Goal: Task Accomplishment & Management: Complete application form

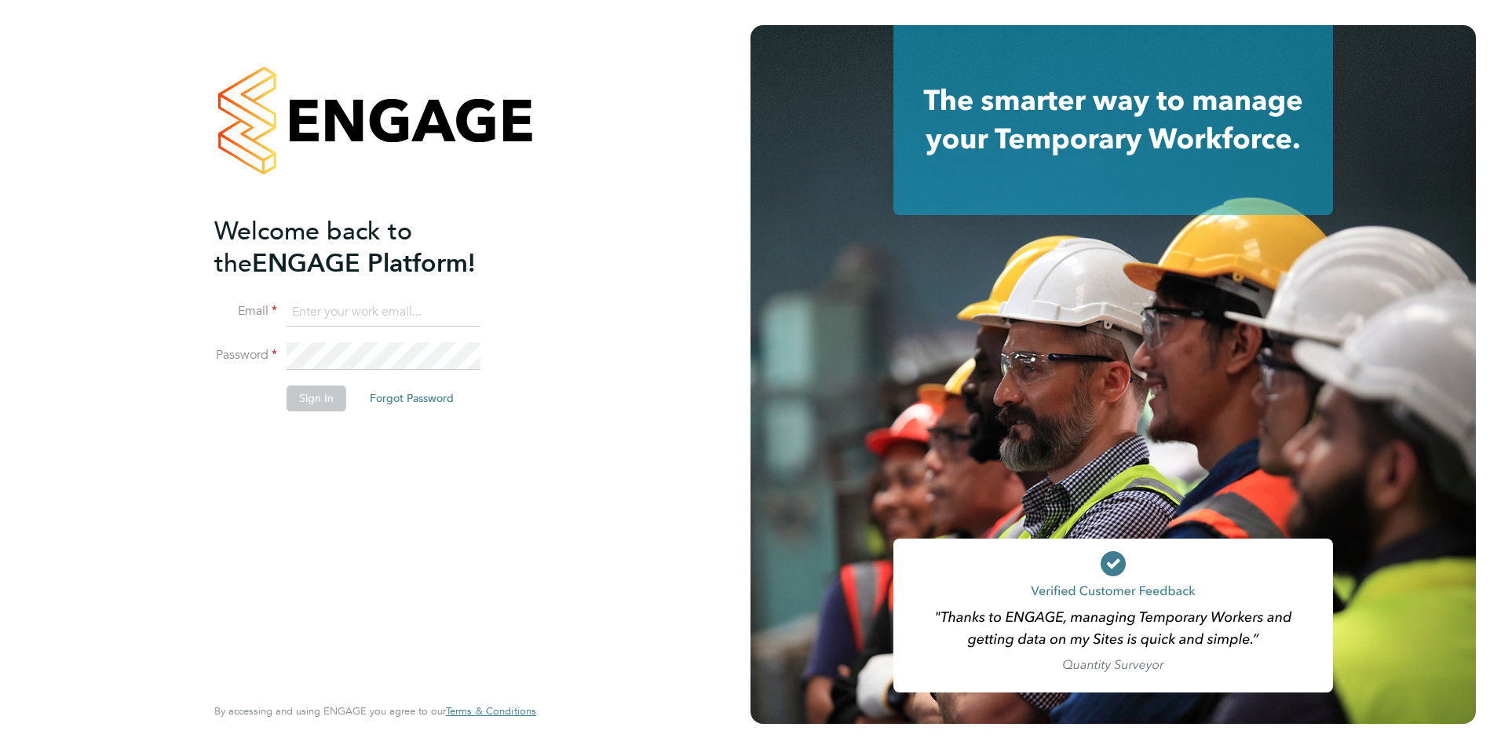
type input "[EMAIL_ADDRESS][DOMAIN_NAME]"
click at [324, 404] on button "Sign In" at bounding box center [317, 397] width 60 height 25
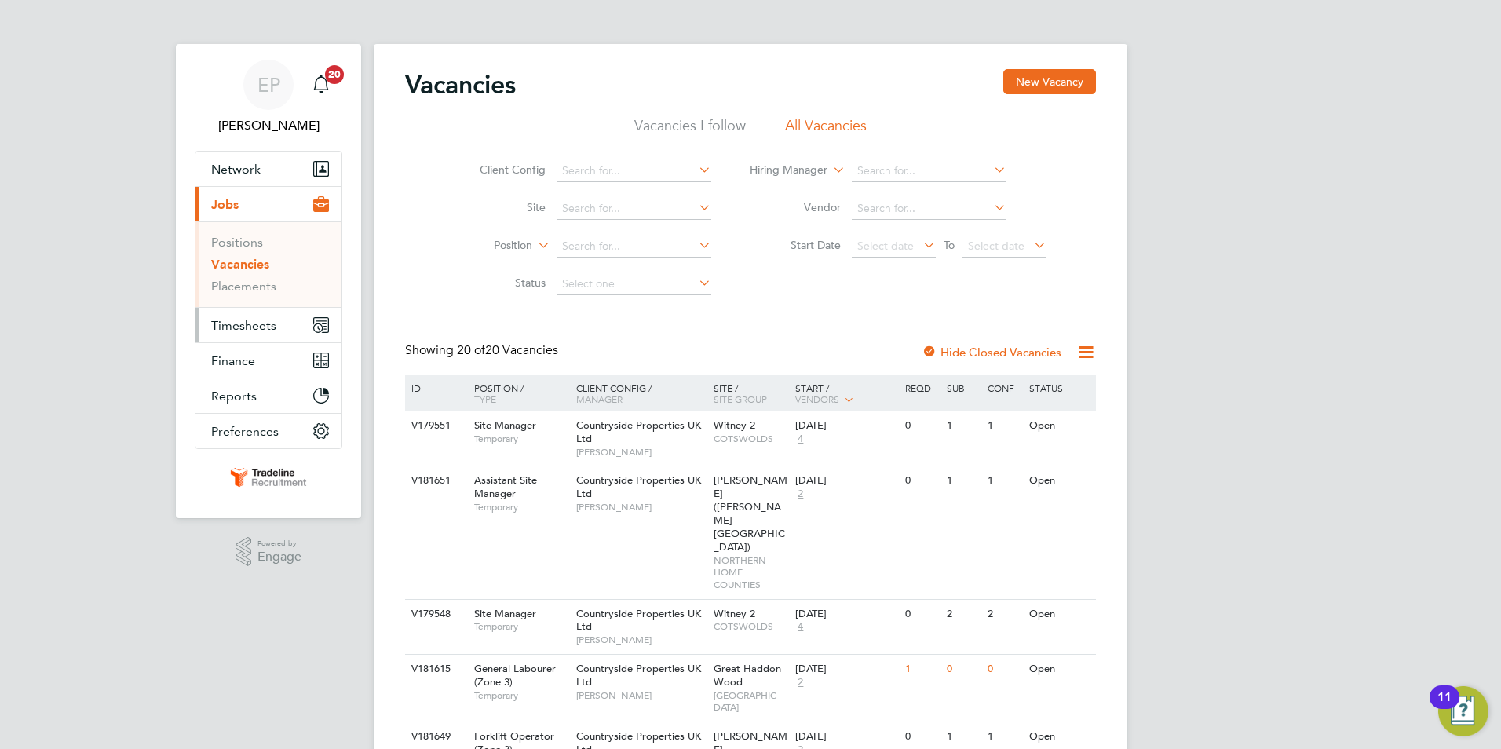
click at [275, 318] on span "Timesheets" at bounding box center [243, 325] width 65 height 15
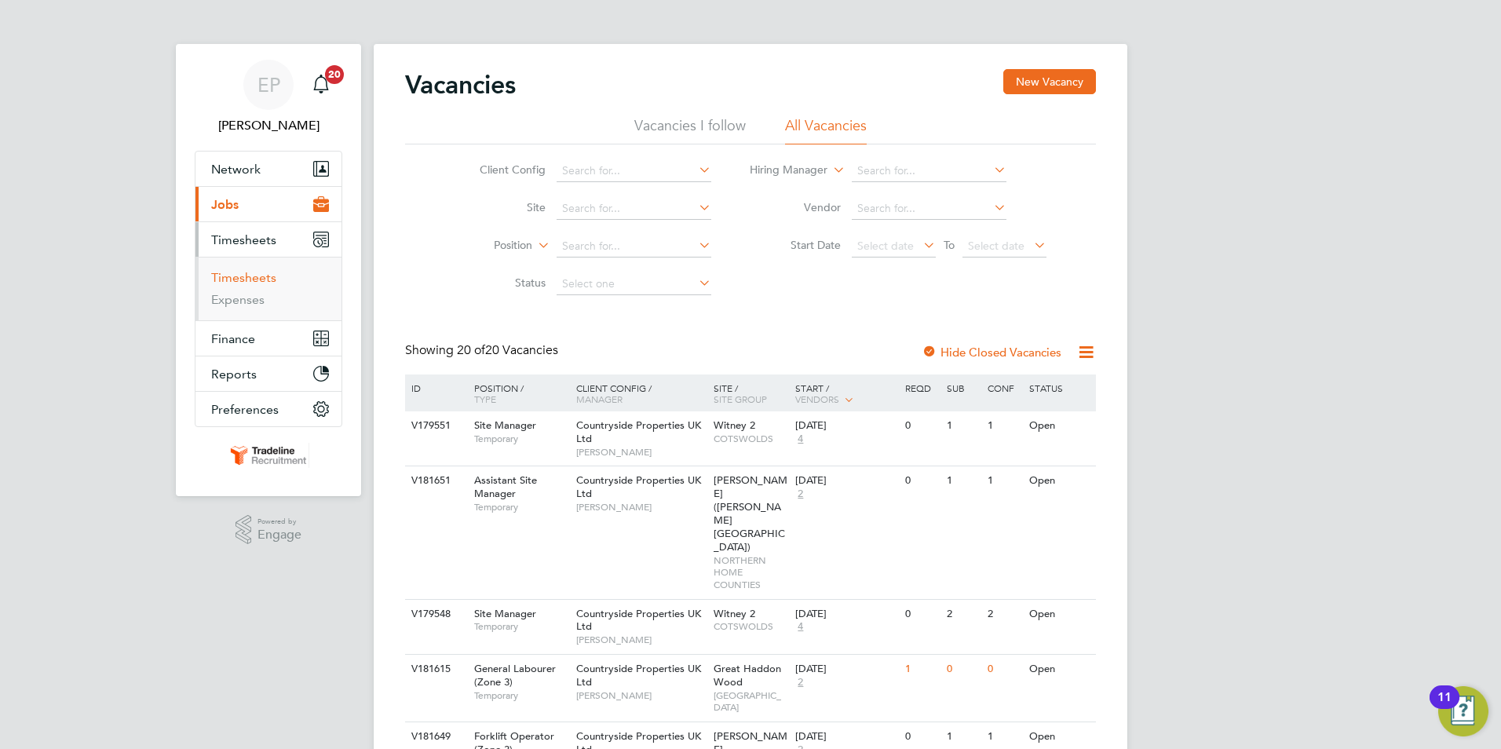
click at [230, 280] on link "Timesheets" at bounding box center [243, 277] width 65 height 15
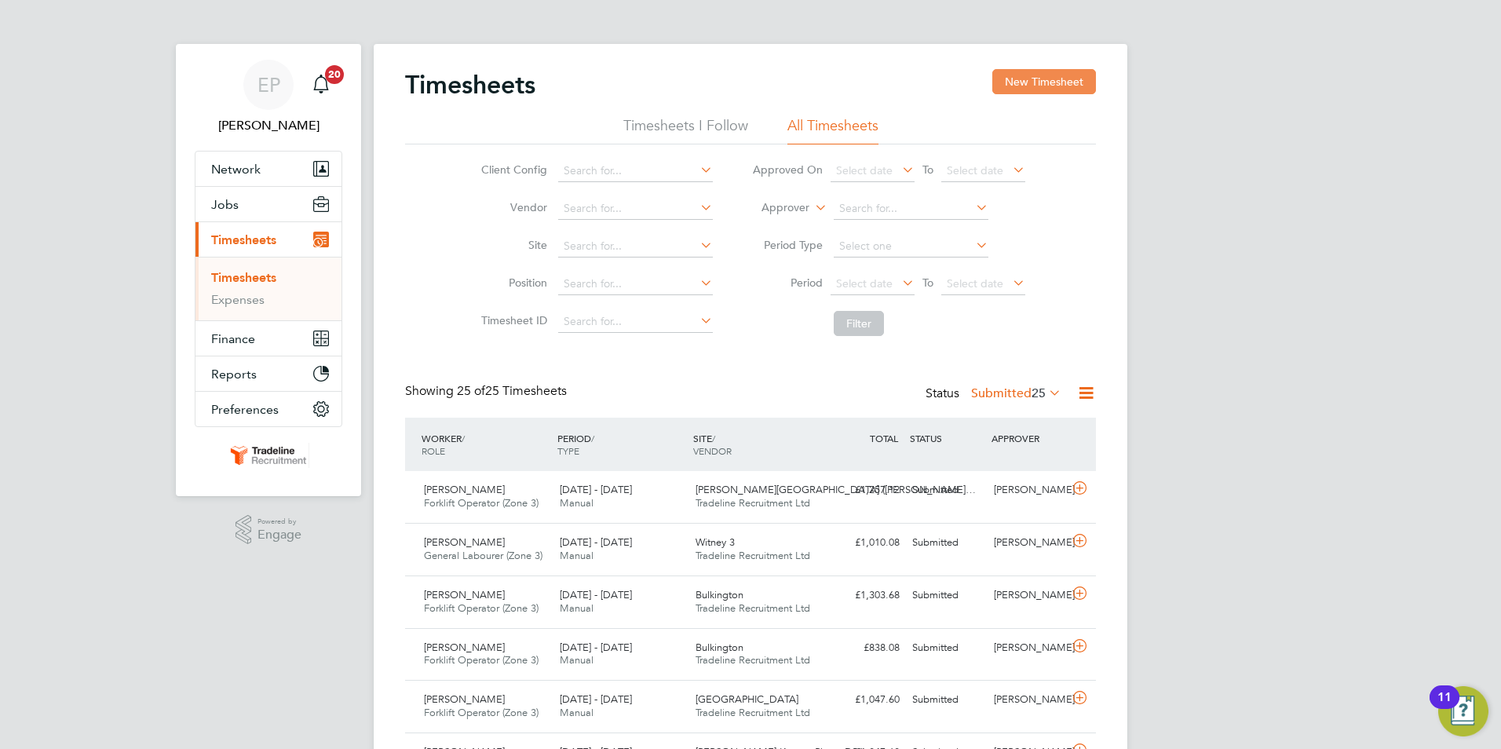
click at [1025, 82] on button "New Timesheet" at bounding box center [1044, 81] width 104 height 25
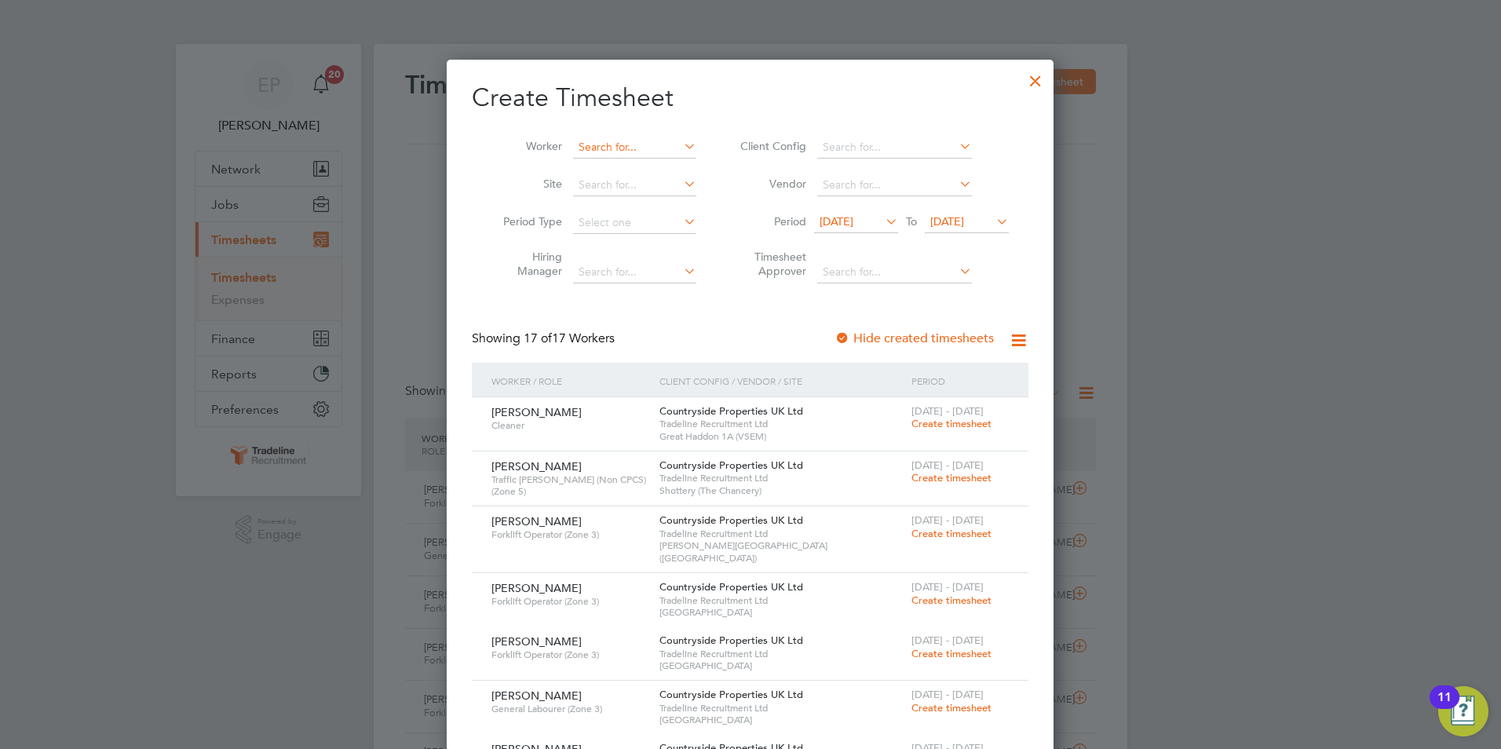
click at [623, 152] on input at bounding box center [634, 148] width 123 height 22
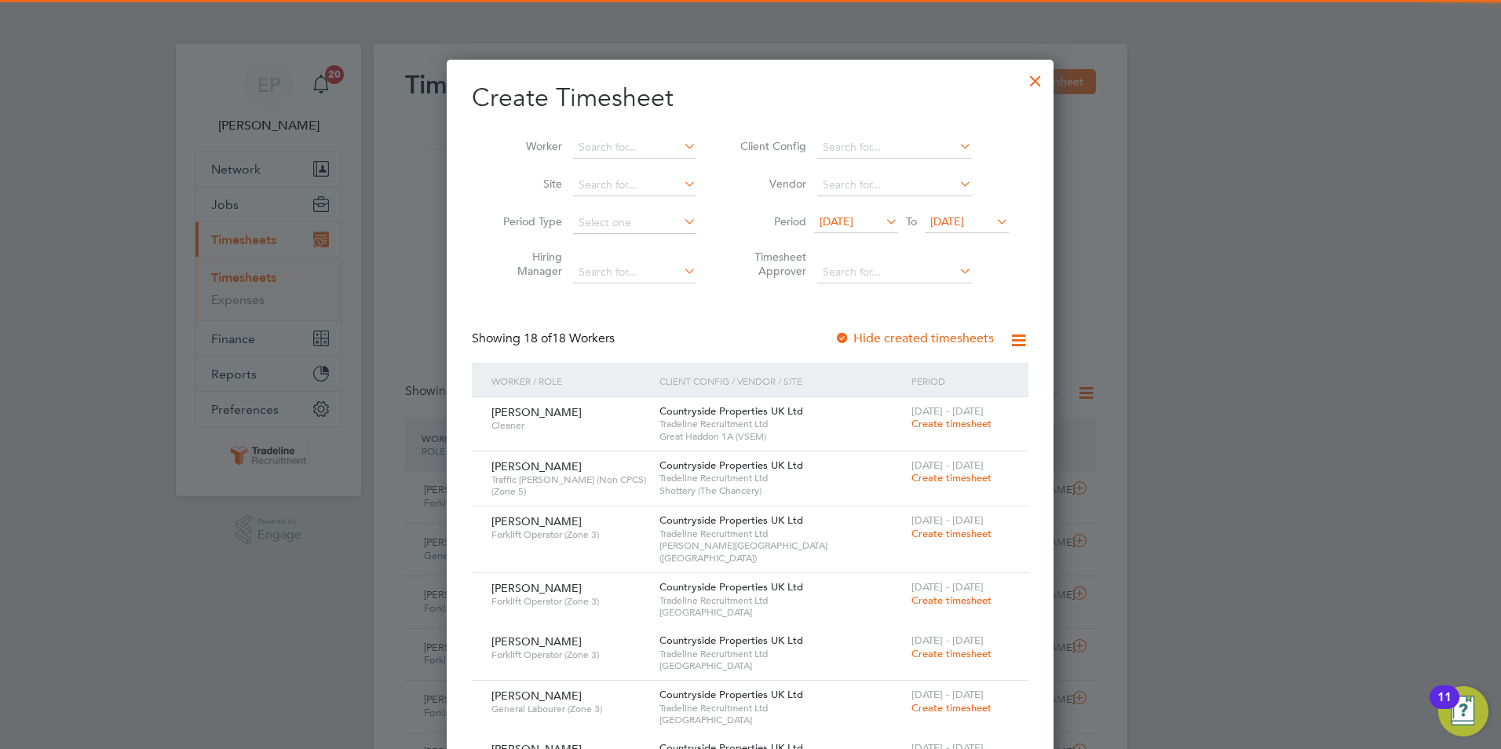
scroll to position [1880, 608]
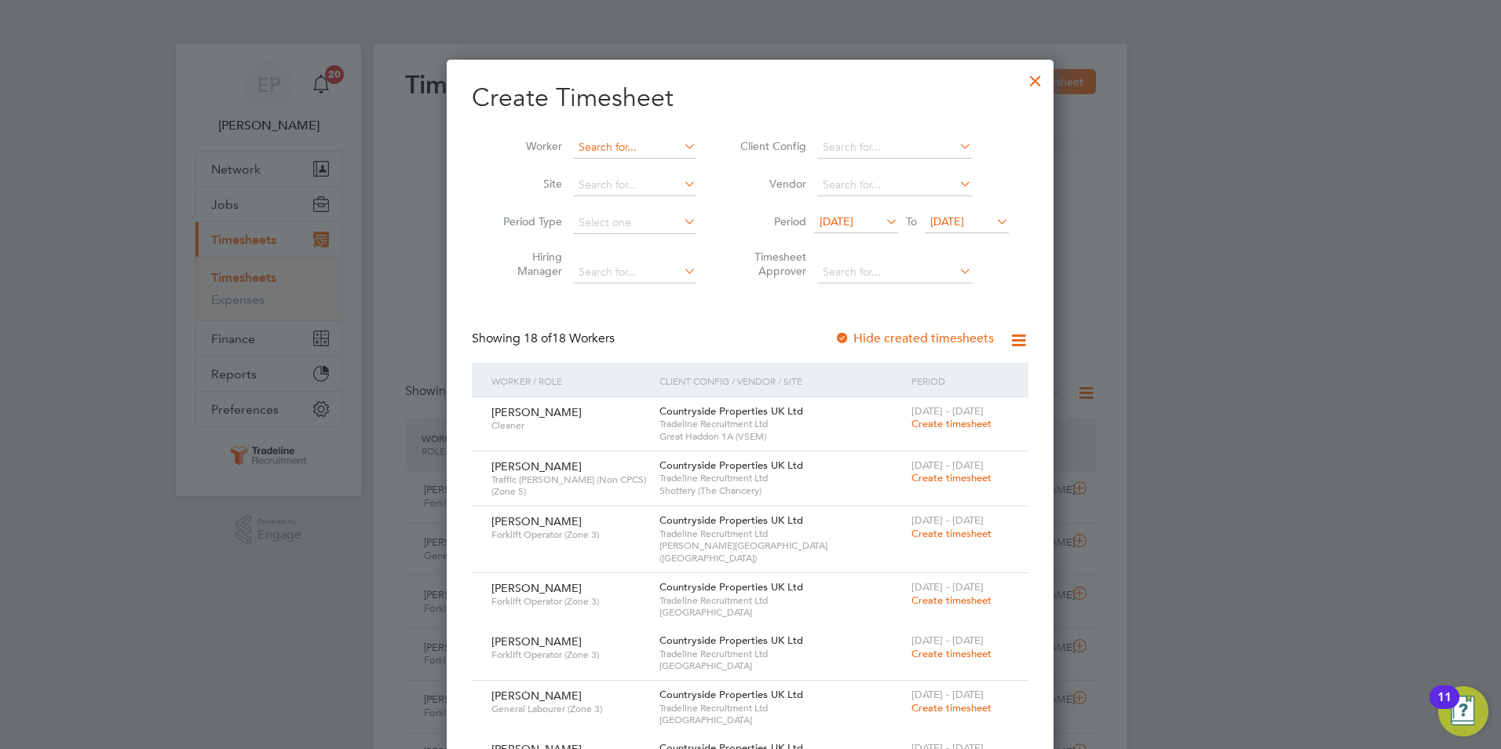
click at [645, 154] on input at bounding box center [634, 148] width 123 height 22
click at [645, 160] on li "[PERSON_NAME]" at bounding box center [636, 168] width 129 height 21
type input "[PERSON_NAME]"
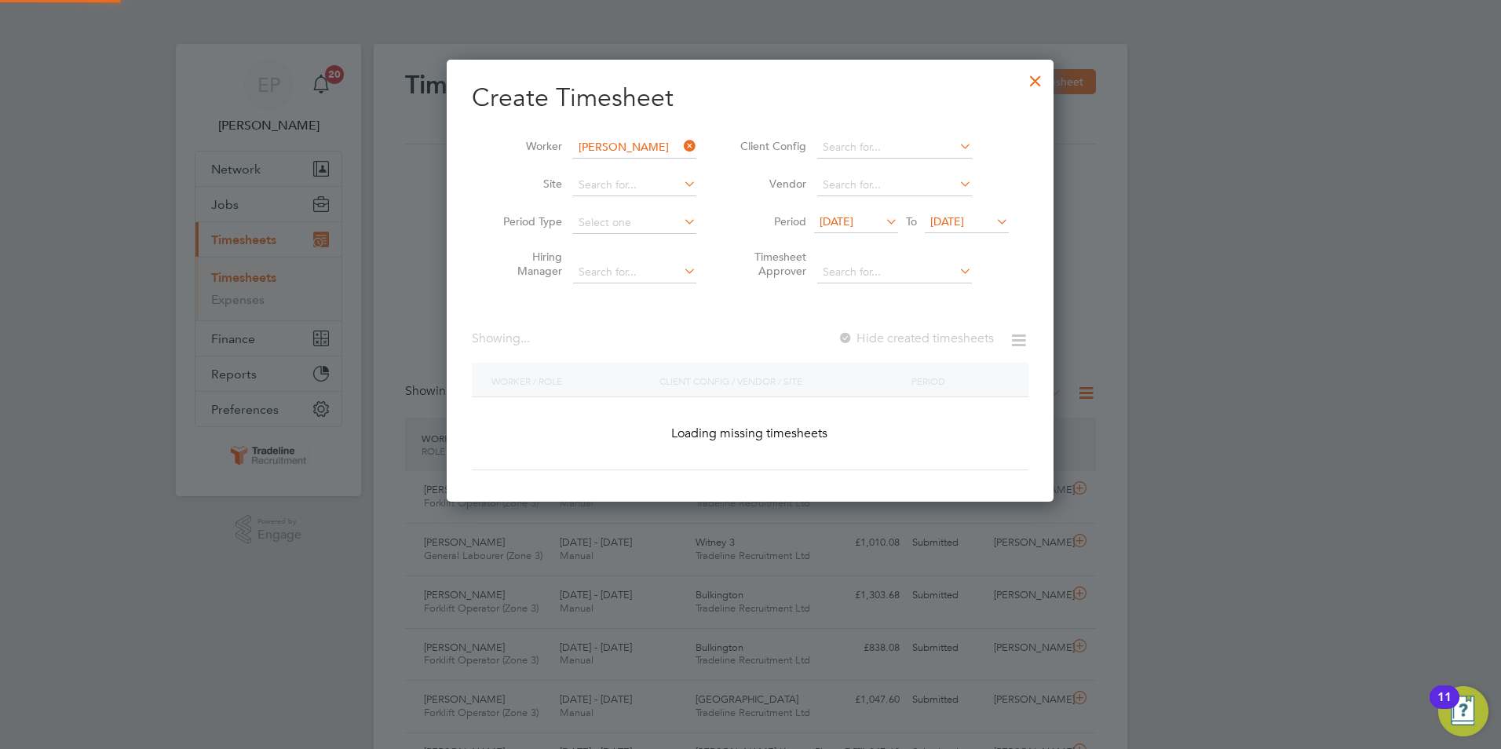
scroll to position [443, 608]
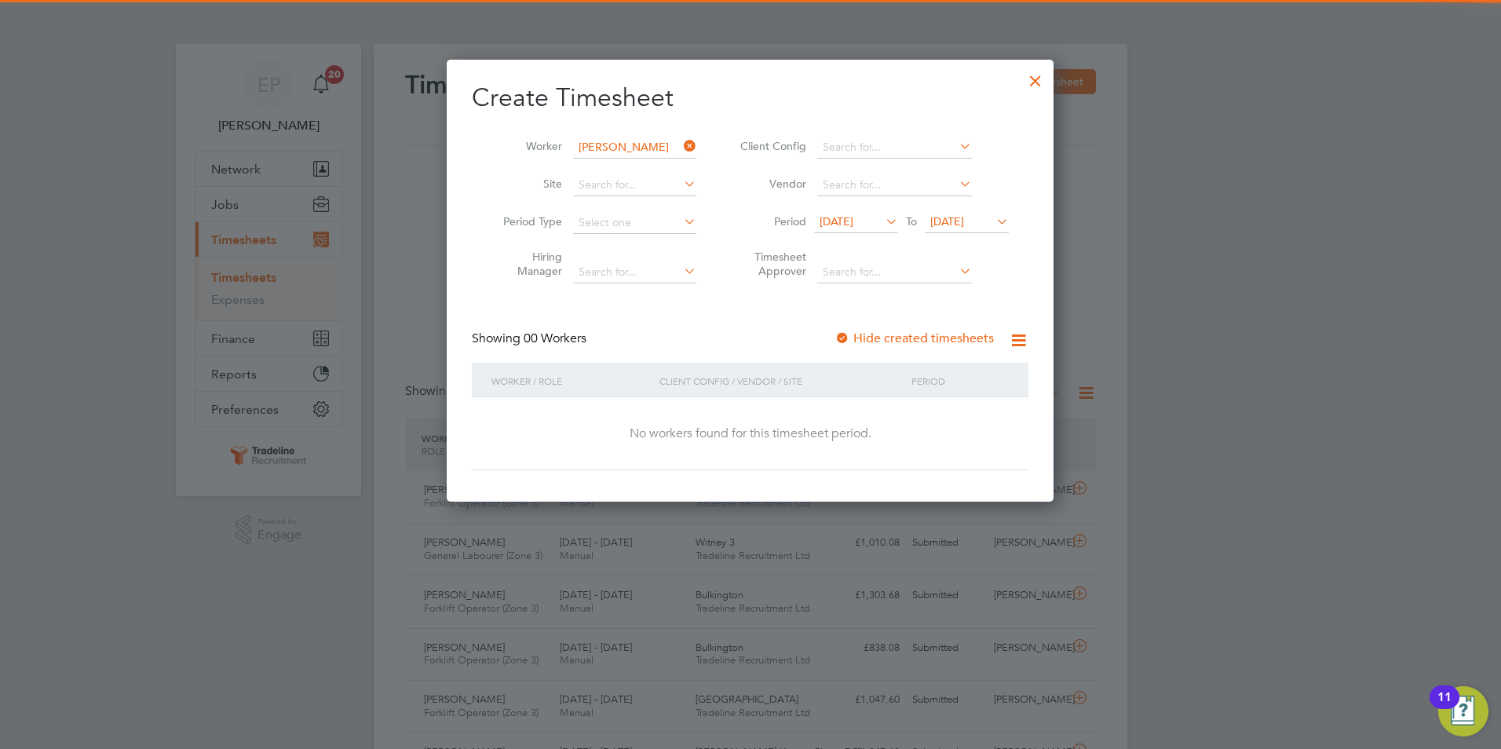
click at [681, 182] on icon at bounding box center [681, 184] width 0 height 22
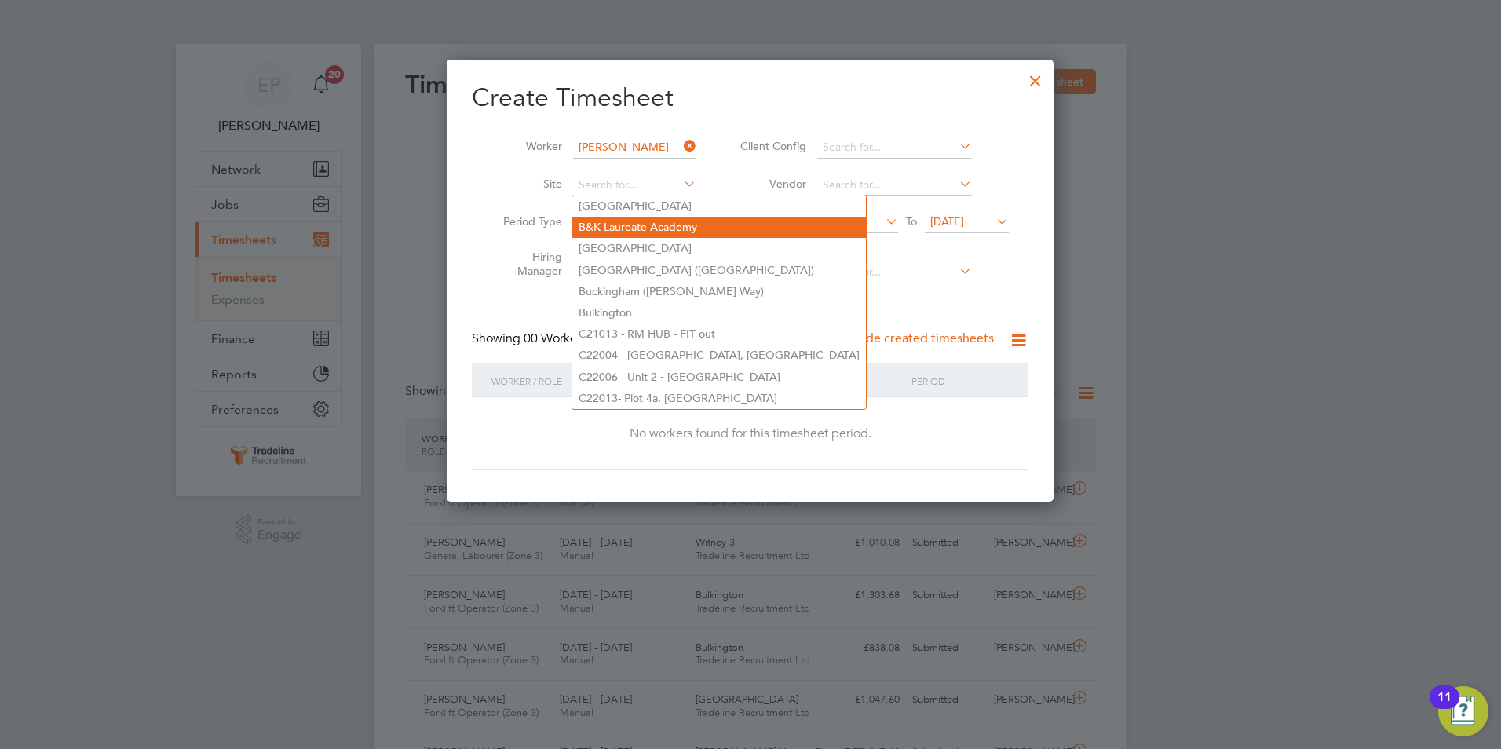
click at [670, 221] on li "B&K Laureate Academy" at bounding box center [719, 227] width 294 height 21
type input "B&K Laureate Academy"
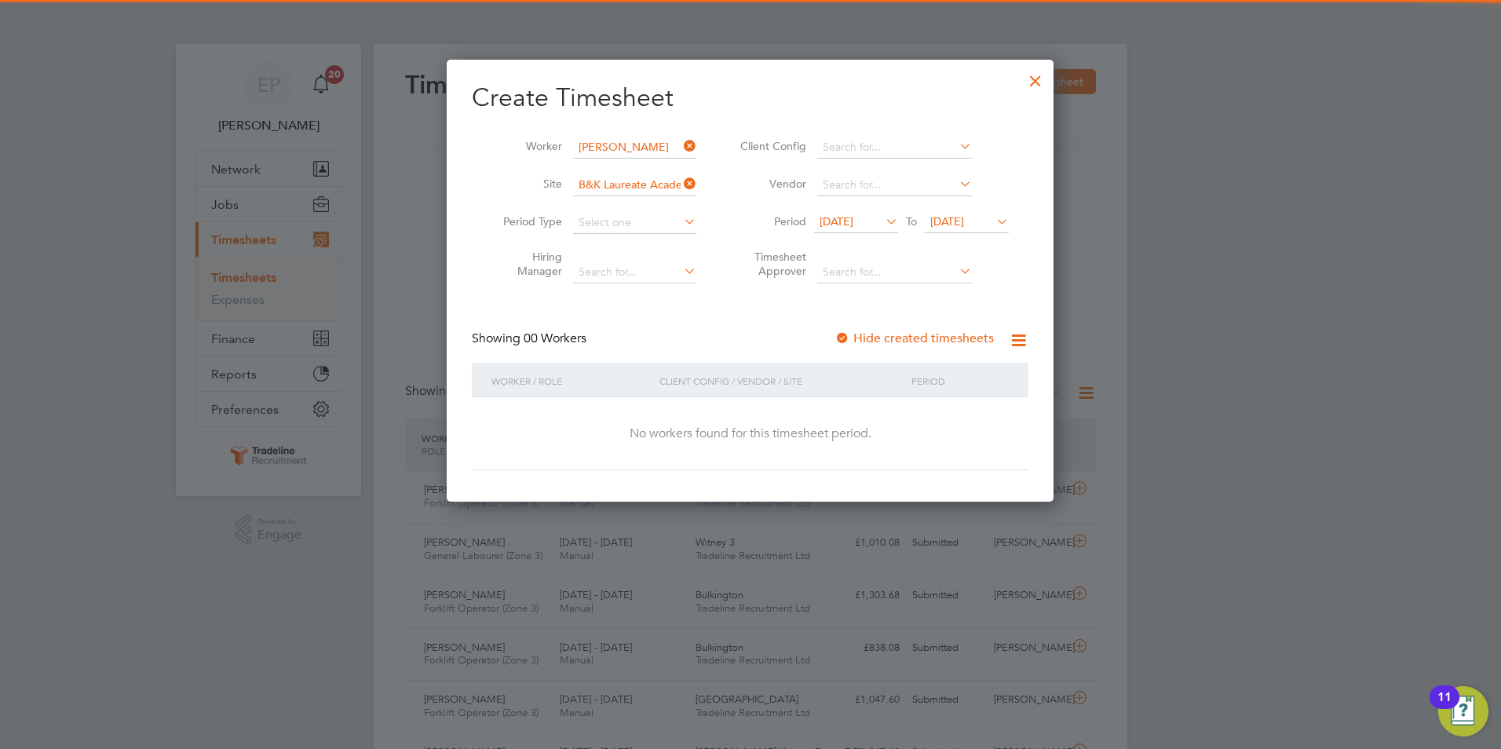
click at [882, 224] on icon at bounding box center [882, 221] width 0 height 22
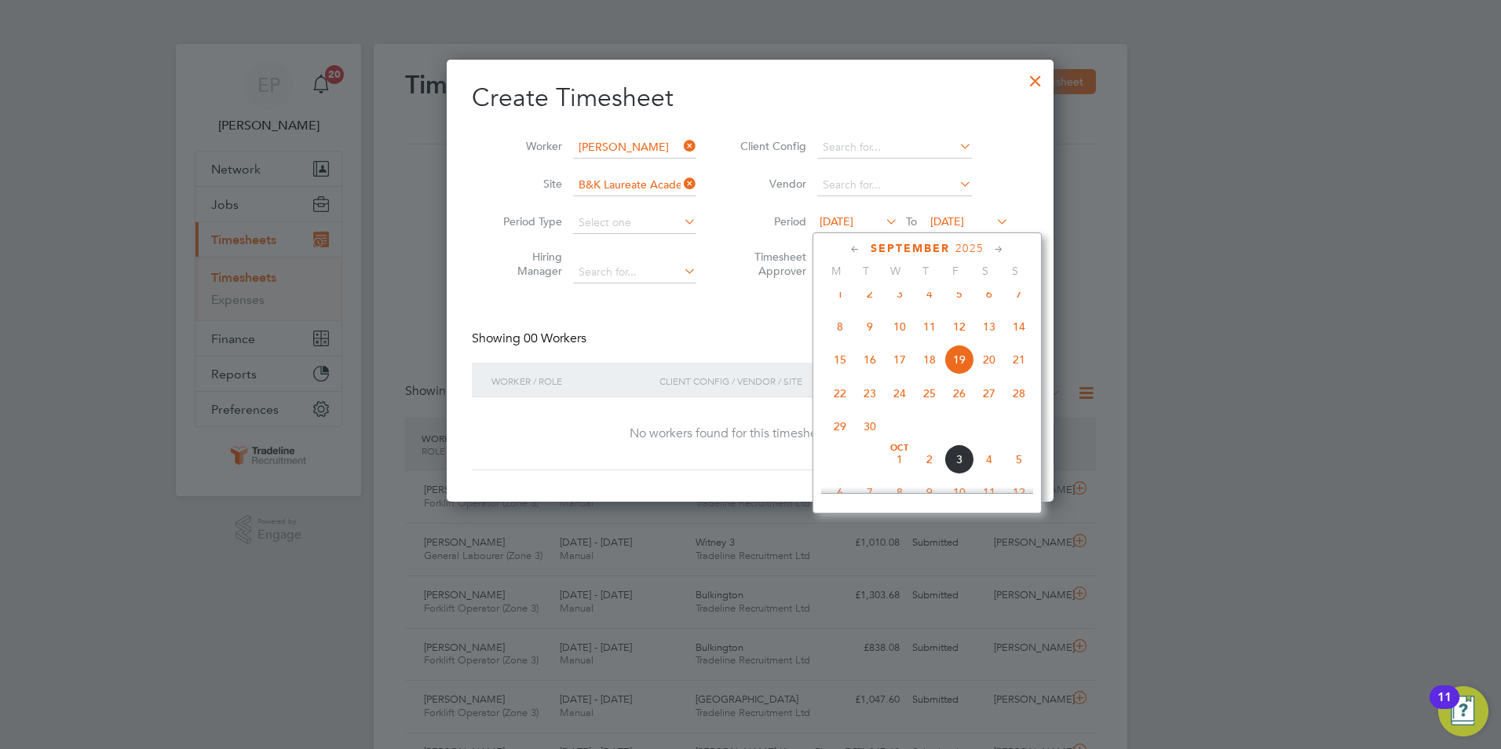
click at [842, 374] on span "15" at bounding box center [840, 360] width 30 height 30
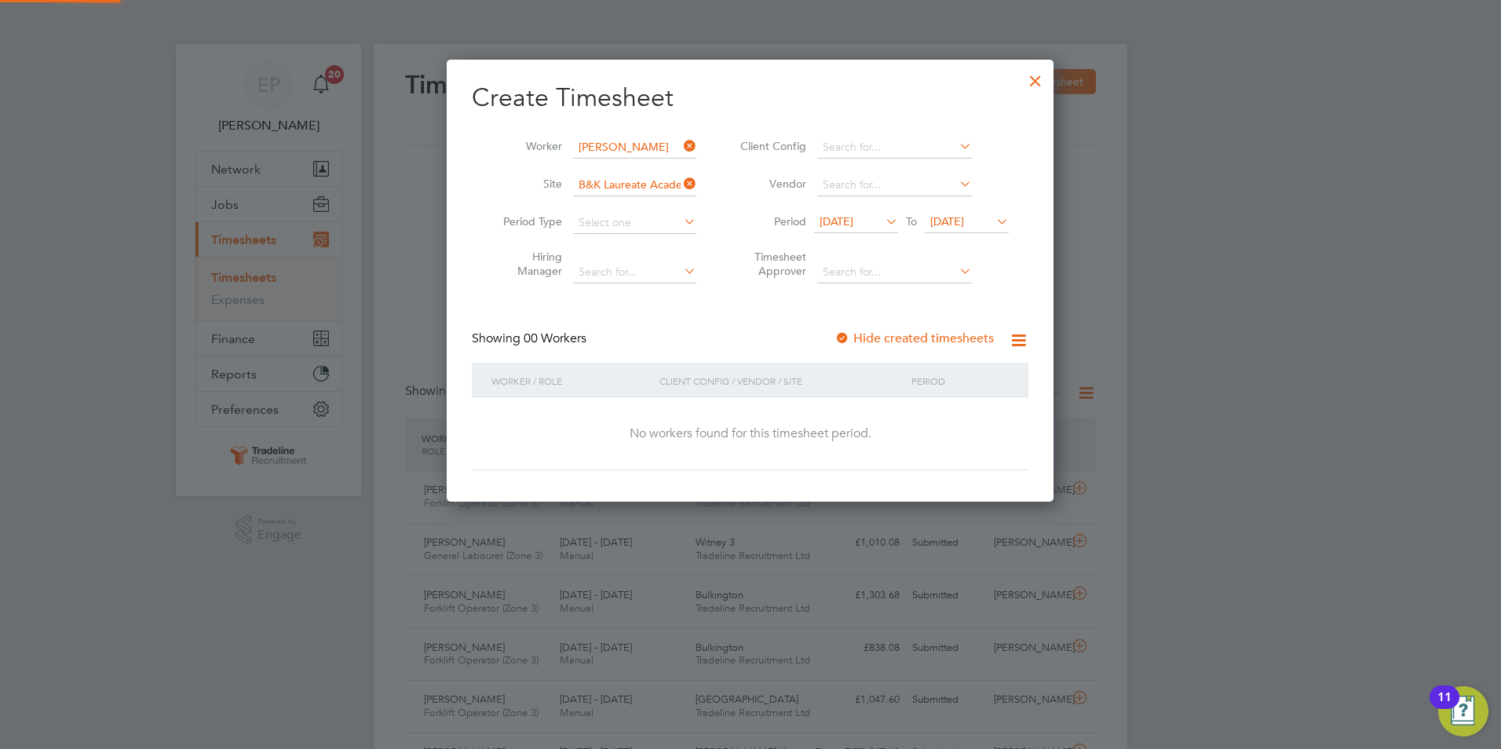
scroll to position [443, 608]
click at [901, 224] on div "[DATE] To [DATE]" at bounding box center [911, 223] width 195 height 22
click at [882, 224] on icon at bounding box center [882, 221] width 0 height 22
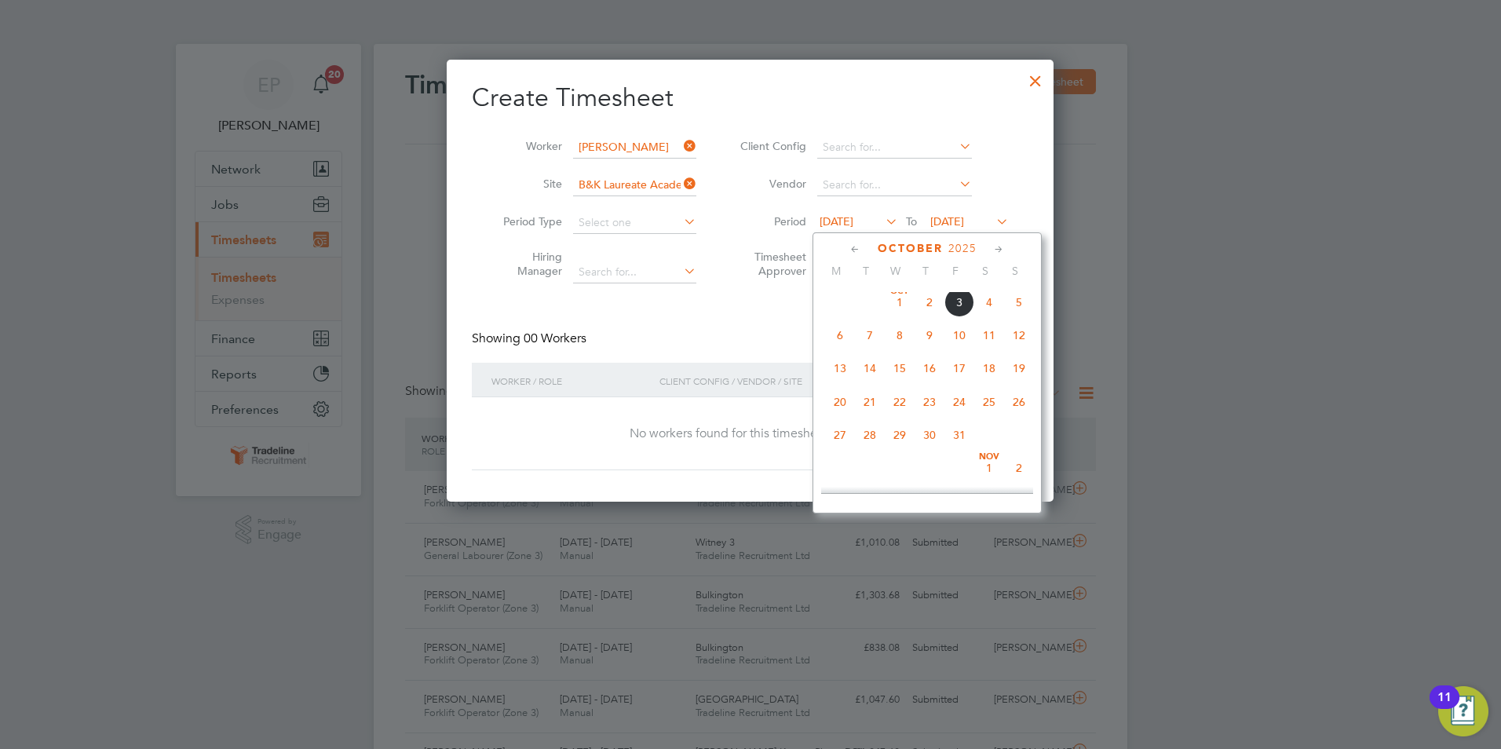
scroll to position [622, 0]
click at [840, 362] on span "29" at bounding box center [840, 348] width 30 height 30
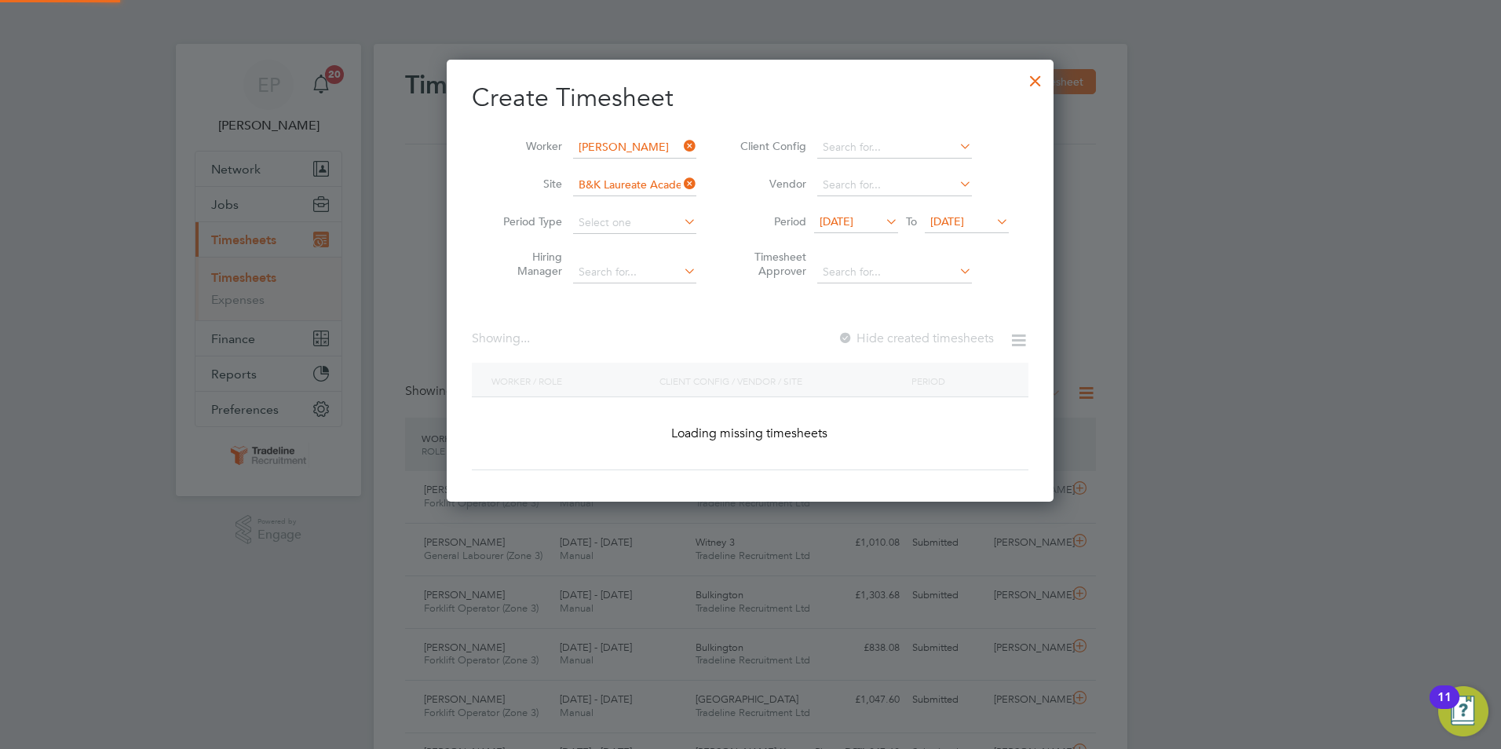
scroll to position [423, 608]
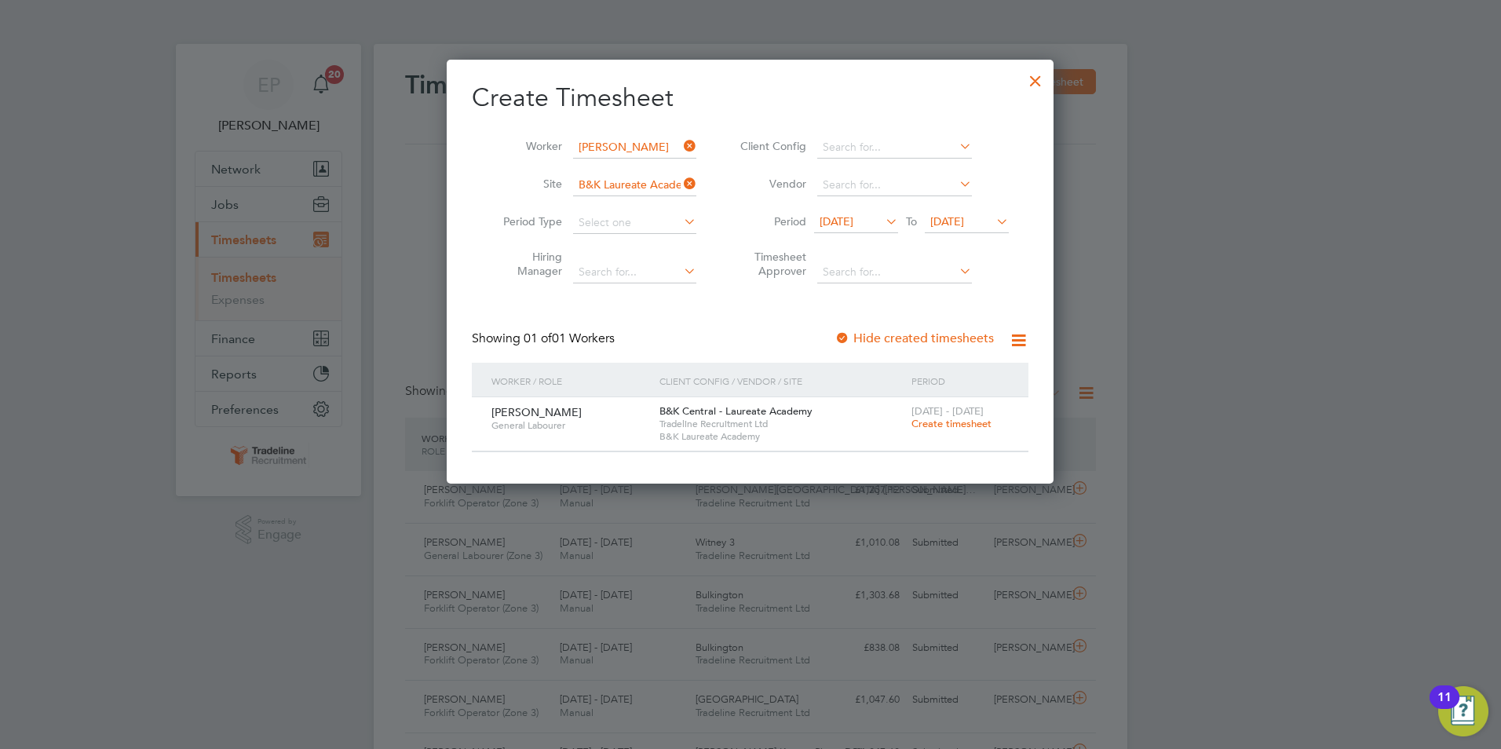
click at [981, 422] on span "Create timesheet" at bounding box center [952, 423] width 80 height 13
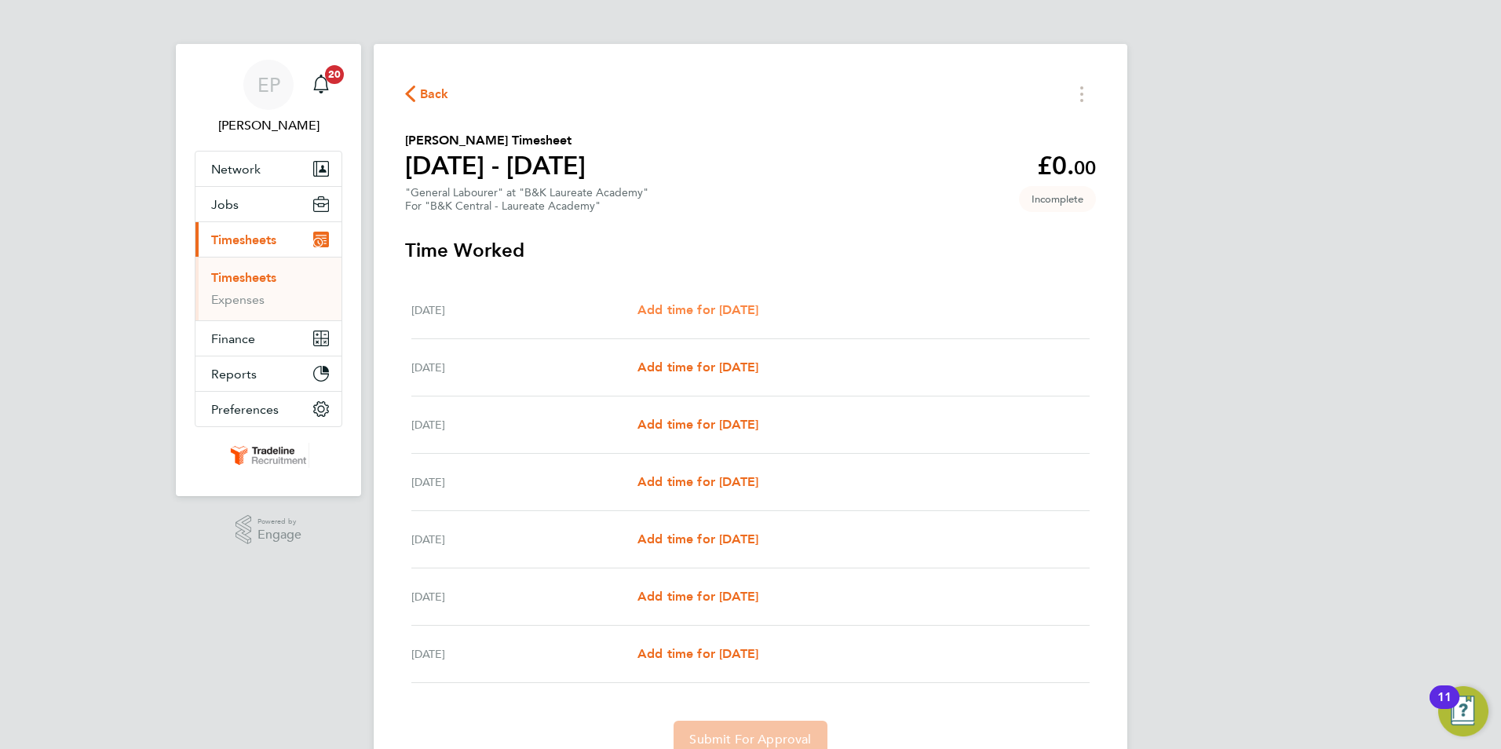
click at [737, 305] on span "Add time for [DATE]" at bounding box center [698, 309] width 121 height 15
select select "30"
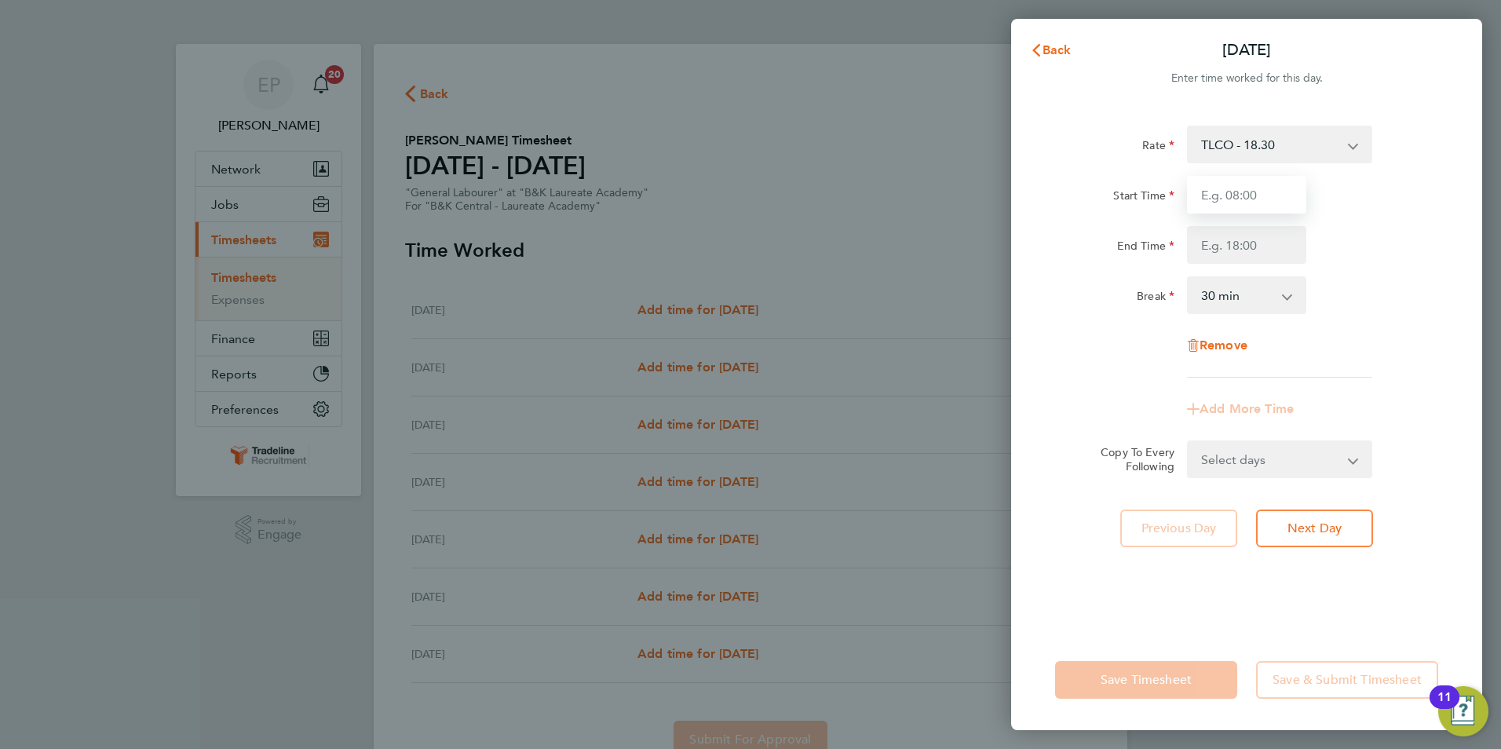
click at [1274, 196] on input "Start Time" at bounding box center [1246, 195] width 119 height 38
type input "07:00"
click at [1237, 246] on input "End Time" at bounding box center [1246, 245] width 119 height 38
type input "17:00"
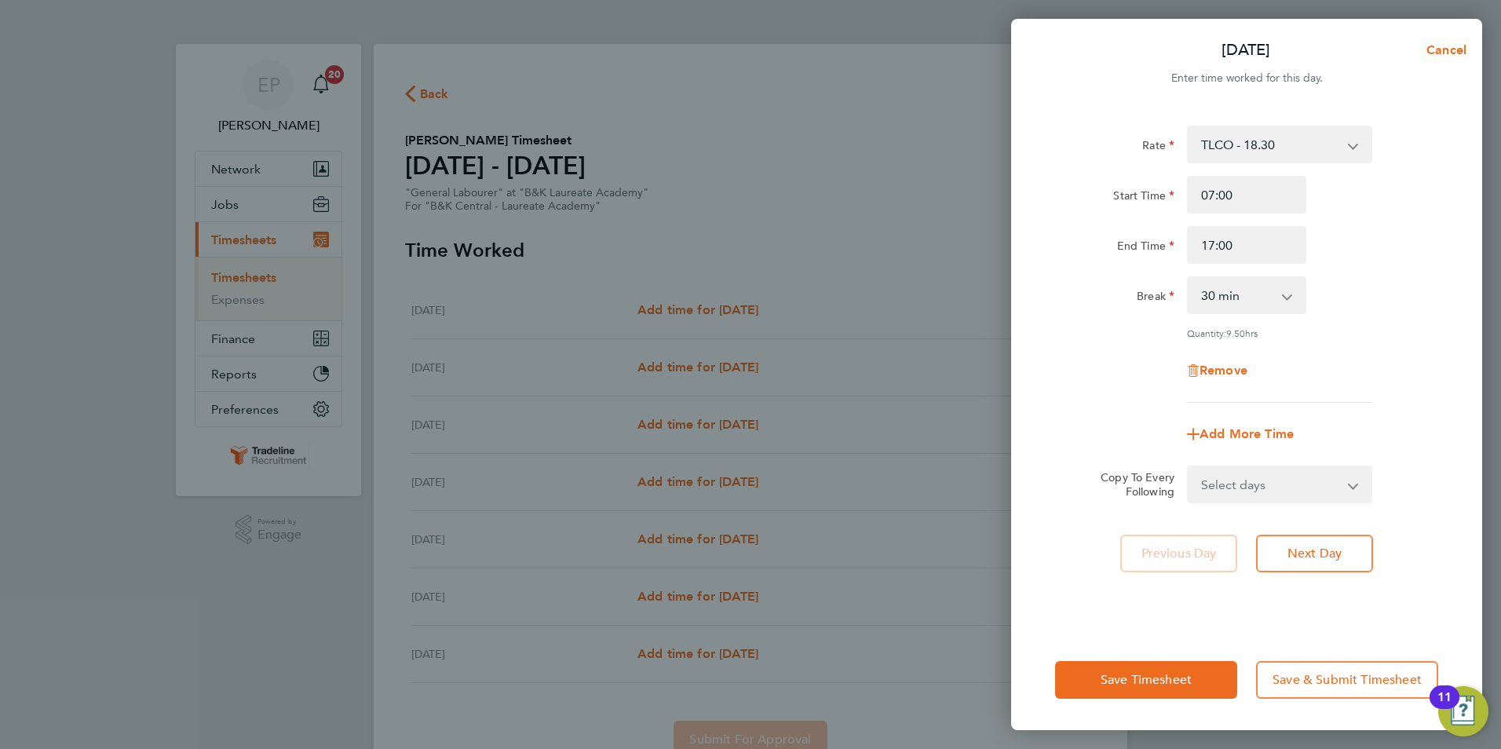
click at [1318, 474] on select "Select days Day Weekday (Mon-Fri) Weekend (Sat-Sun) [DATE] [DATE] [DATE] [DATE]…" at bounding box center [1271, 484] width 165 height 35
click at [1235, 433] on span "Add More Time" at bounding box center [1247, 433] width 94 height 15
select select "null"
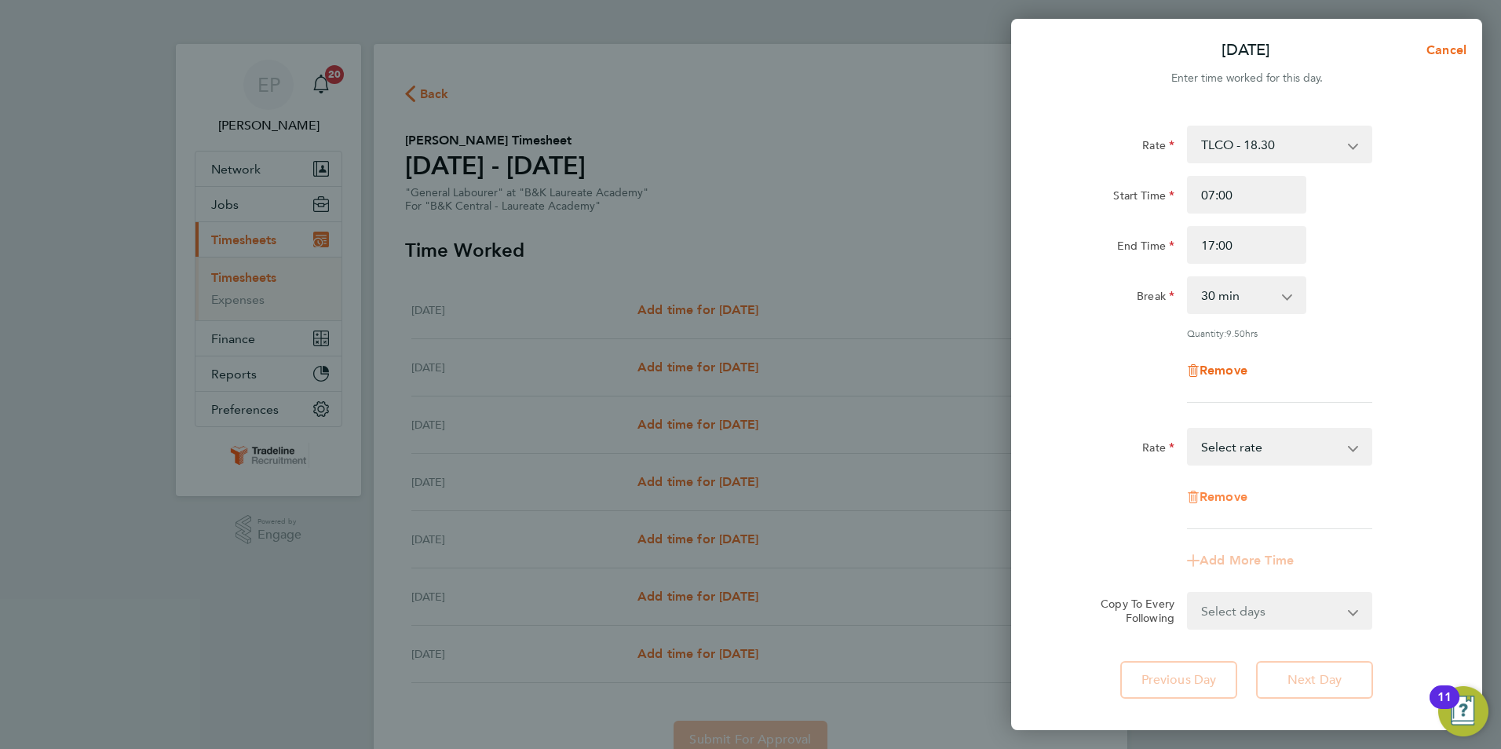
click at [1230, 495] on span "Remove" at bounding box center [1224, 496] width 48 height 15
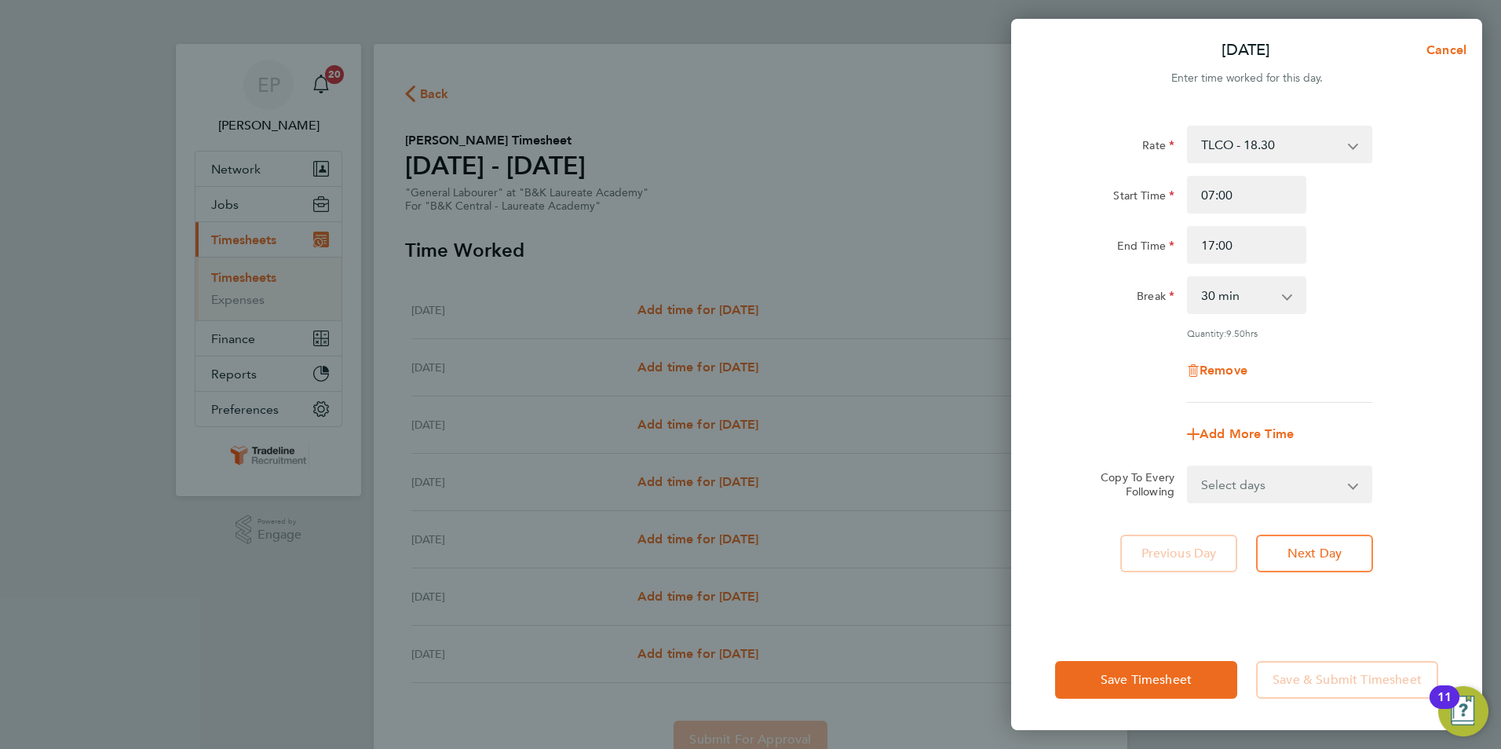
click at [1276, 491] on select "Select days Day Weekday (Mon-Fri) Weekend (Sat-Sun) [DATE] [DATE] [DATE] [DATE]…" at bounding box center [1271, 484] width 165 height 35
select select "TUE"
click at [1189, 467] on select "Select days Day Weekday (Mon-Fri) Weekend (Sat-Sun) [DATE] [DATE] [DATE] [DATE]…" at bounding box center [1271, 484] width 165 height 35
select select "[DATE]"
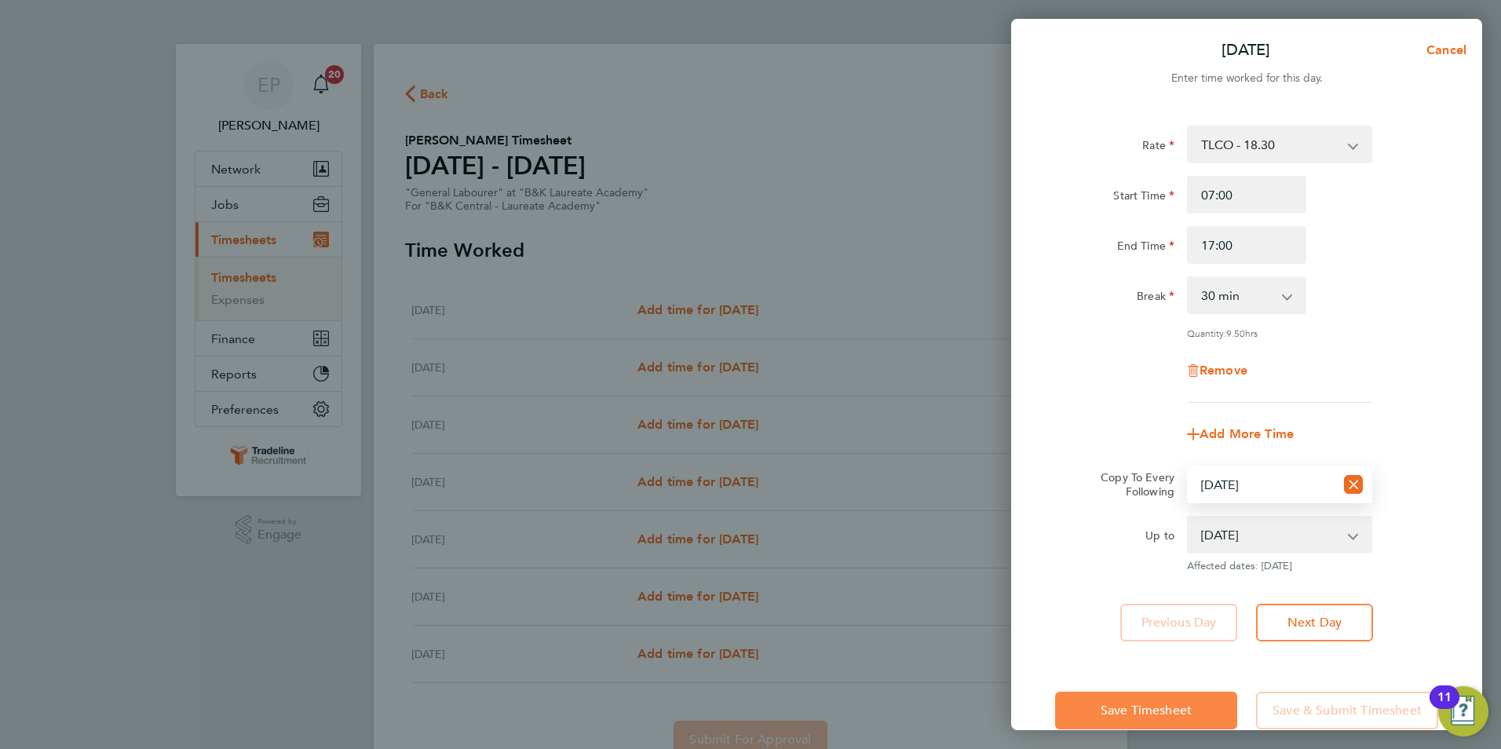
click at [1219, 707] on button "Save Timesheet" at bounding box center [1146, 711] width 182 height 38
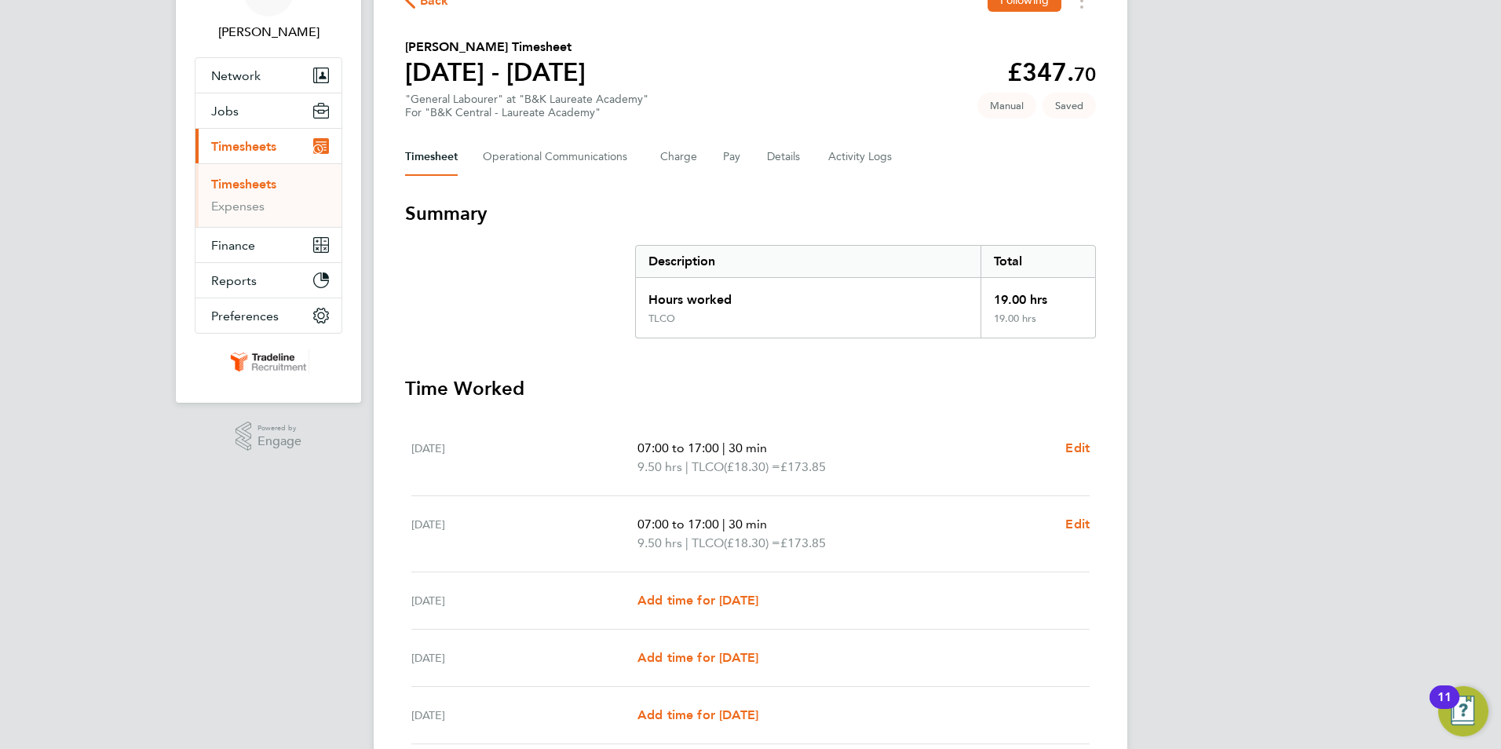
scroll to position [157, 0]
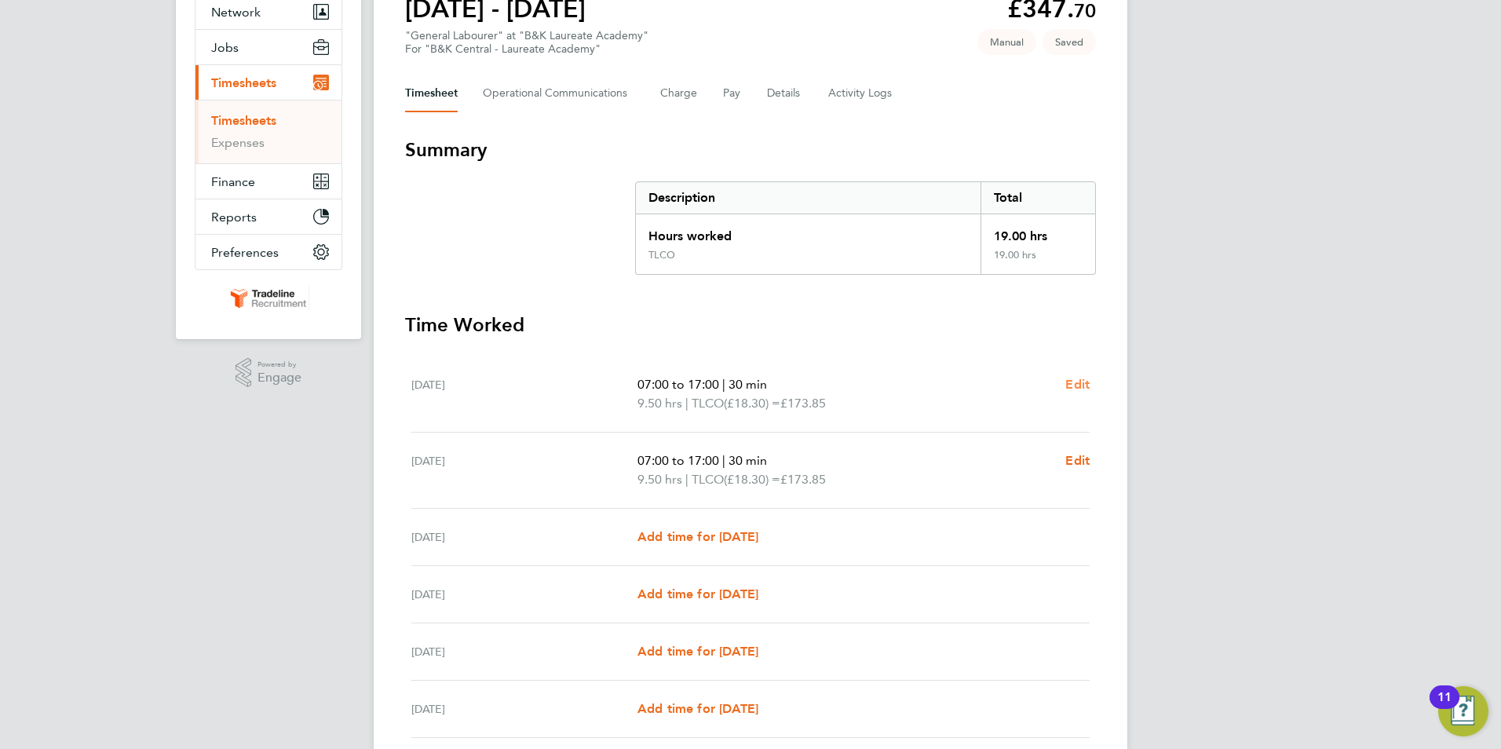
click at [1077, 382] on span "Edit" at bounding box center [1077, 384] width 24 height 15
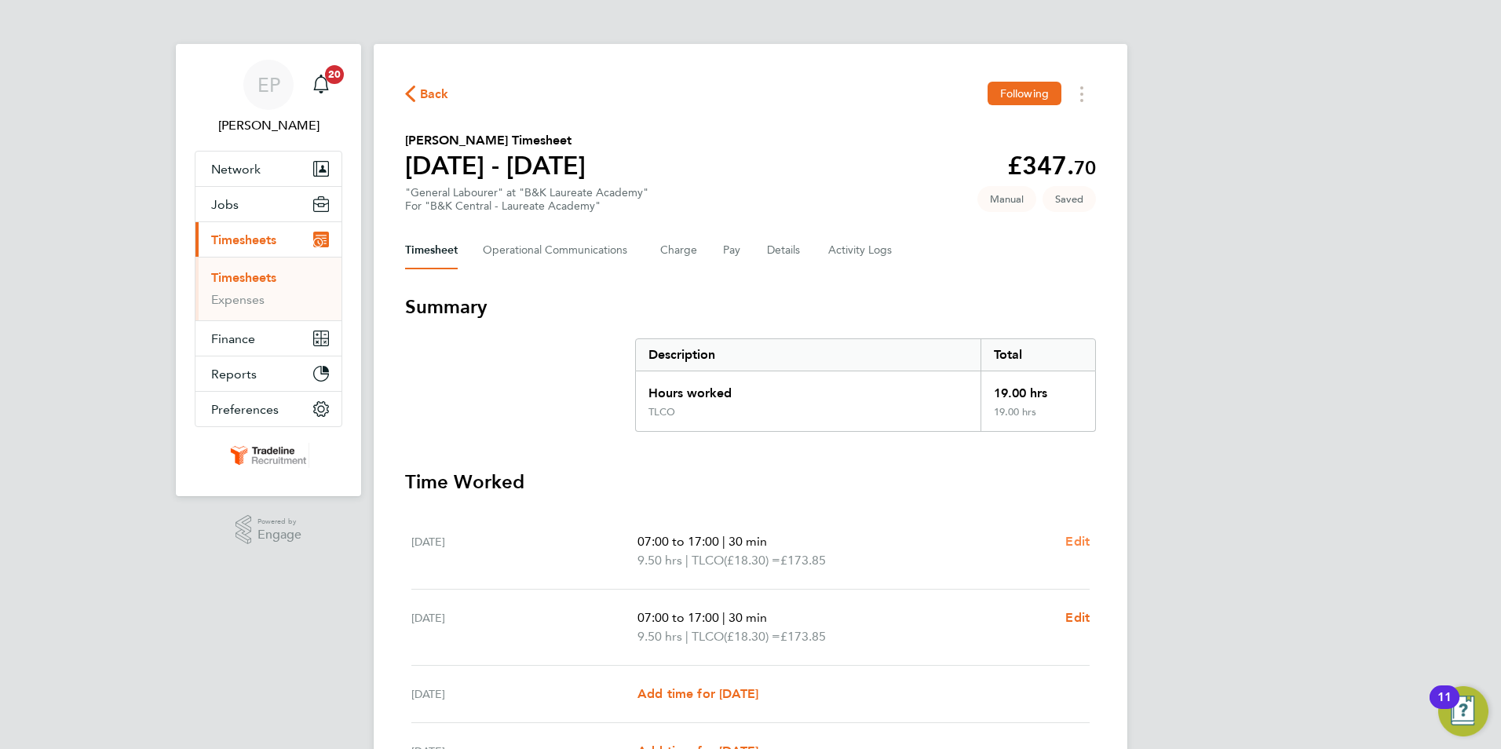
select select "30"
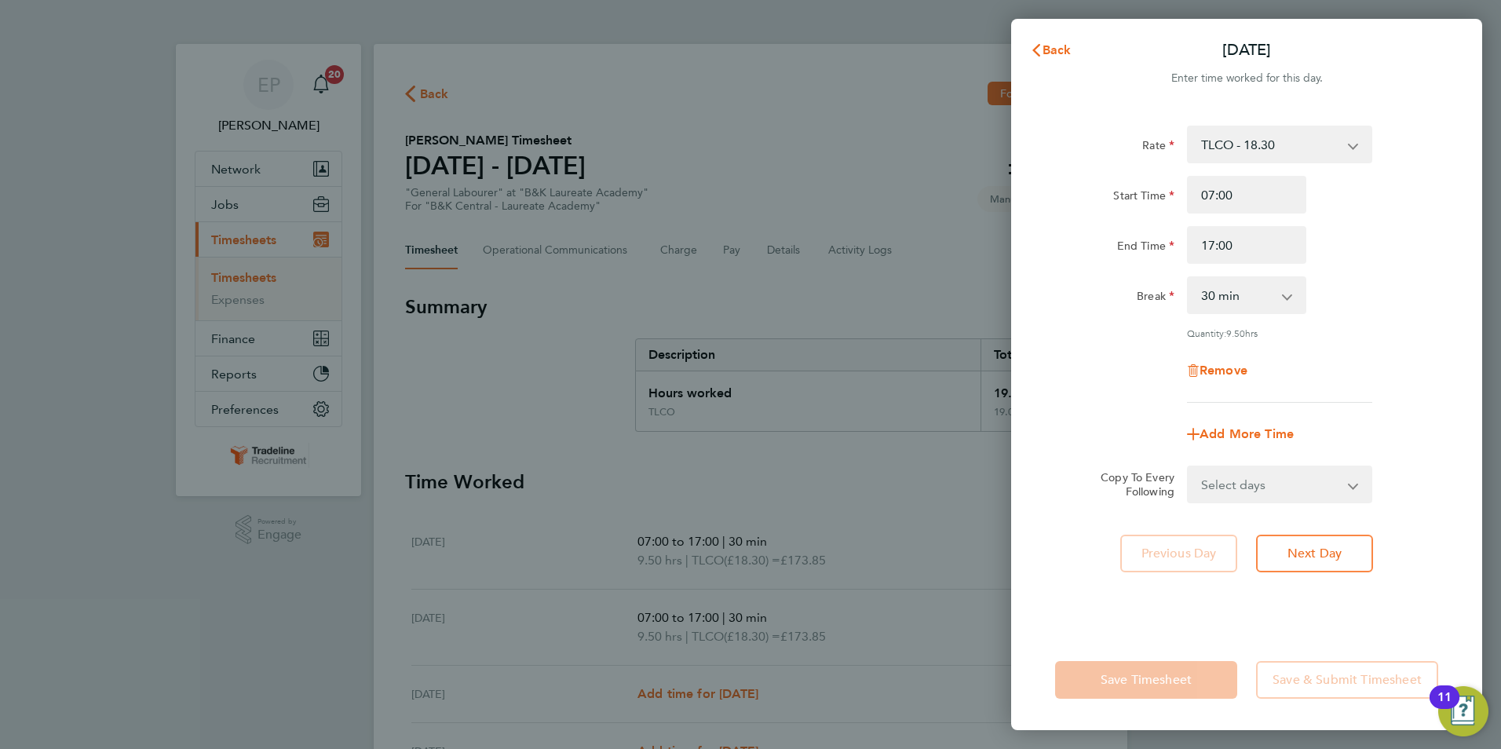
click at [933, 475] on div "Back [DATE] Enter time worked for this day. Rate TLCO - 18.30 Start Time 07:00 …" at bounding box center [750, 374] width 1501 height 749
click at [1044, 52] on span "Back" at bounding box center [1057, 49] width 29 height 15
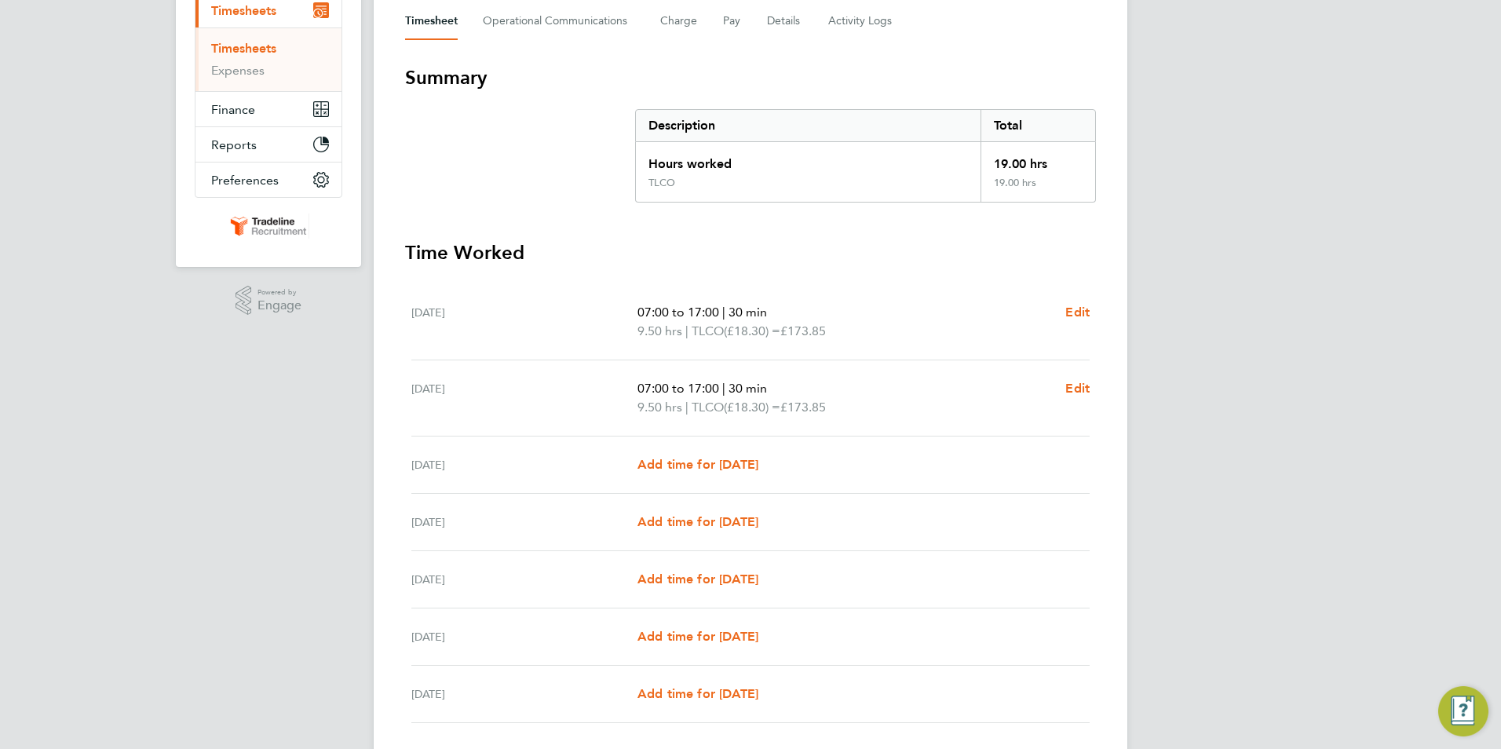
scroll to position [236, 0]
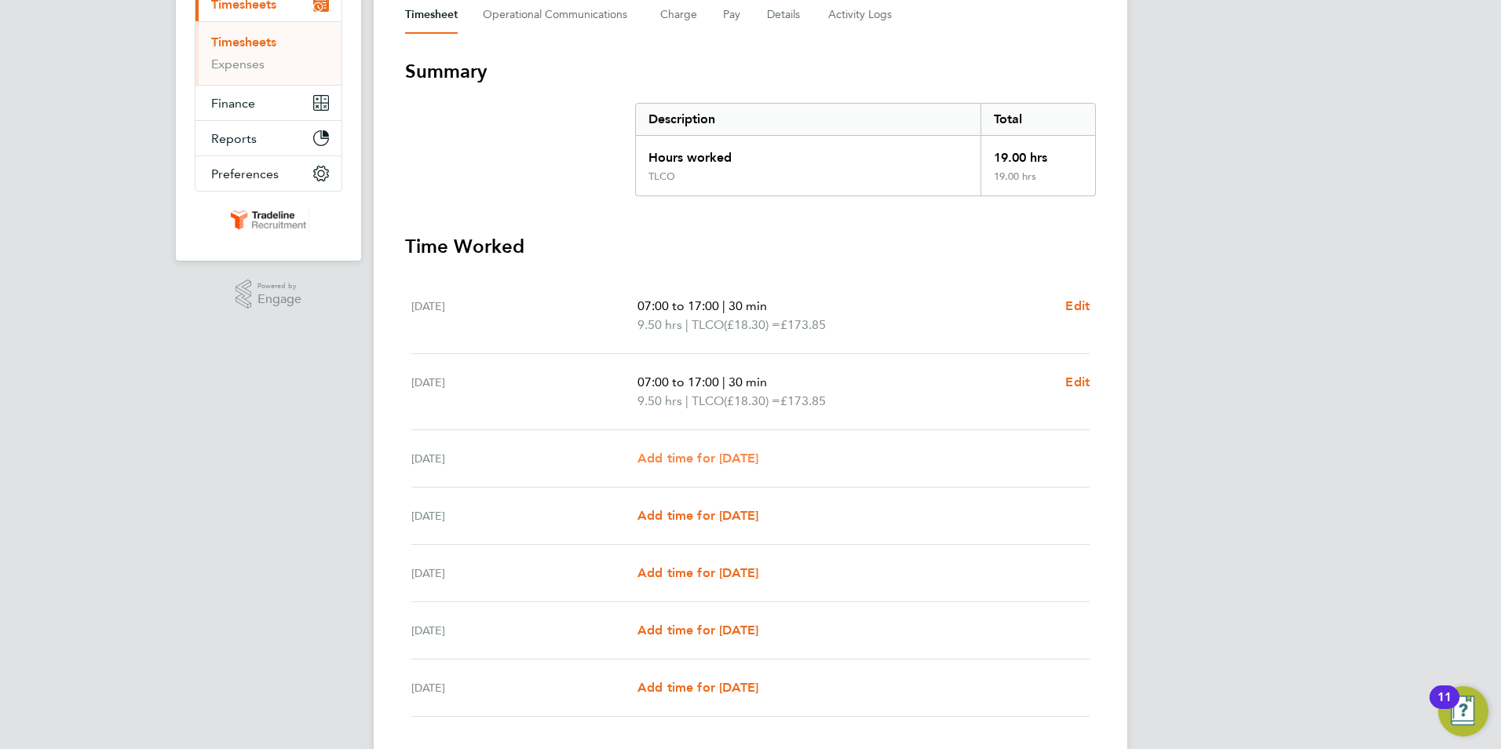
click at [711, 466] on link "Add time for [DATE]" at bounding box center [698, 458] width 121 height 19
select select "30"
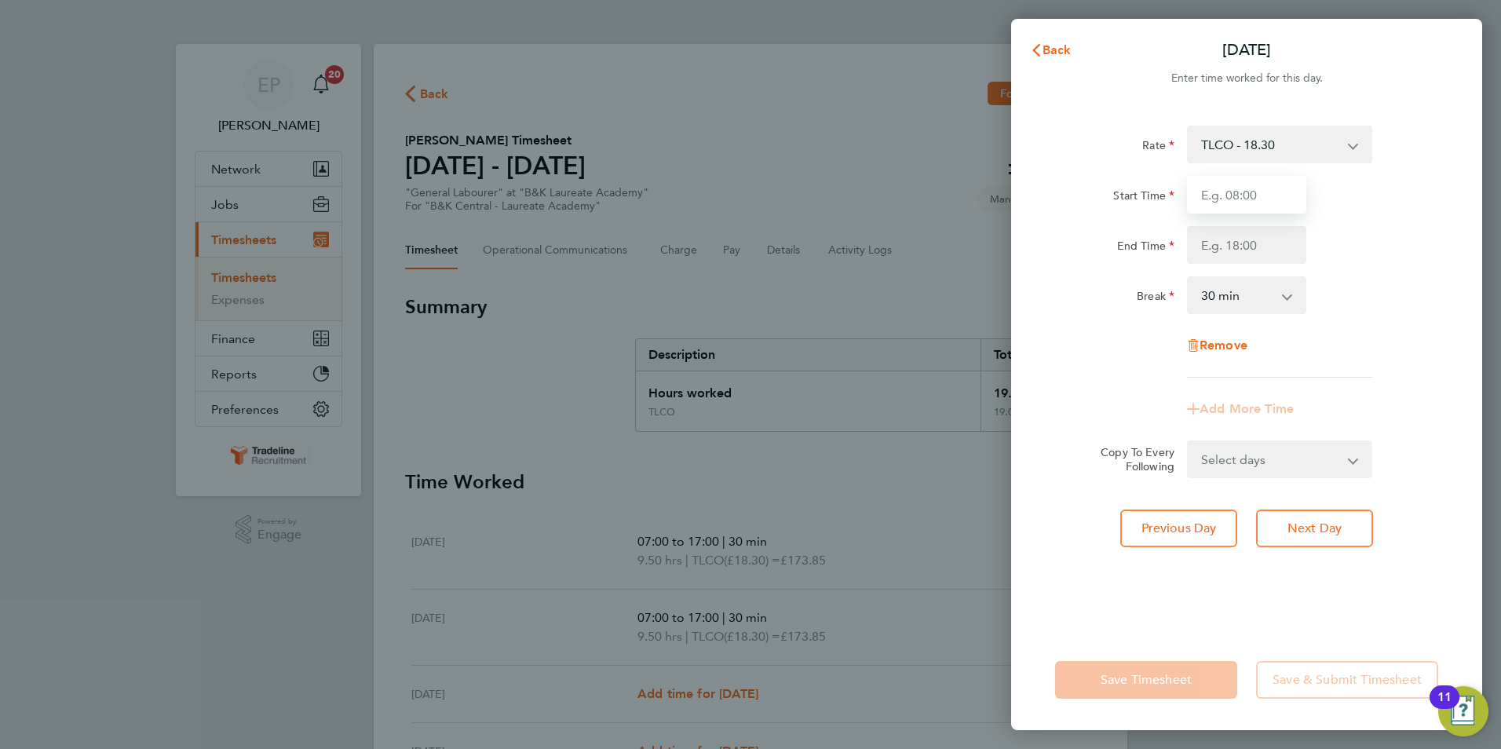
click at [1265, 193] on input "Start Time" at bounding box center [1246, 195] width 119 height 38
click at [1216, 188] on input "Start Time" at bounding box center [1246, 195] width 119 height 38
click at [1284, 192] on input "07:30" at bounding box center [1246, 195] width 119 height 38
type input "07:00"
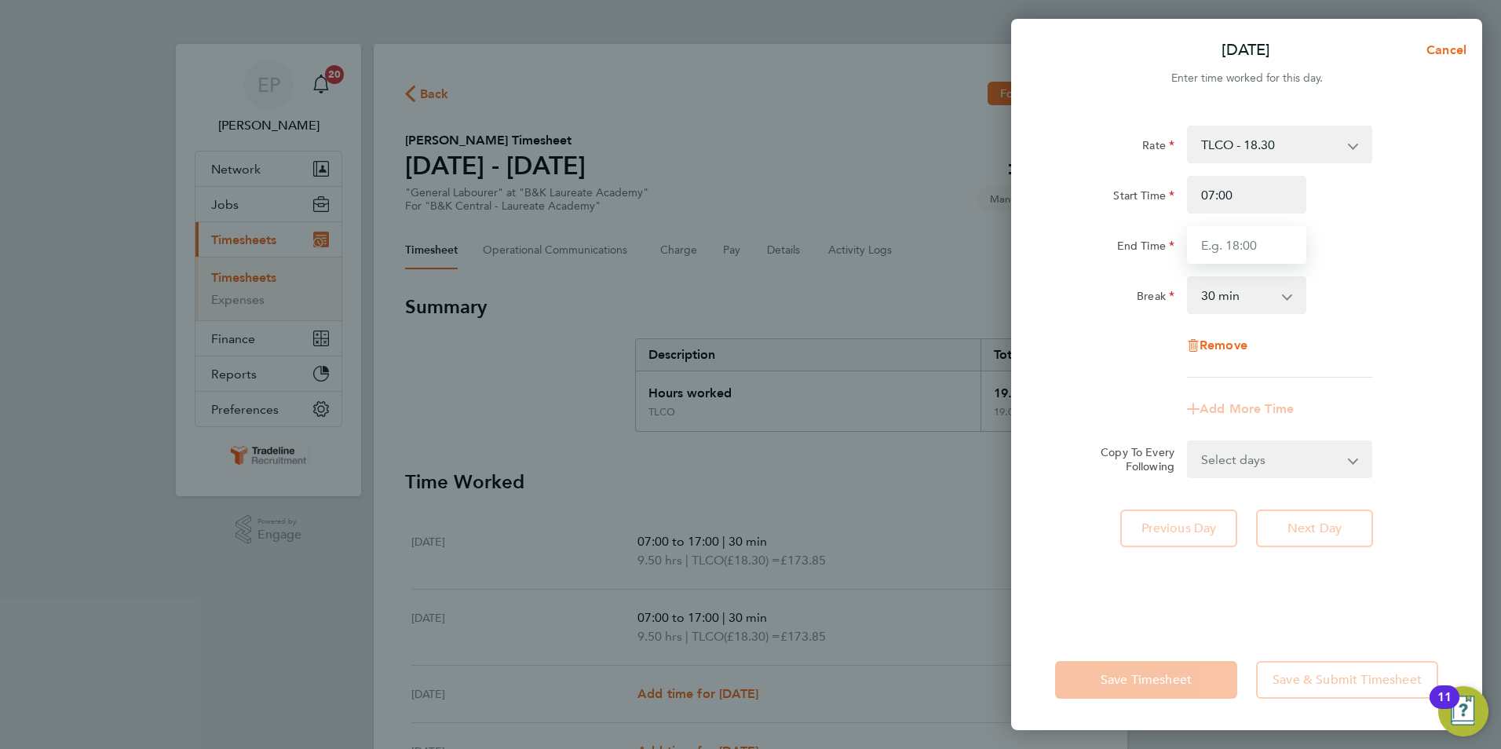
click at [1224, 243] on input "End Time" at bounding box center [1246, 245] width 119 height 38
type input "*"
type input "08:30"
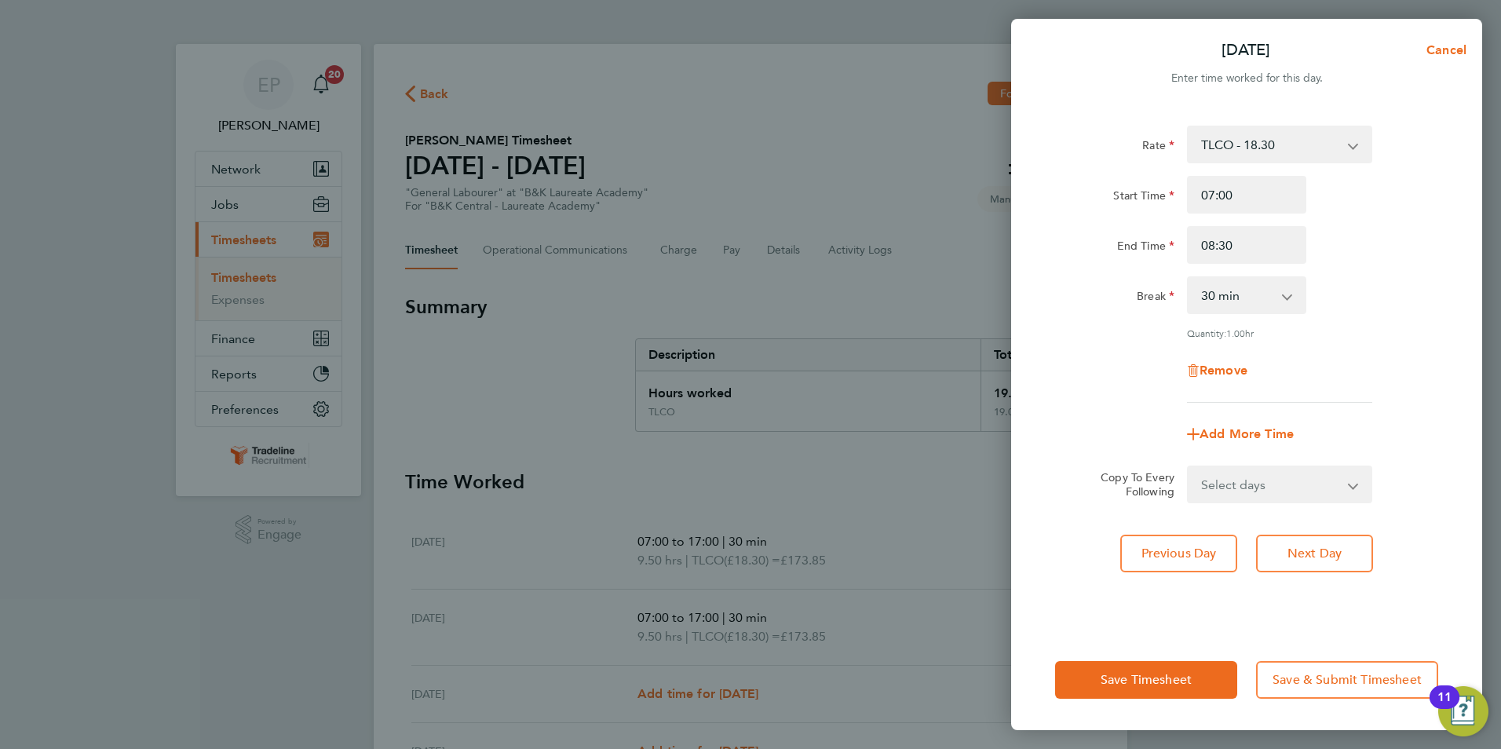
click at [1316, 361] on div "Remove" at bounding box center [1247, 371] width 396 height 38
click at [1257, 436] on span "Add More Time" at bounding box center [1247, 433] width 94 height 15
select select "null"
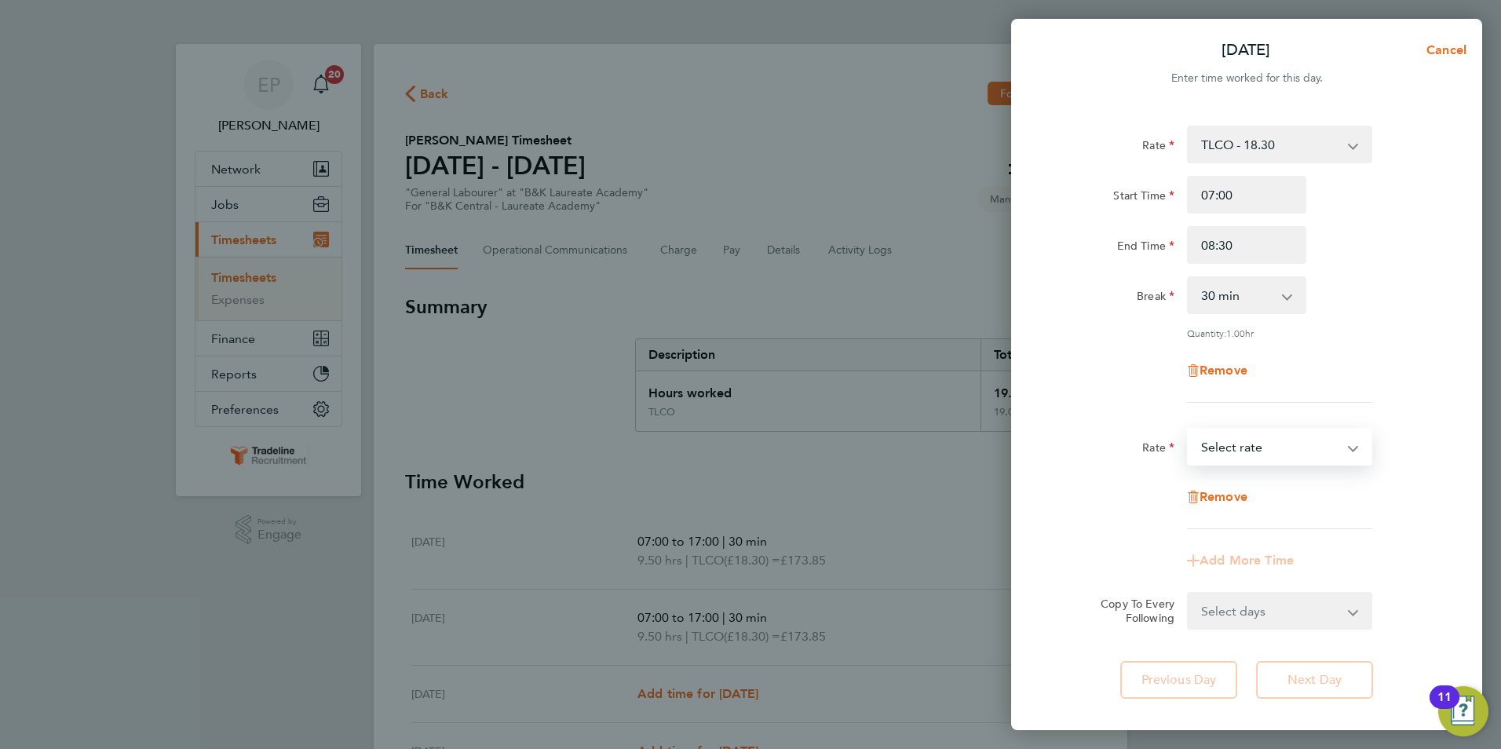
click at [1270, 452] on select "TLCO - 18.30 Select rate" at bounding box center [1270, 446] width 163 height 35
select select "30"
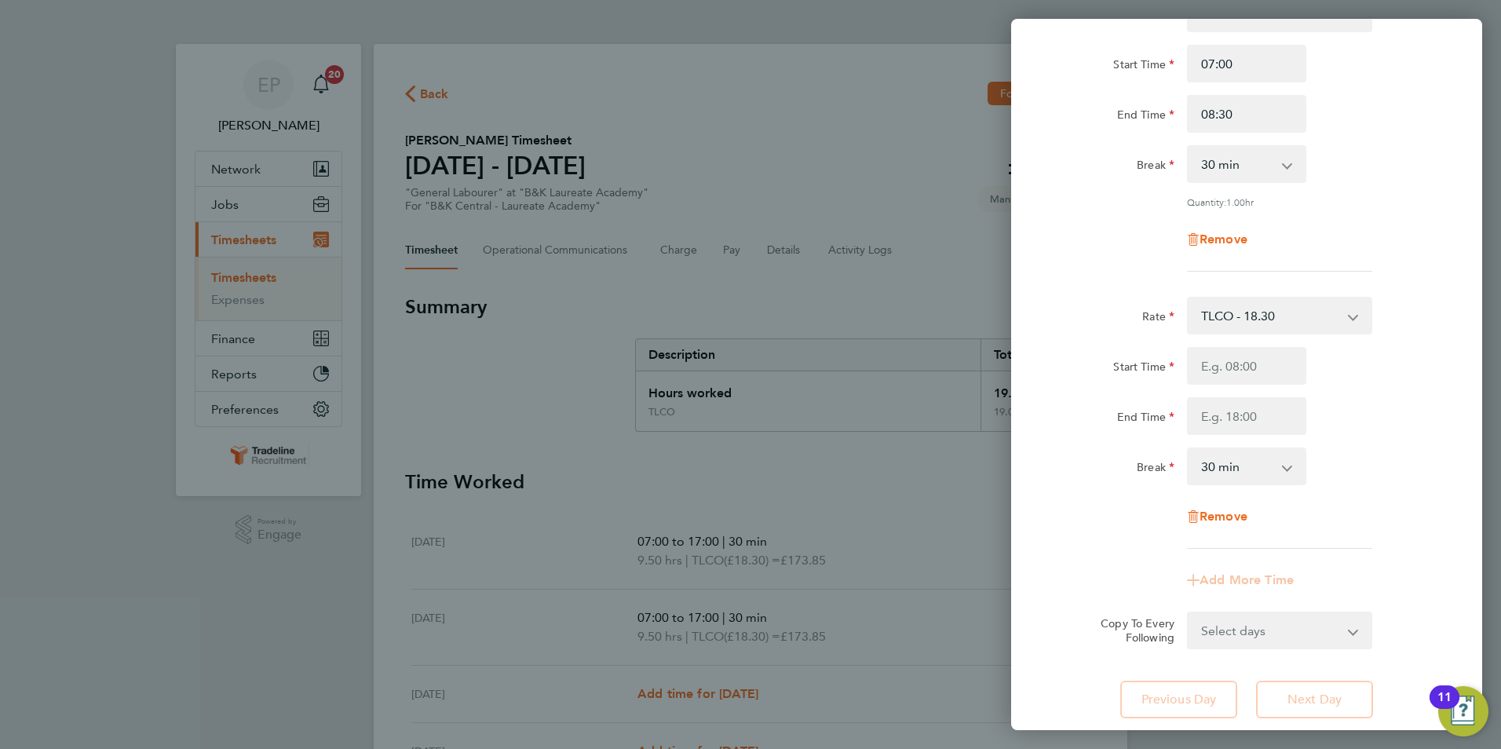
scroll to position [157, 0]
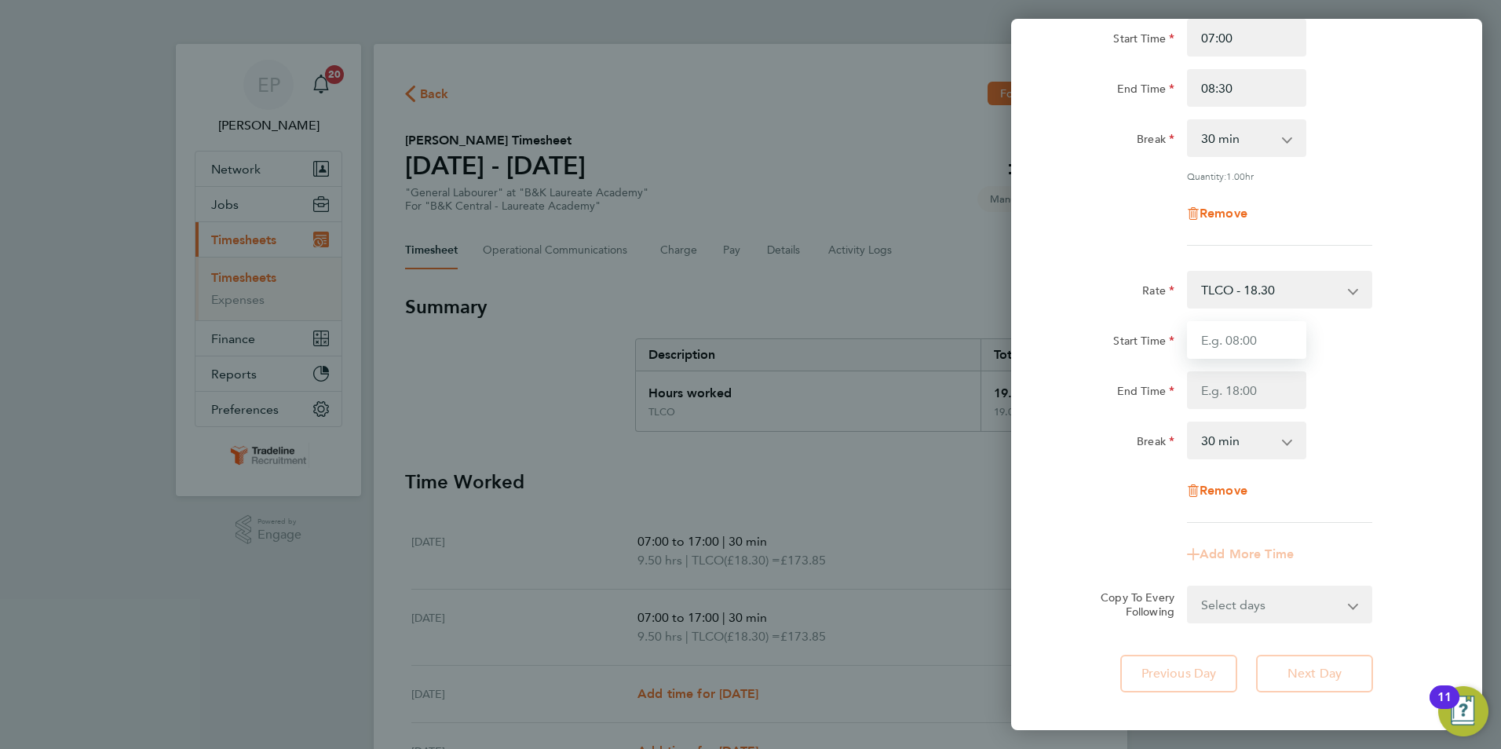
click at [1261, 348] on input "Start Time" at bounding box center [1246, 340] width 119 height 38
type input "11:30"
click at [1242, 378] on input "End Time" at bounding box center [1246, 390] width 119 height 38
type input "17:00"
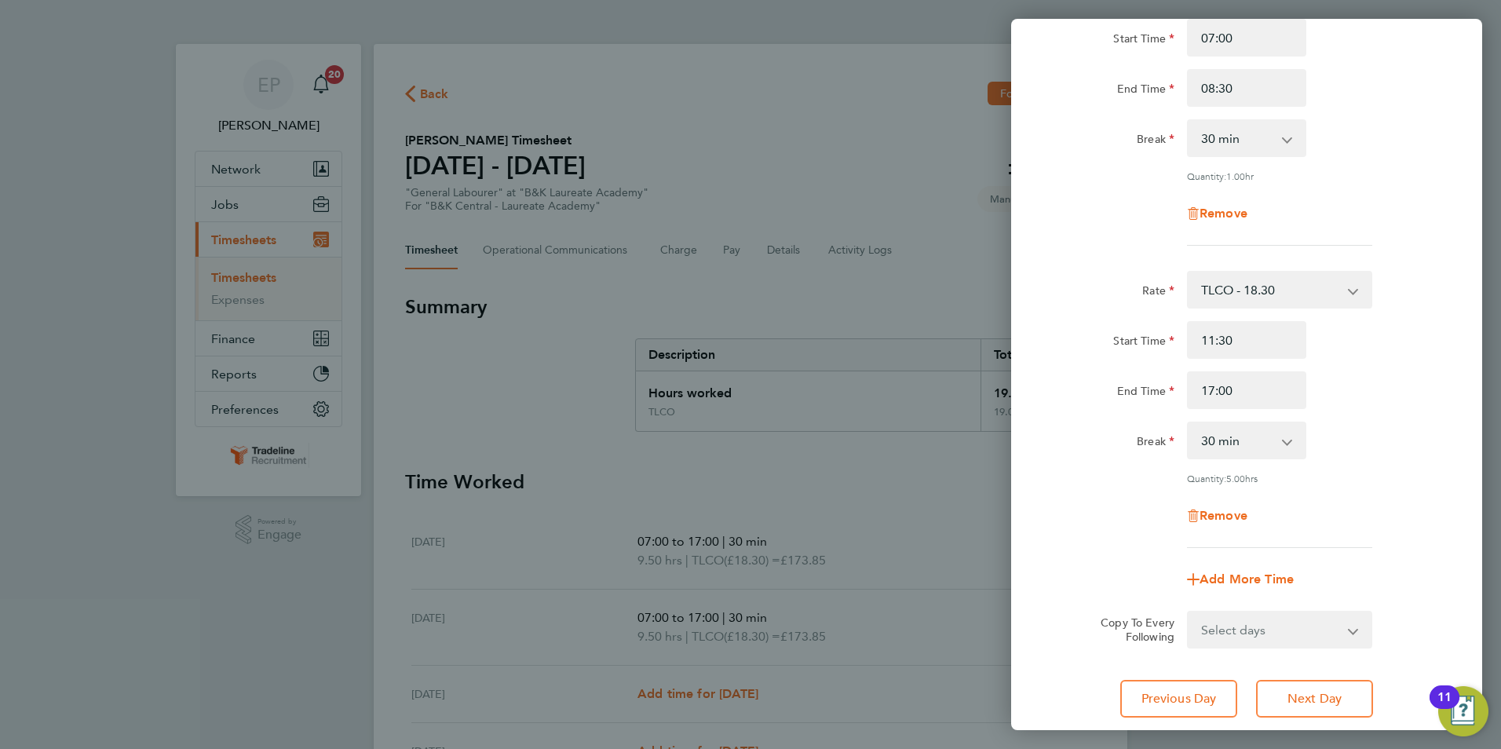
drag, startPoint x: 1238, startPoint y: 121, endPoint x: 1242, endPoint y: 129, distance: 8.8
click at [1238, 121] on select "0 min 15 min 30 min 45 min 60 min 75 min" at bounding box center [1237, 138] width 97 height 35
click at [1250, 136] on select "0 min 15 min 30 min 45 min 60 min 75 min" at bounding box center [1237, 138] width 97 height 35
click at [1236, 133] on select "0 min 15 min 30 min 45 min 60 min 75 min" at bounding box center [1237, 138] width 97 height 35
select select "0"
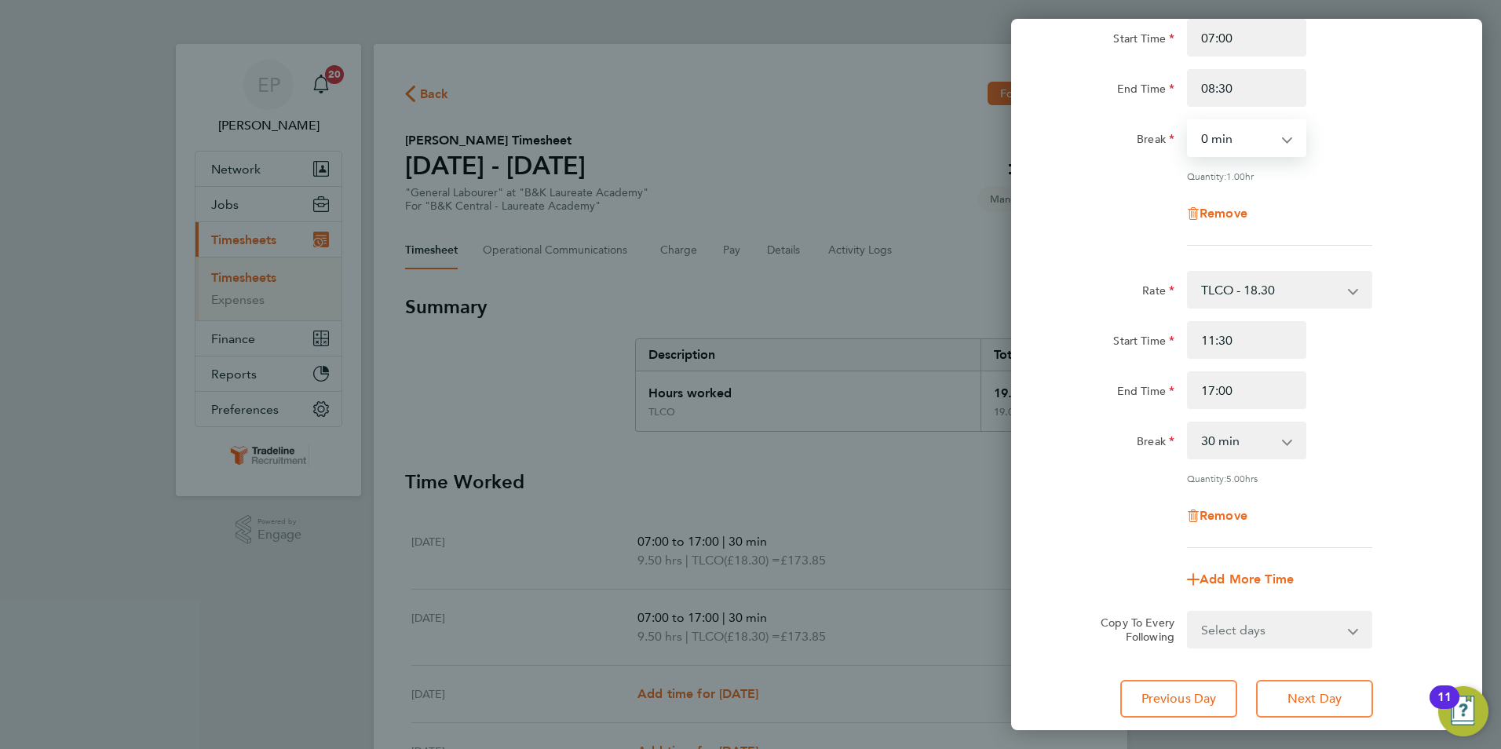
click at [1189, 121] on select "0 min 15 min 30 min 45 min 60 min 75 min" at bounding box center [1237, 138] width 97 height 35
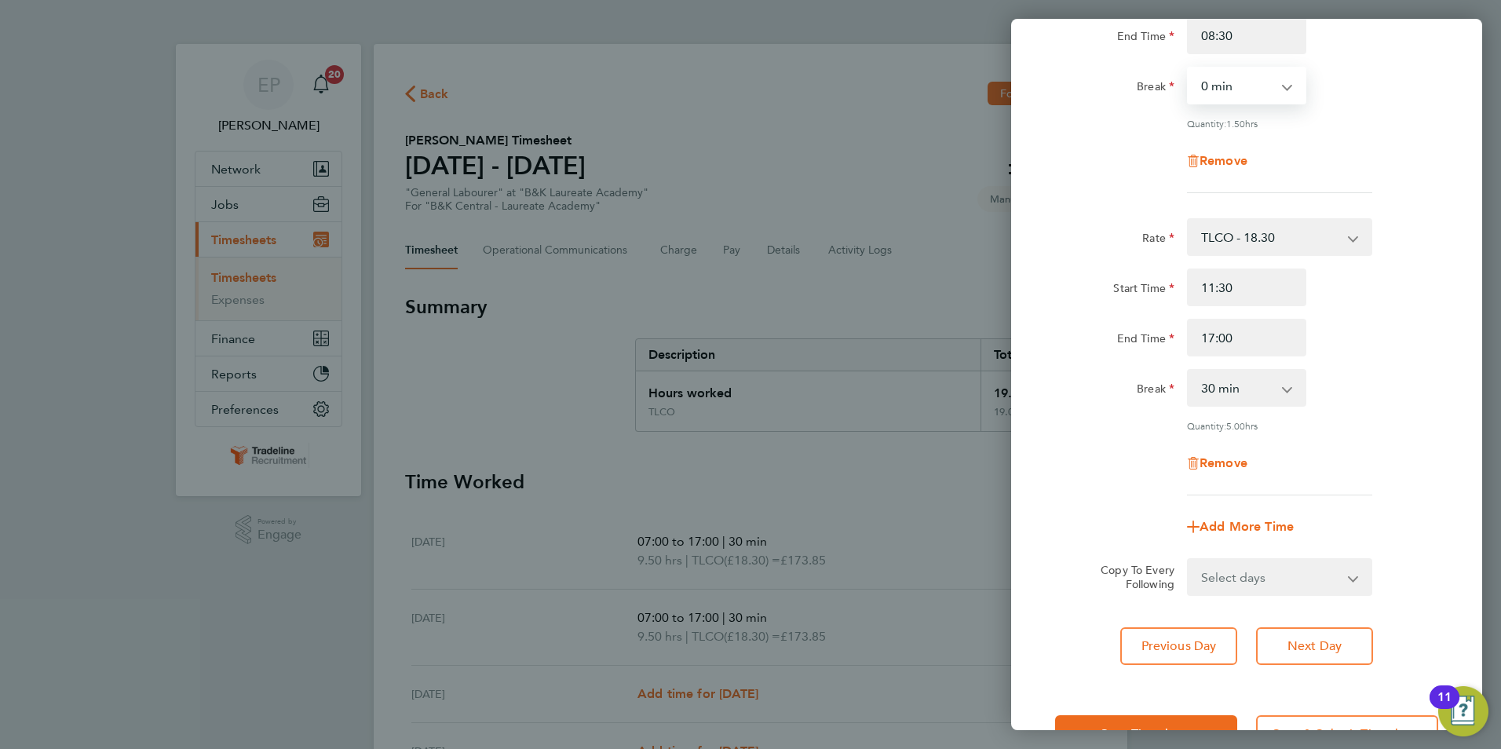
scroll to position [261, 0]
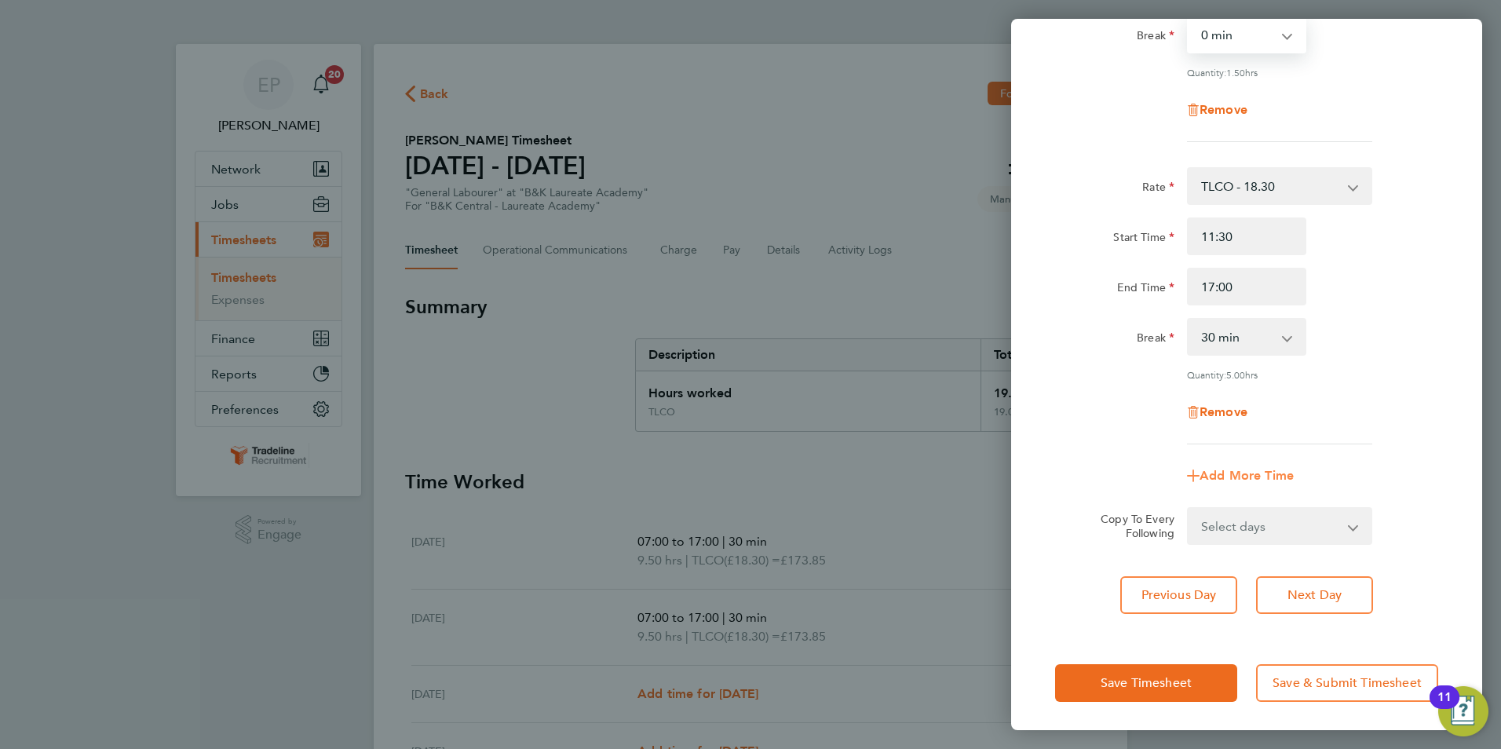
click at [1222, 474] on span "Add More Time" at bounding box center [1247, 475] width 94 height 15
select select "null"
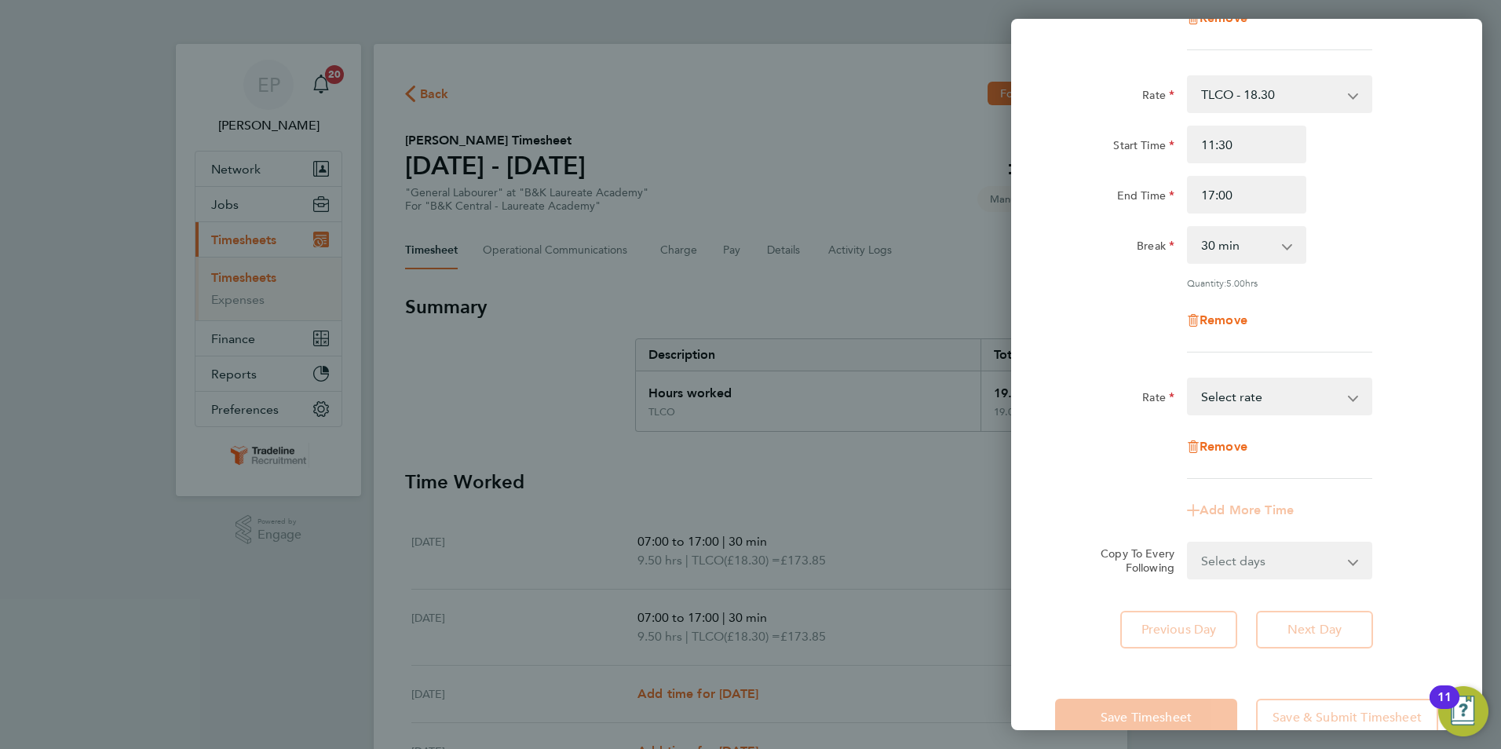
scroll to position [387, 0]
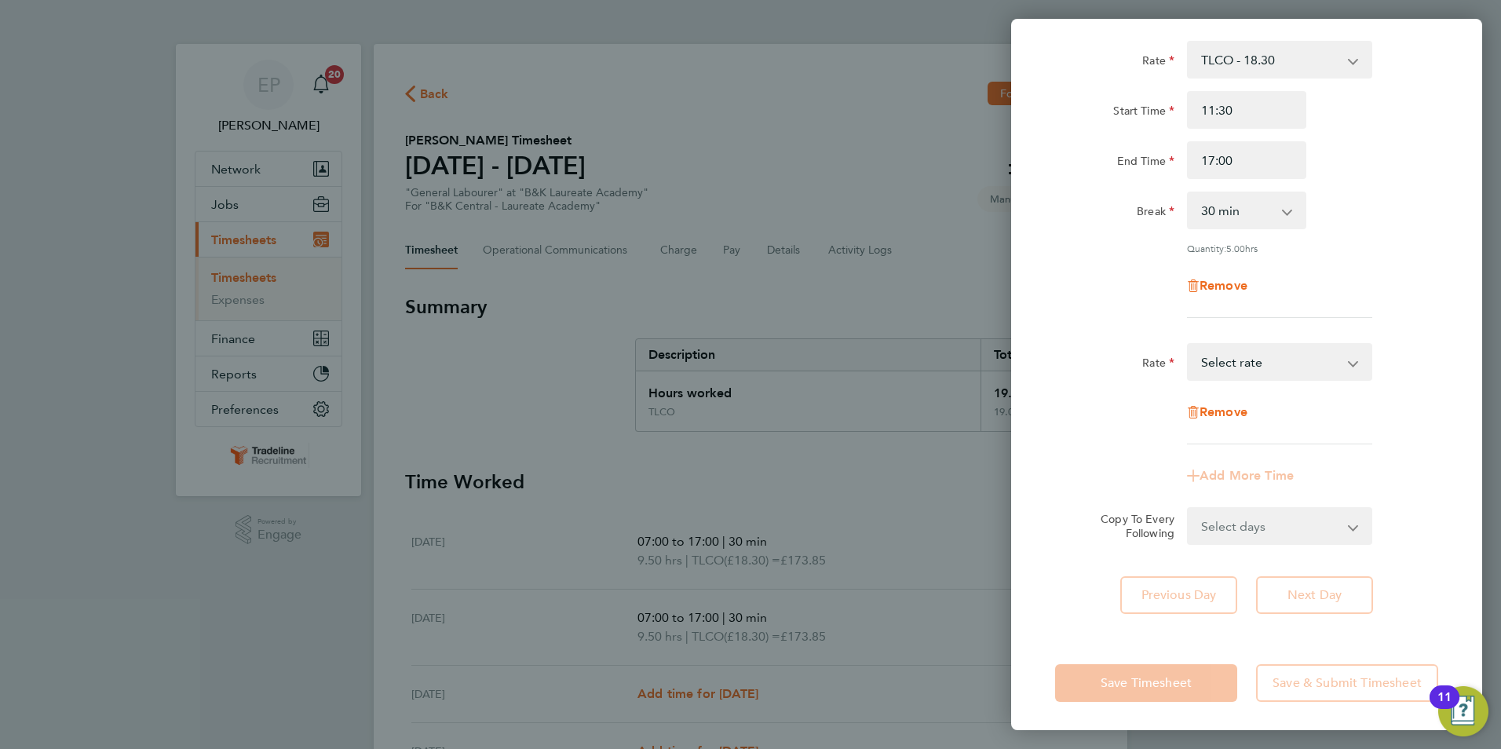
click at [1255, 361] on select "TLCO - 18.30 Select rate" at bounding box center [1270, 362] width 163 height 35
select select "30"
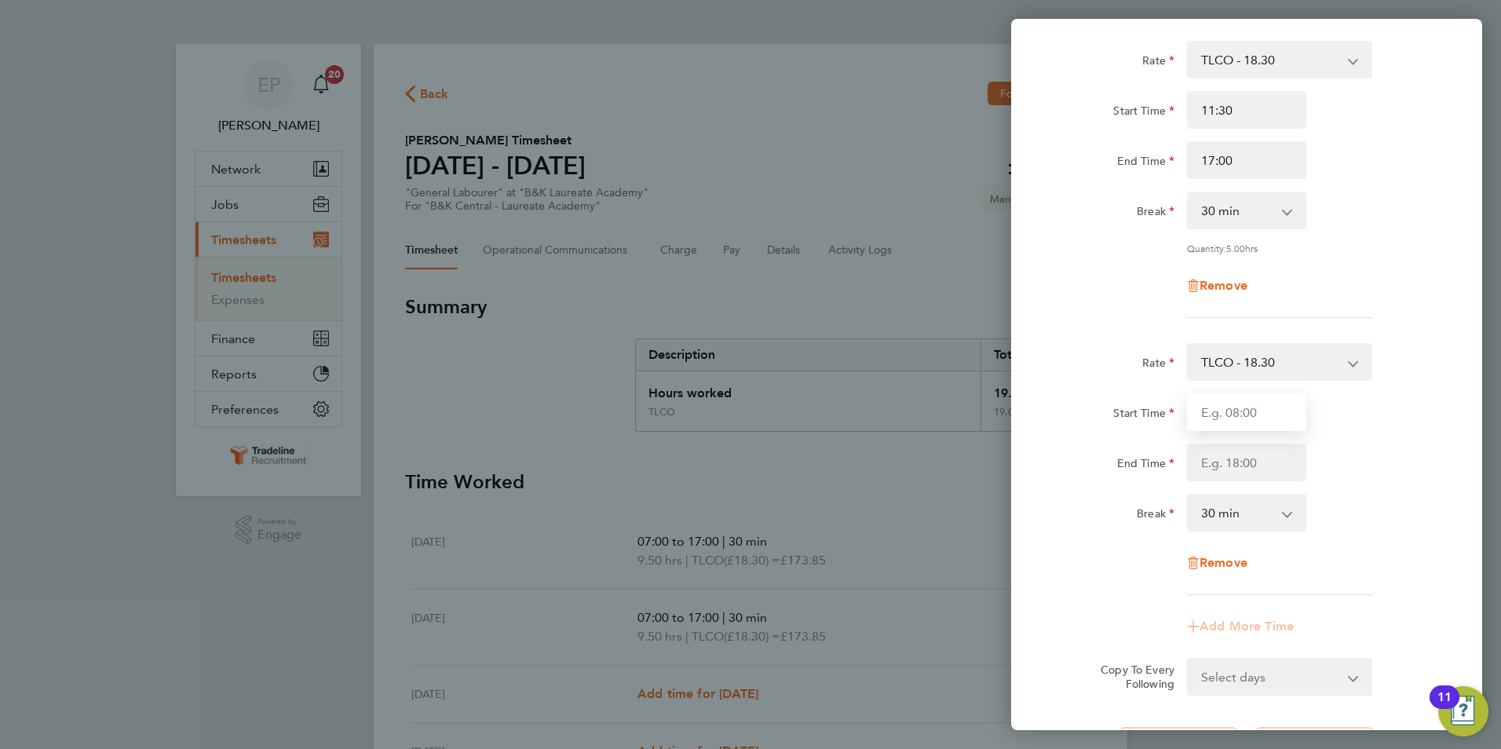
click at [1255, 400] on input "Start Time" at bounding box center [1246, 412] width 119 height 38
type input "("
click at [1206, 409] on input "9:00" at bounding box center [1246, 412] width 119 height 38
type input "21:00"
click at [1240, 460] on input "End Time" at bounding box center [1246, 463] width 119 height 38
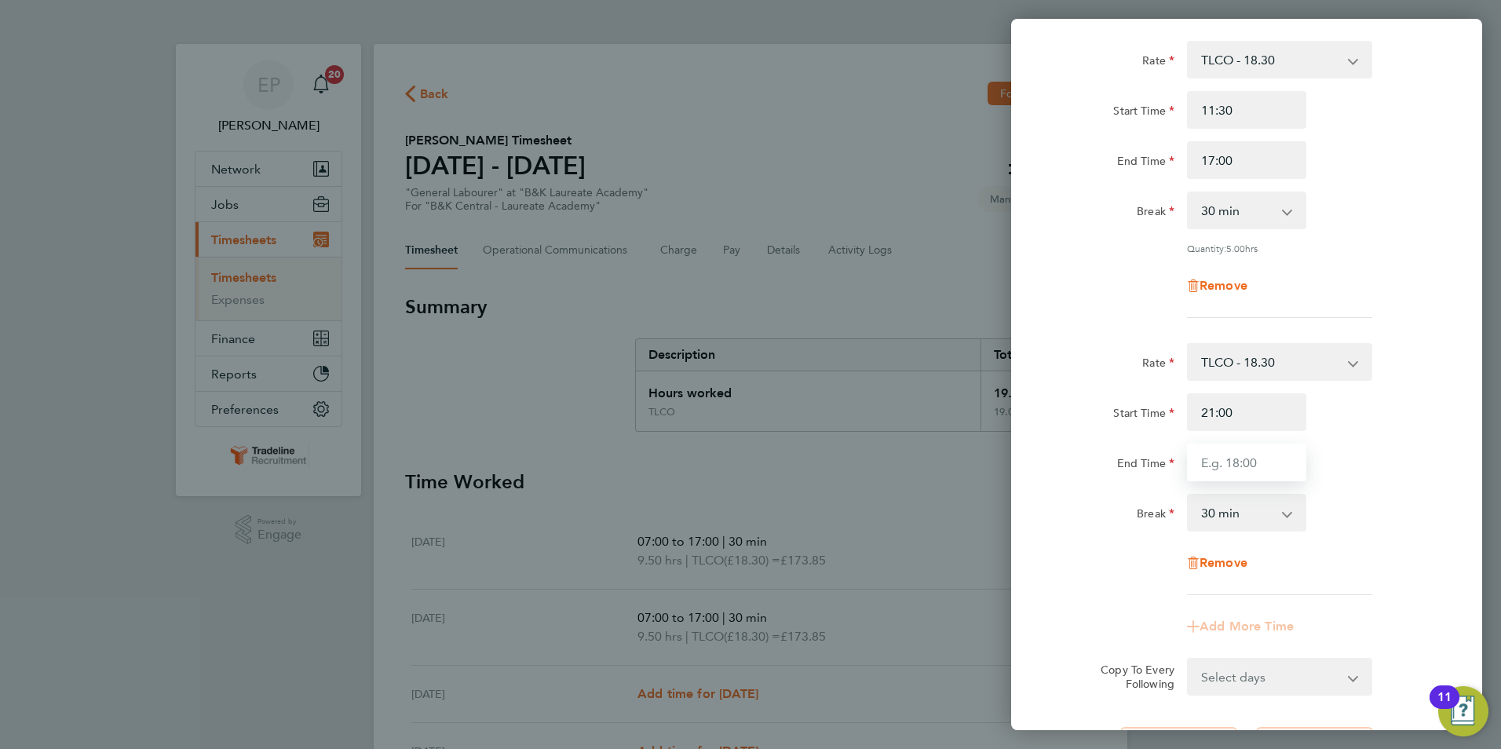
click at [1232, 457] on input "End Time" at bounding box center [1246, 463] width 119 height 38
type input "22:30"
click at [1262, 513] on select "0 min 15 min 30 min 45 min 60 min 75 min 90 min" at bounding box center [1237, 512] width 97 height 35
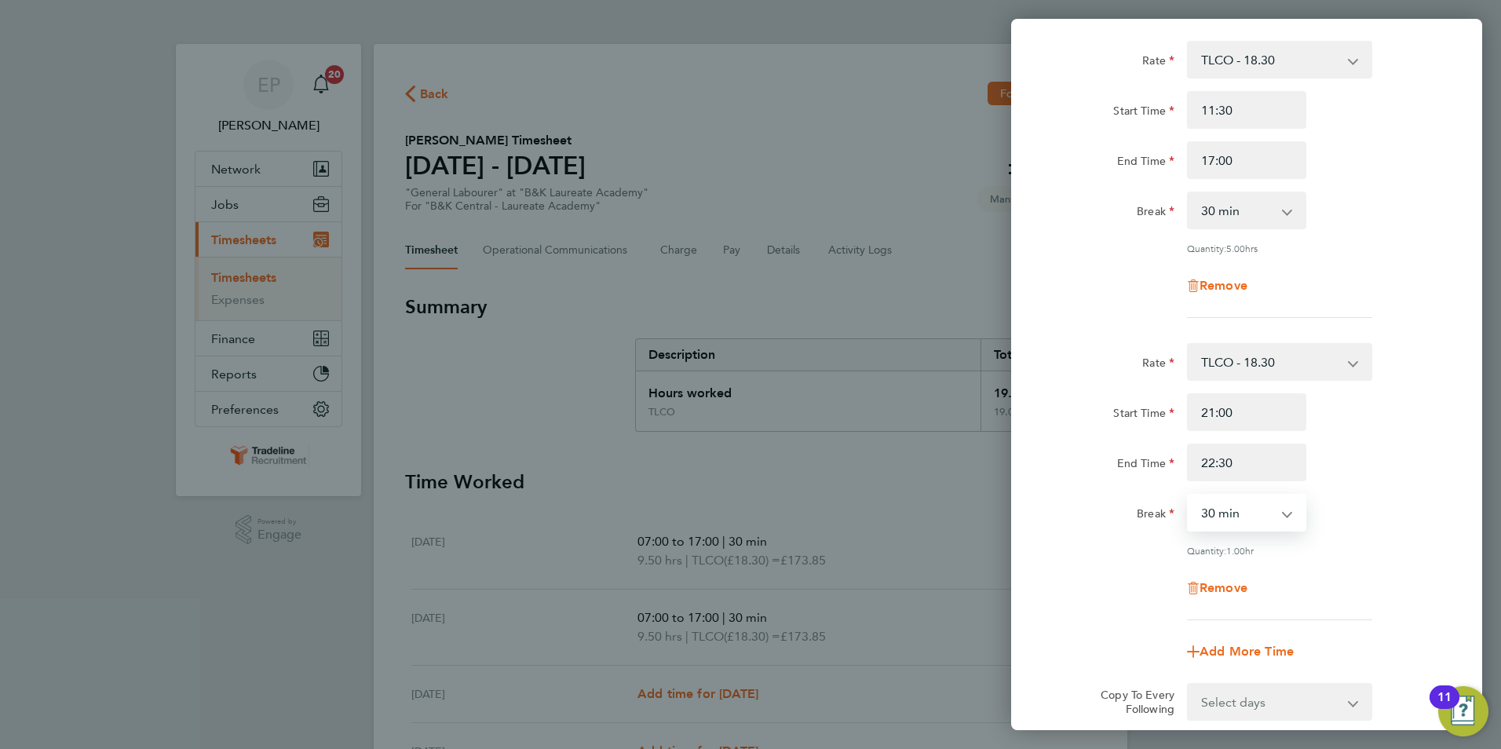
select select "0"
click at [1189, 495] on select "0 min 15 min 30 min 45 min 60 min 75 min" at bounding box center [1237, 512] width 97 height 35
click at [1060, 546] on div "Quantity: 1.50 hrs" at bounding box center [1247, 550] width 396 height 13
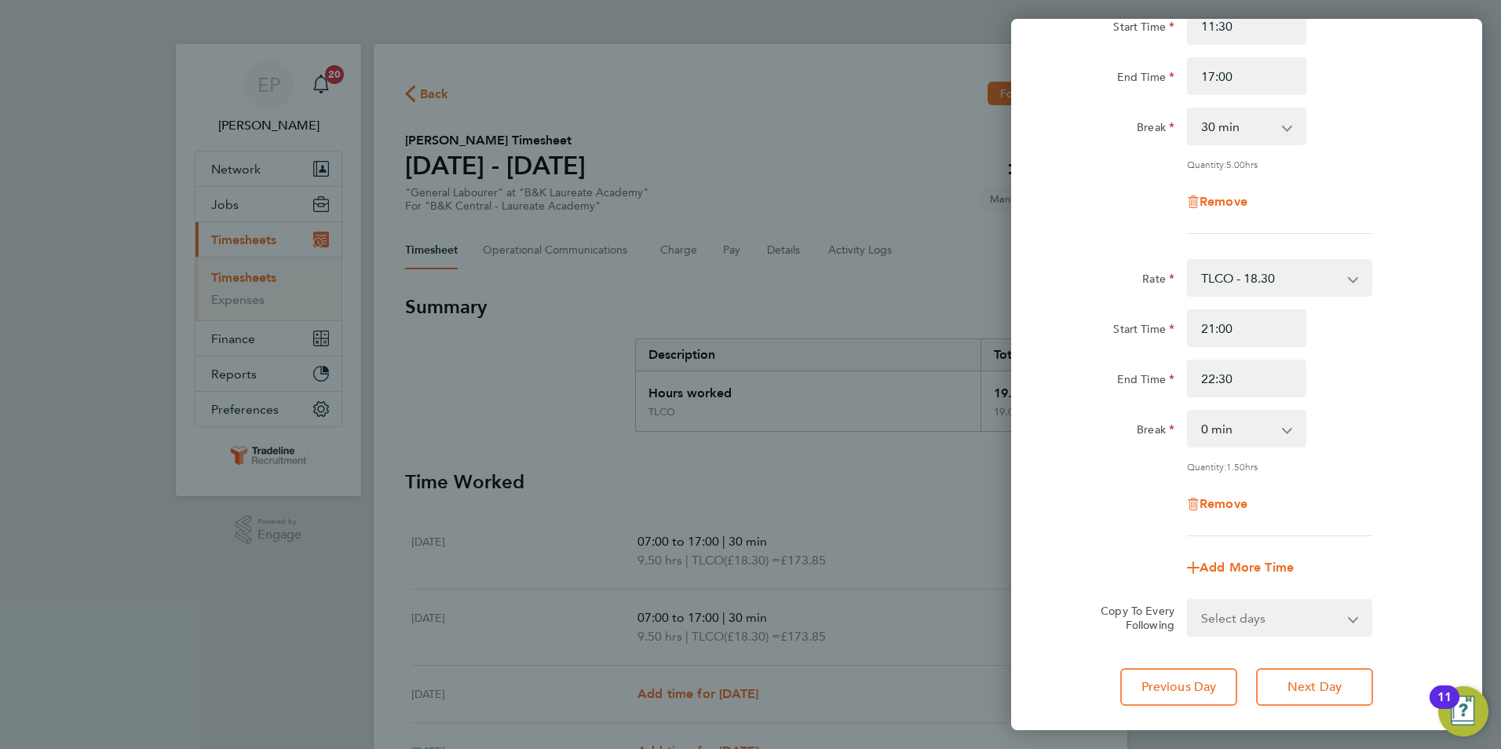
scroll to position [561, 0]
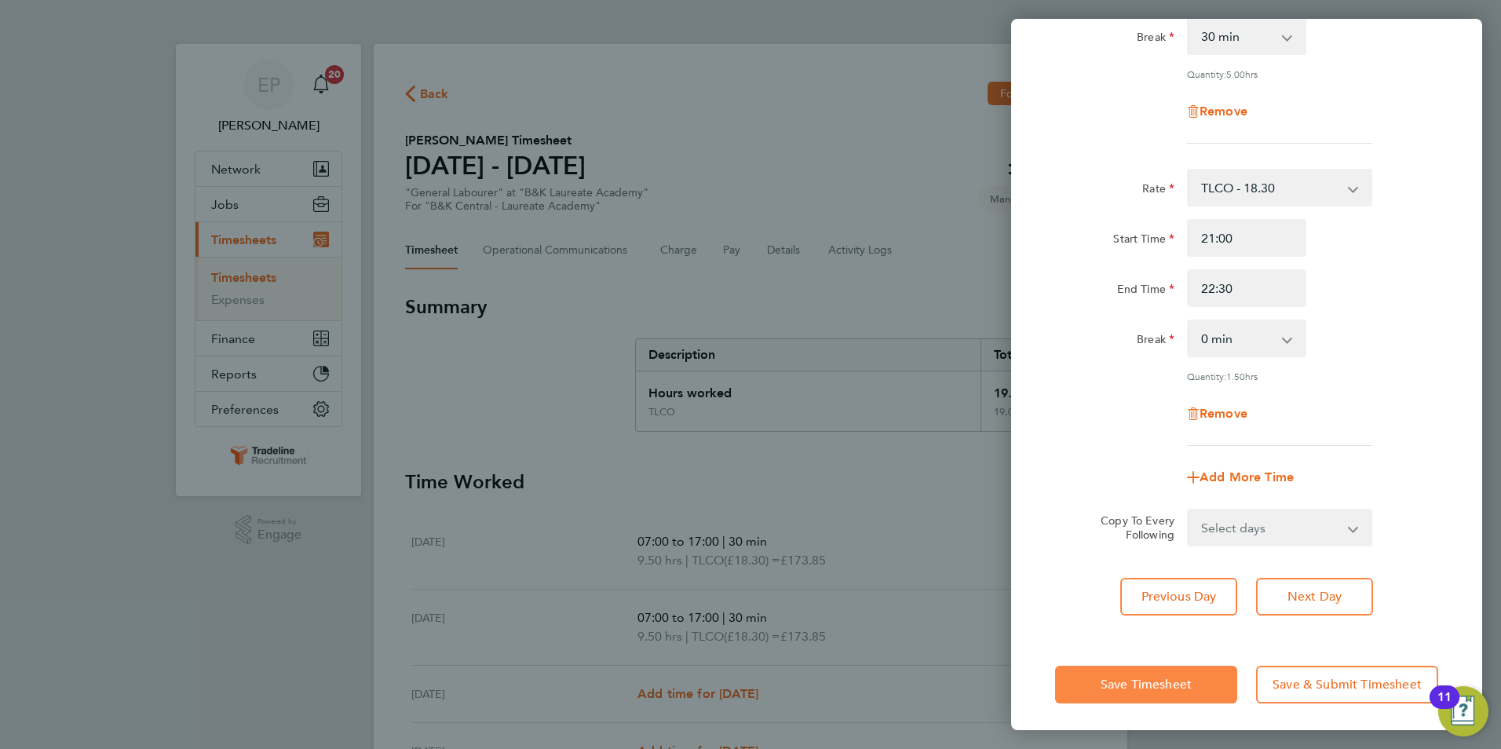
click at [1191, 678] on span "Save Timesheet" at bounding box center [1146, 685] width 91 height 16
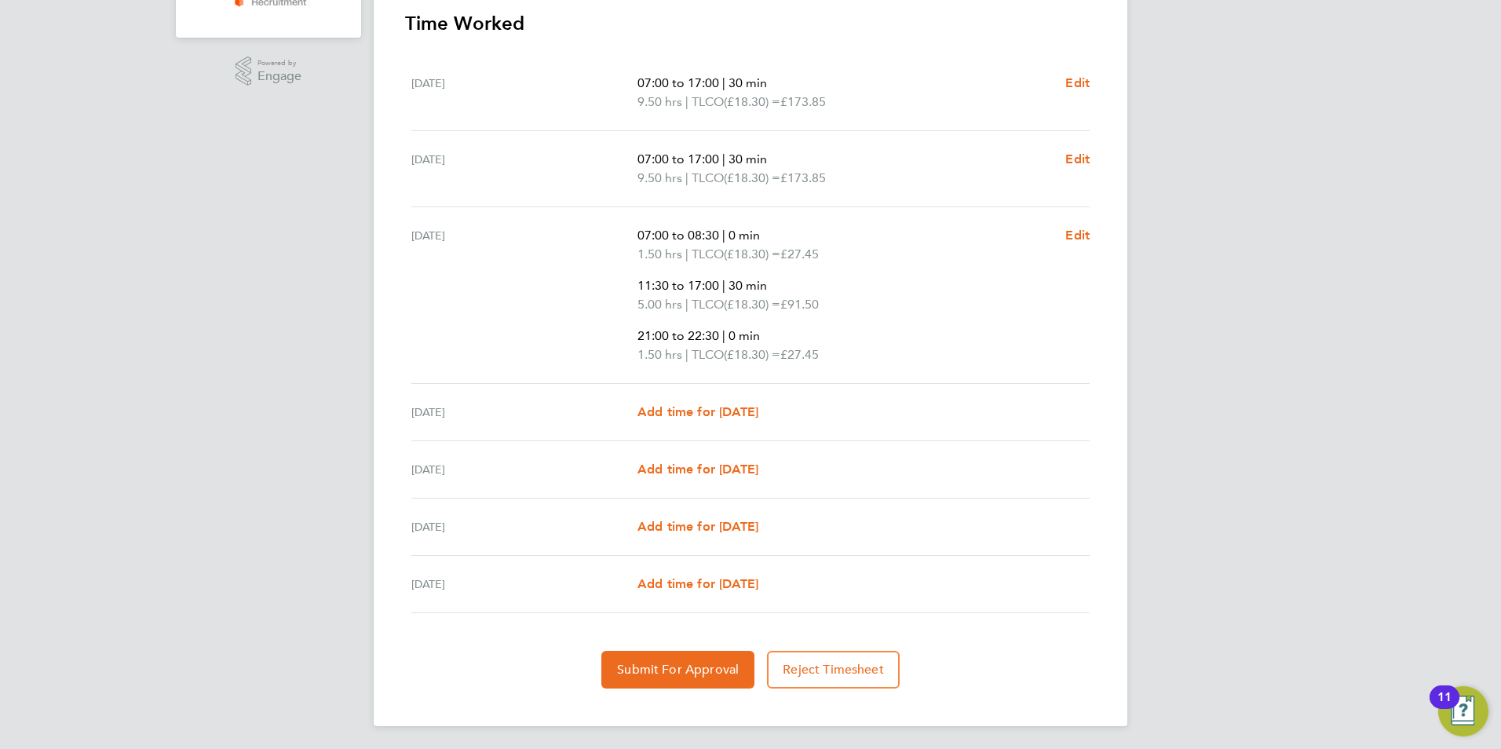
scroll to position [461, 0]
click at [707, 413] on span "Add time for [DATE]" at bounding box center [698, 409] width 121 height 15
select select "30"
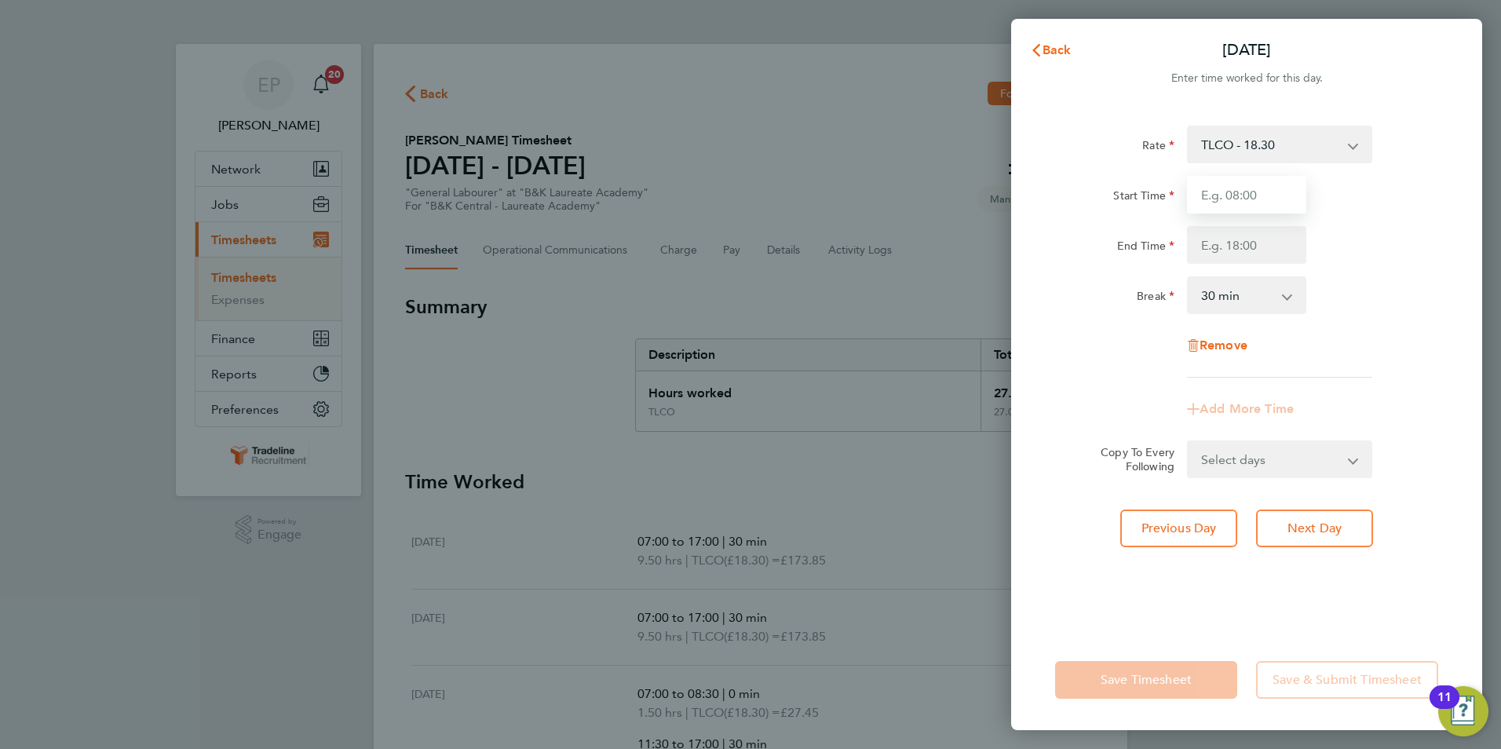
click at [1238, 193] on input "Start Time" at bounding box center [1246, 195] width 119 height 38
type input "07:30"
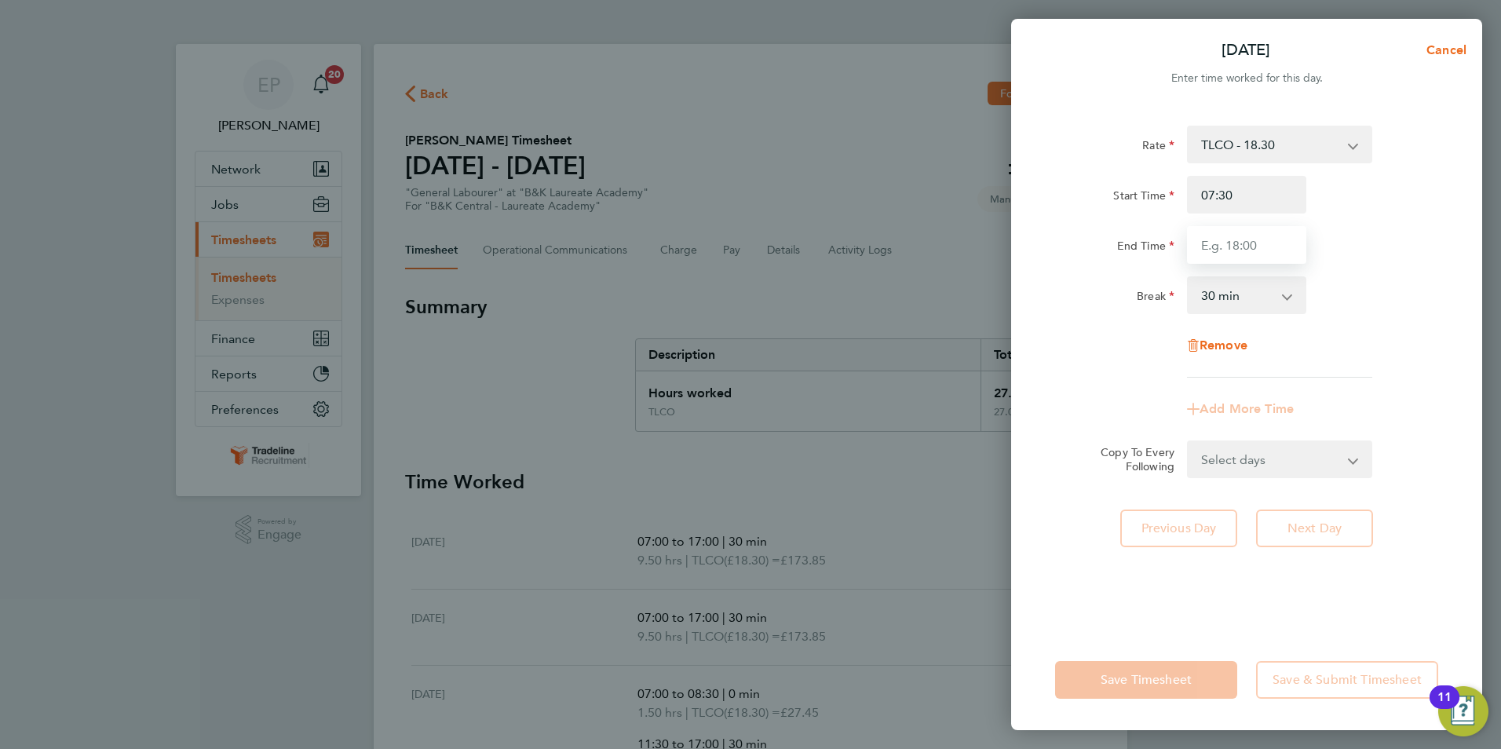
click at [1266, 251] on input "End Time" at bounding box center [1246, 245] width 119 height 38
type input "17:00"
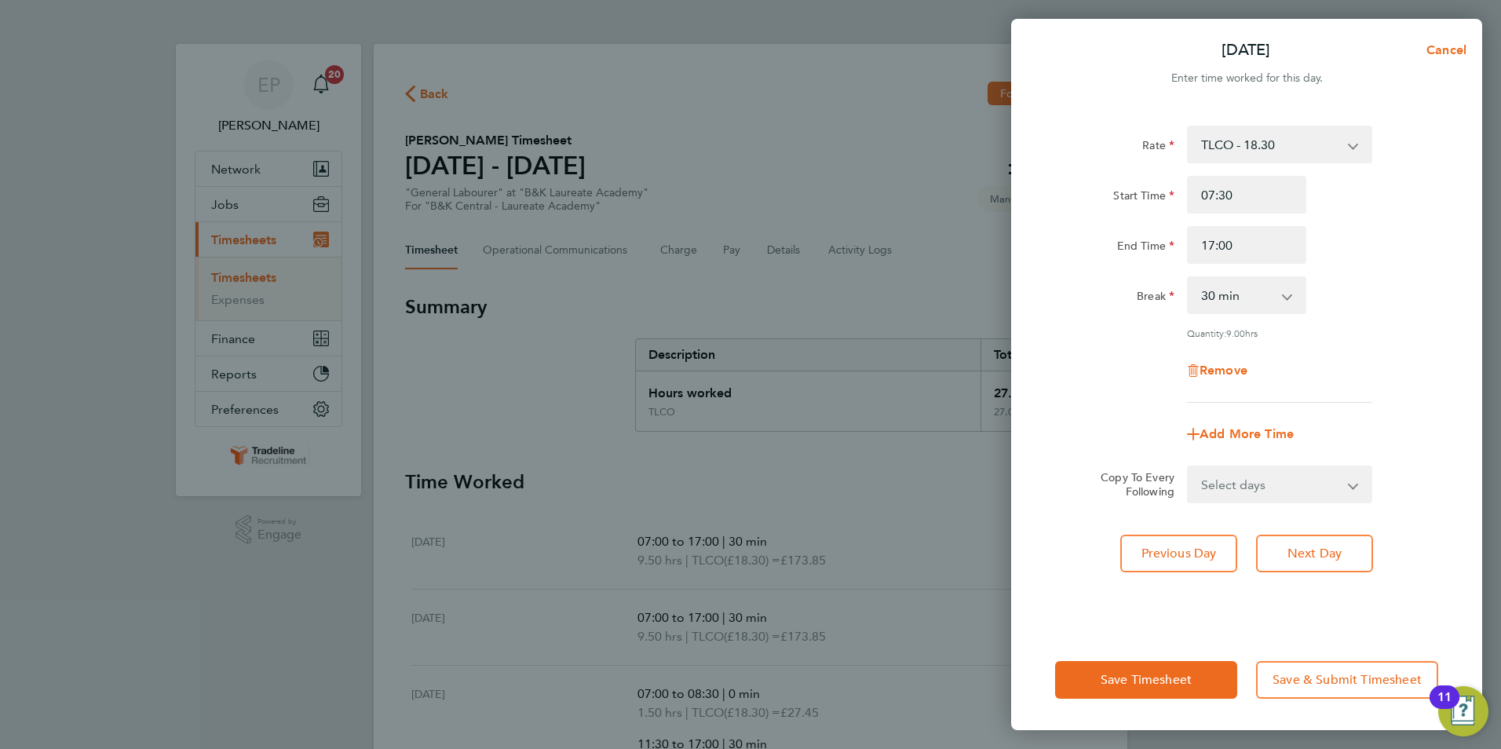
click at [1107, 404] on app-timesheet-line-form-group "Rate TLCO - 18.30 Start Time 07:30 End Time 17:00 Break 0 min 15 min 30 min 45 …" at bounding box center [1246, 289] width 383 height 327
click at [1164, 683] on span "Save Timesheet" at bounding box center [1146, 680] width 91 height 16
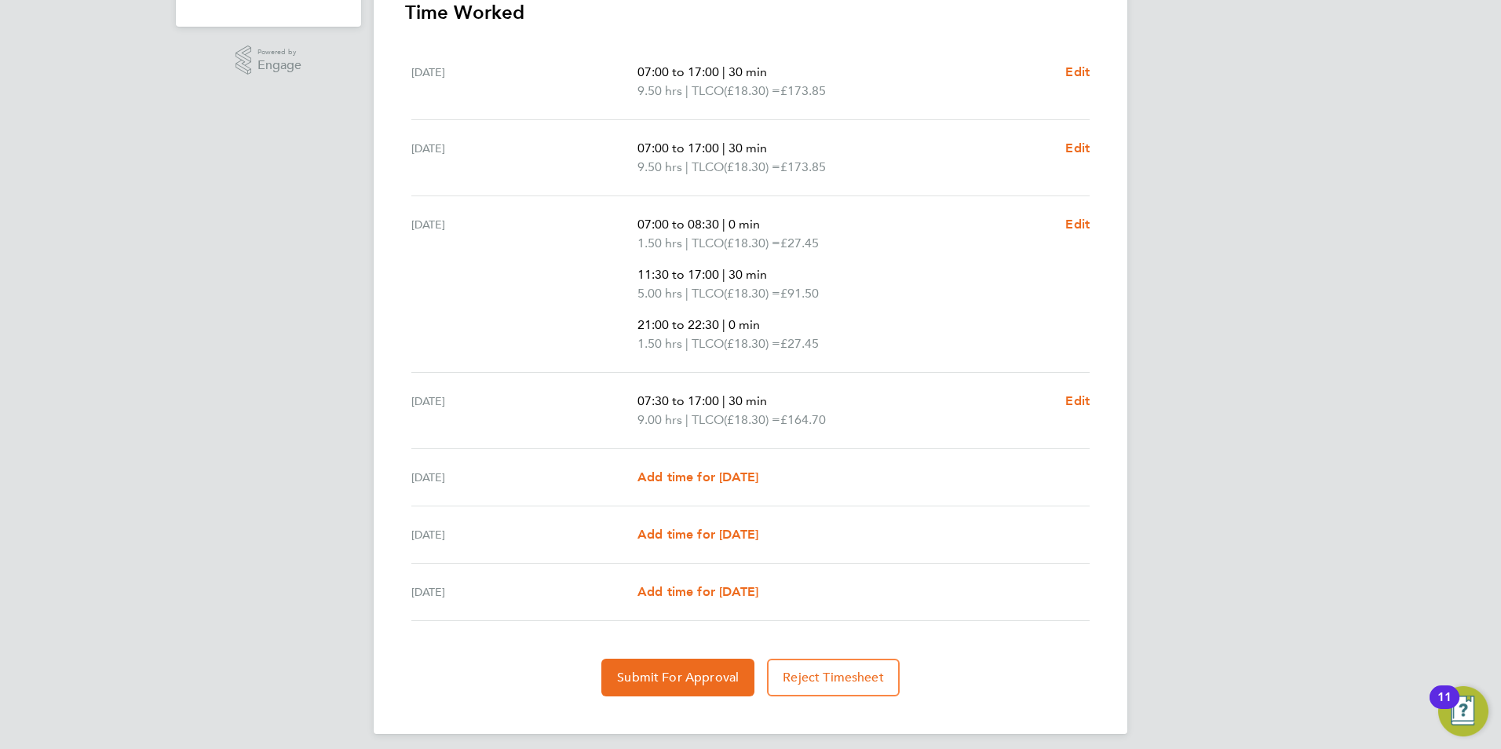
scroll to position [471, 0]
click at [743, 476] on span "Add time for [DATE]" at bounding box center [698, 475] width 121 height 15
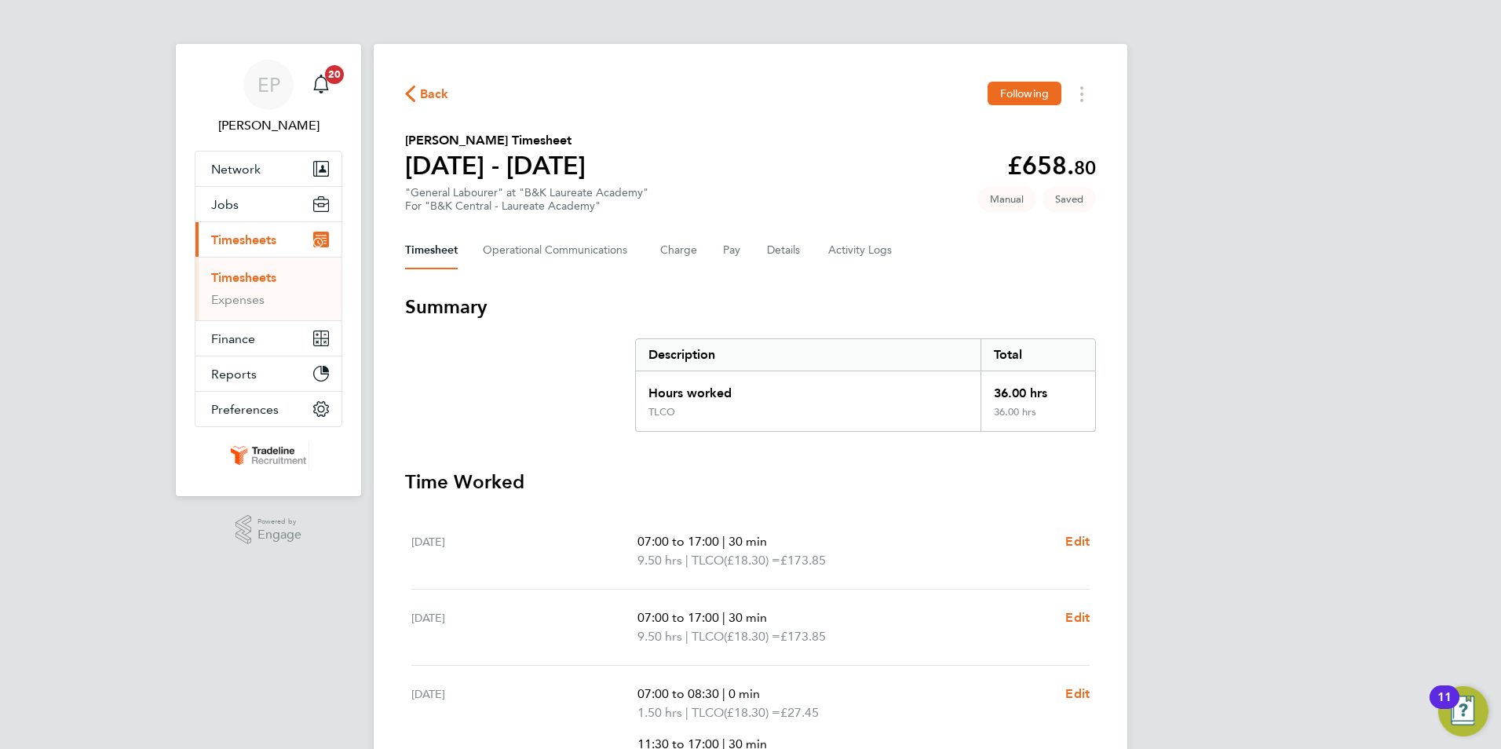
select select "30"
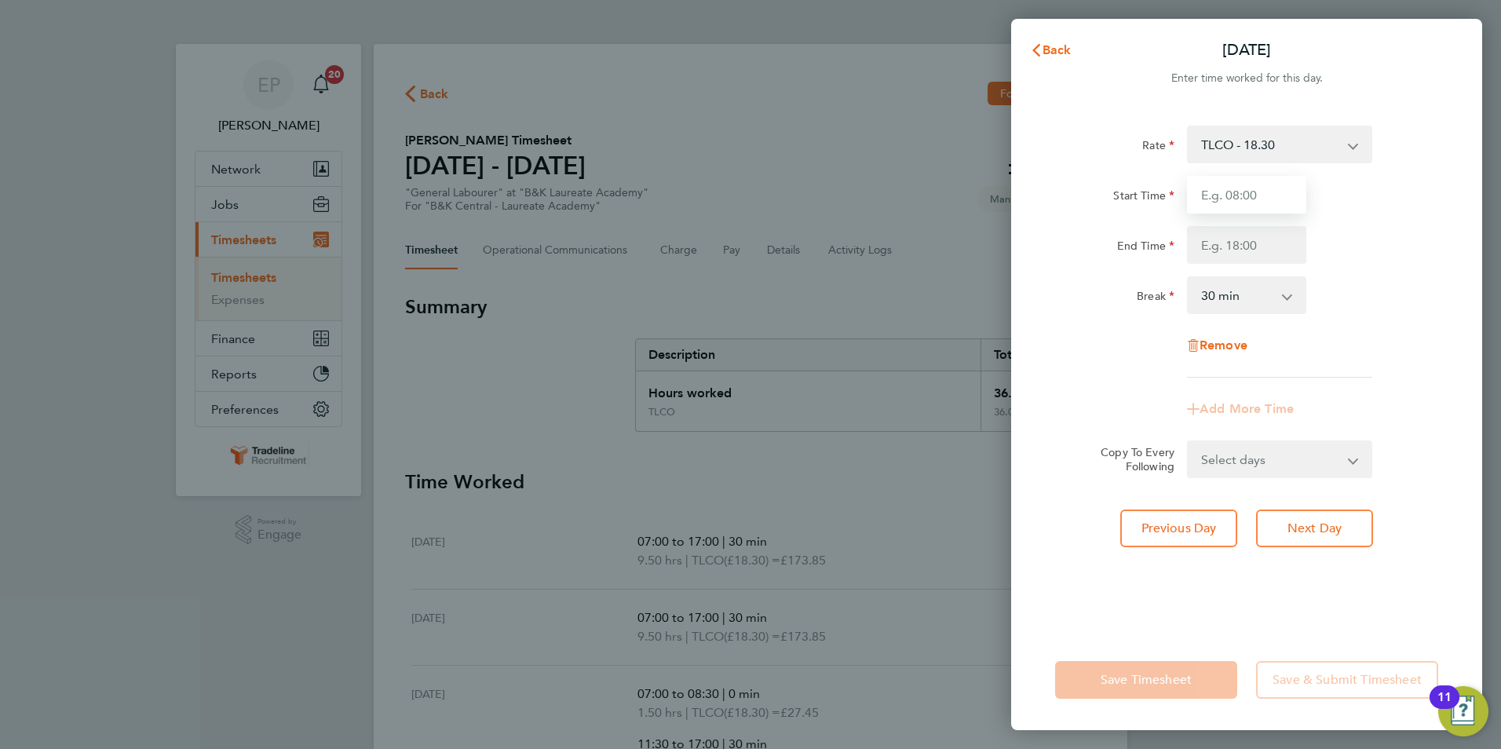
click at [1240, 187] on input "Start Time" at bounding box center [1246, 195] width 119 height 38
type input "07:00"
click at [1293, 197] on input "07:00" at bounding box center [1246, 195] width 119 height 38
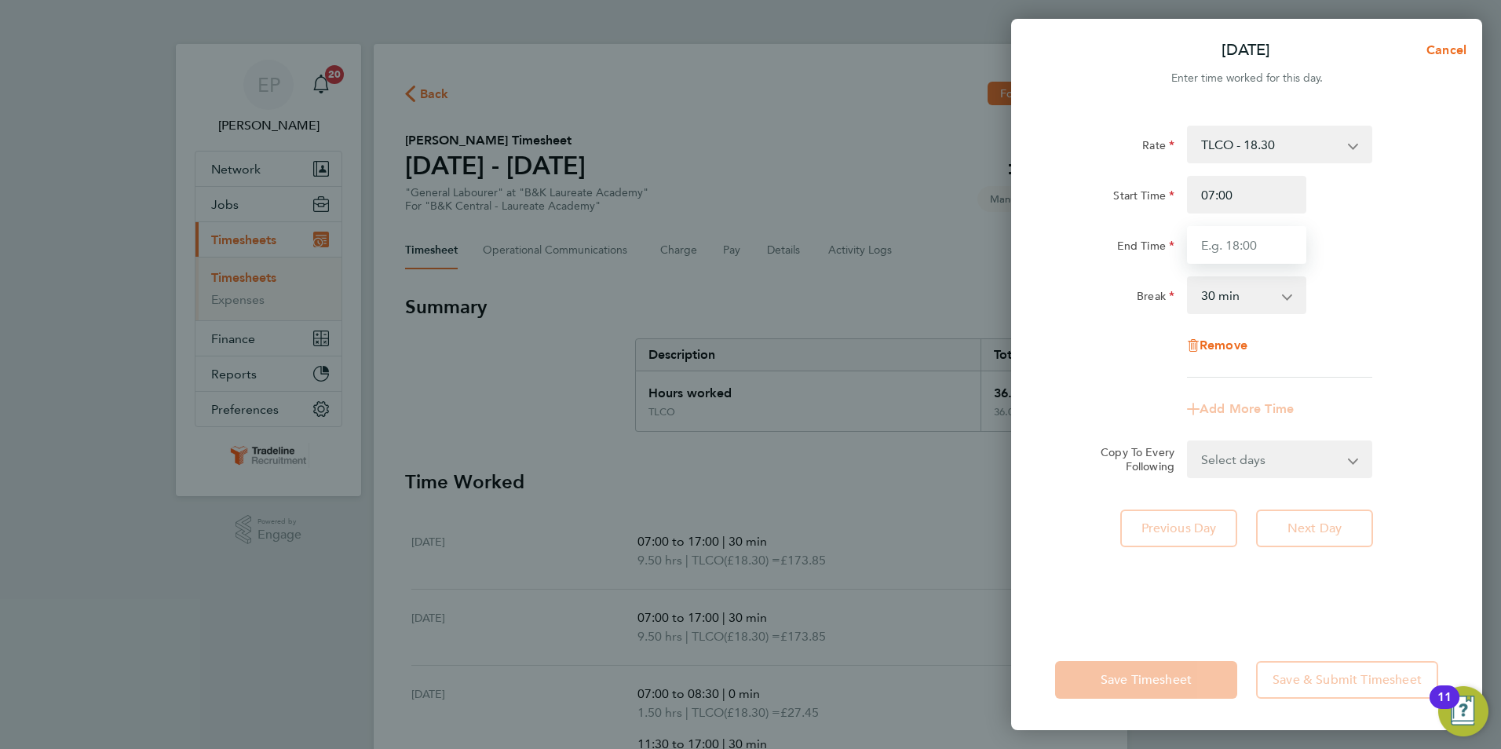
click at [1240, 254] on input "End Time" at bounding box center [1246, 245] width 119 height 38
type input "08:30"
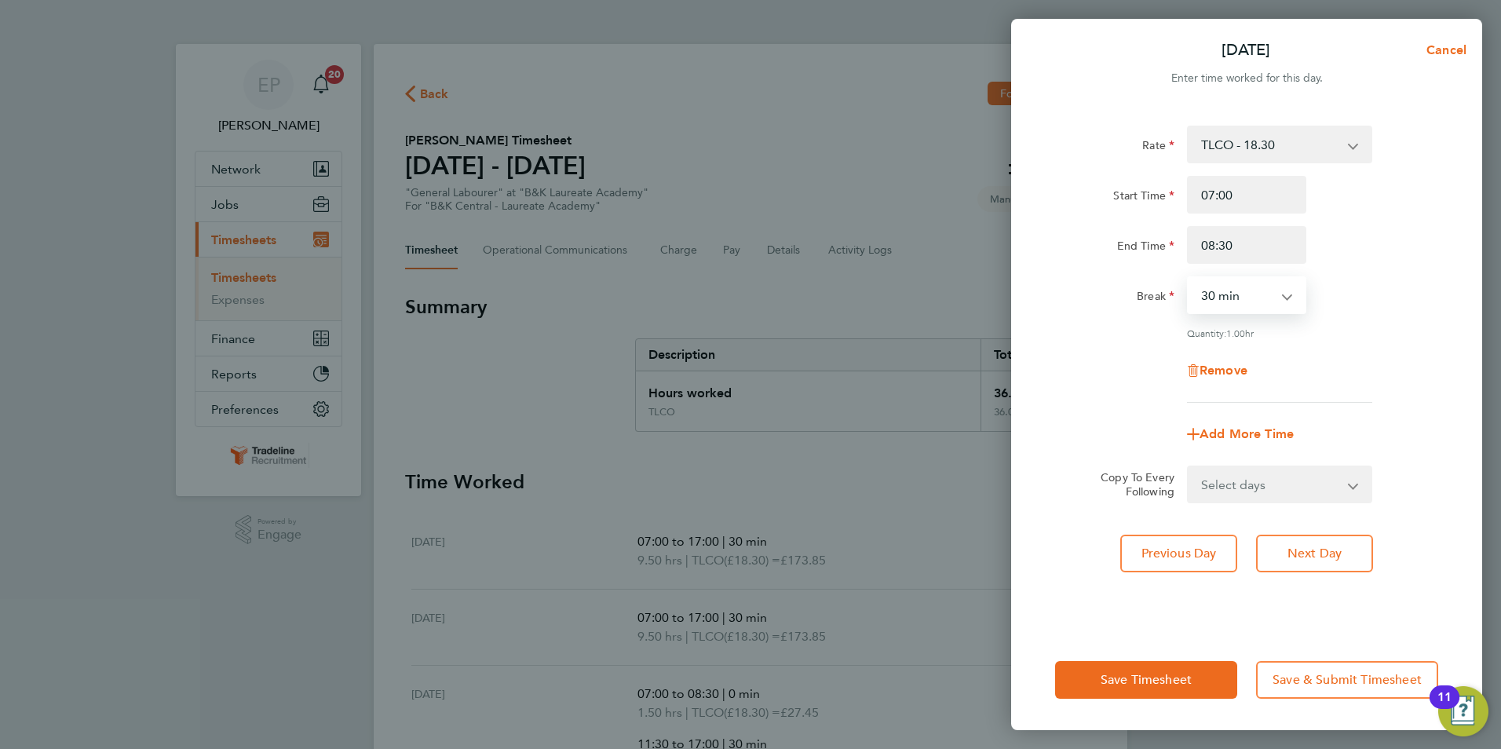
click at [1258, 299] on select "0 min 15 min 30 min 45 min 60 min 75 min" at bounding box center [1237, 295] width 97 height 35
select select "0"
click at [1189, 278] on select "0 min 15 min 30 min 45 min 60 min 75 min" at bounding box center [1237, 295] width 97 height 35
click at [1244, 436] on span "Add More Time" at bounding box center [1247, 433] width 94 height 15
select select "null"
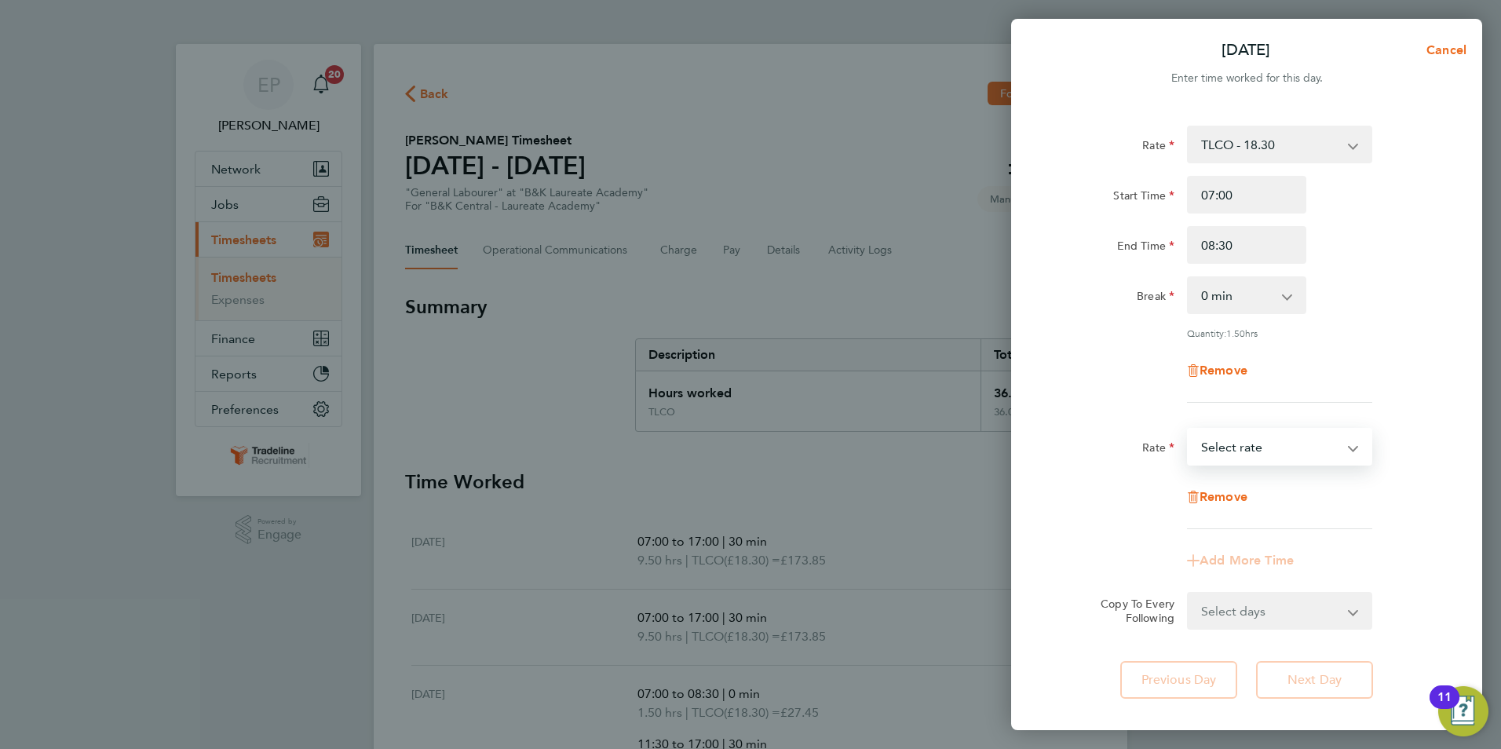
click at [1255, 450] on select "TLCO - 18.30 Select rate" at bounding box center [1270, 446] width 163 height 35
select select "30"
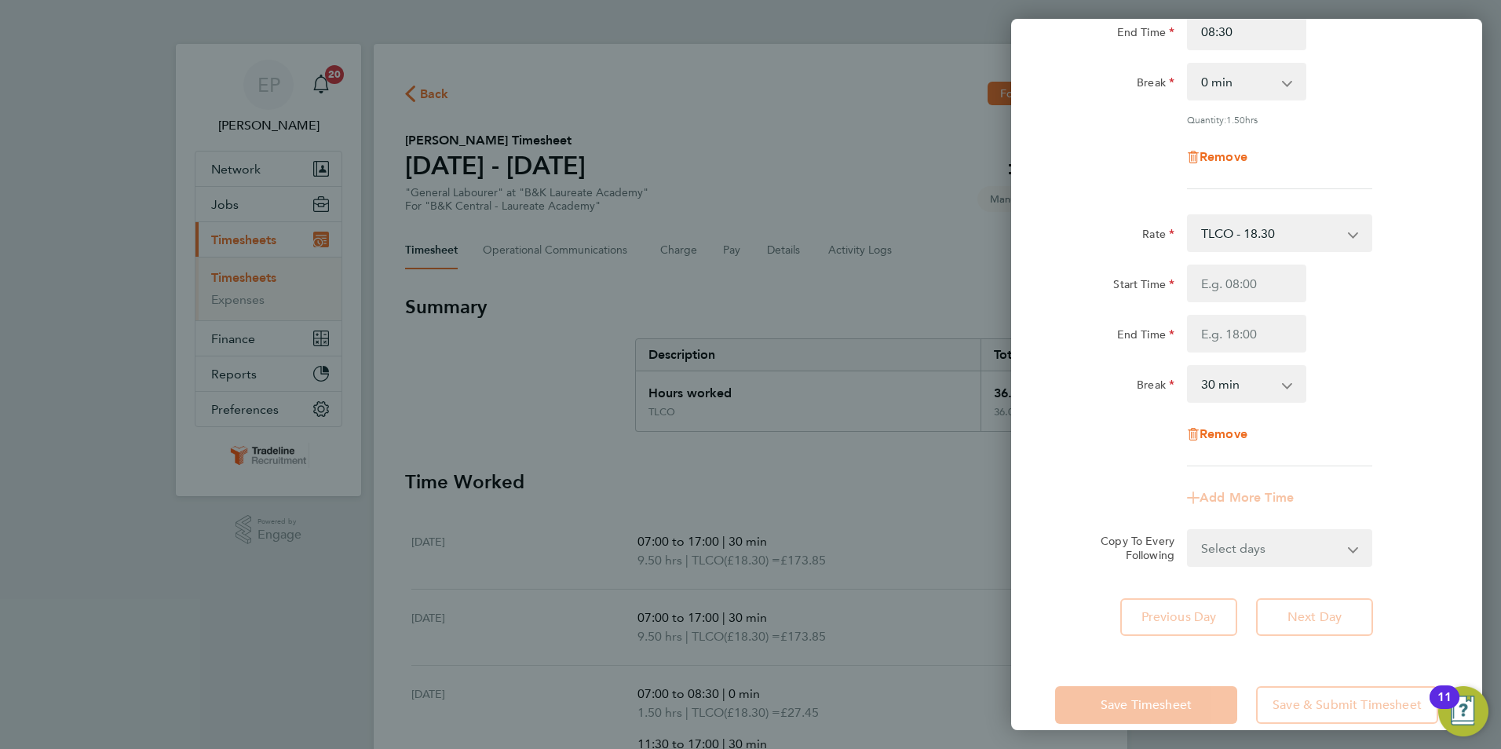
scroll to position [237, 0]
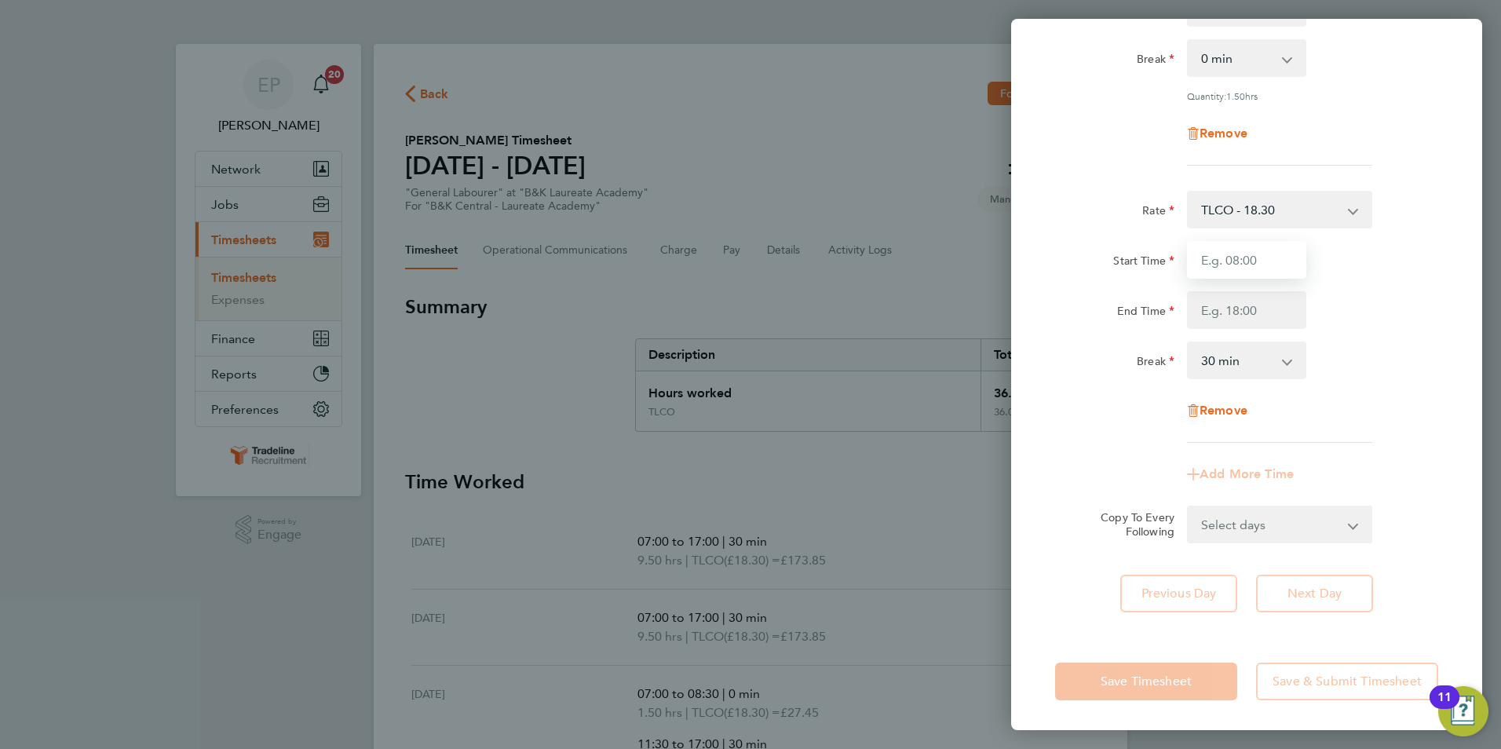
click at [1231, 259] on input "Start Time" at bounding box center [1246, 260] width 119 height 38
type input "13:30"
click at [1243, 306] on input "End Time" at bounding box center [1246, 310] width 119 height 38
type input "16:00"
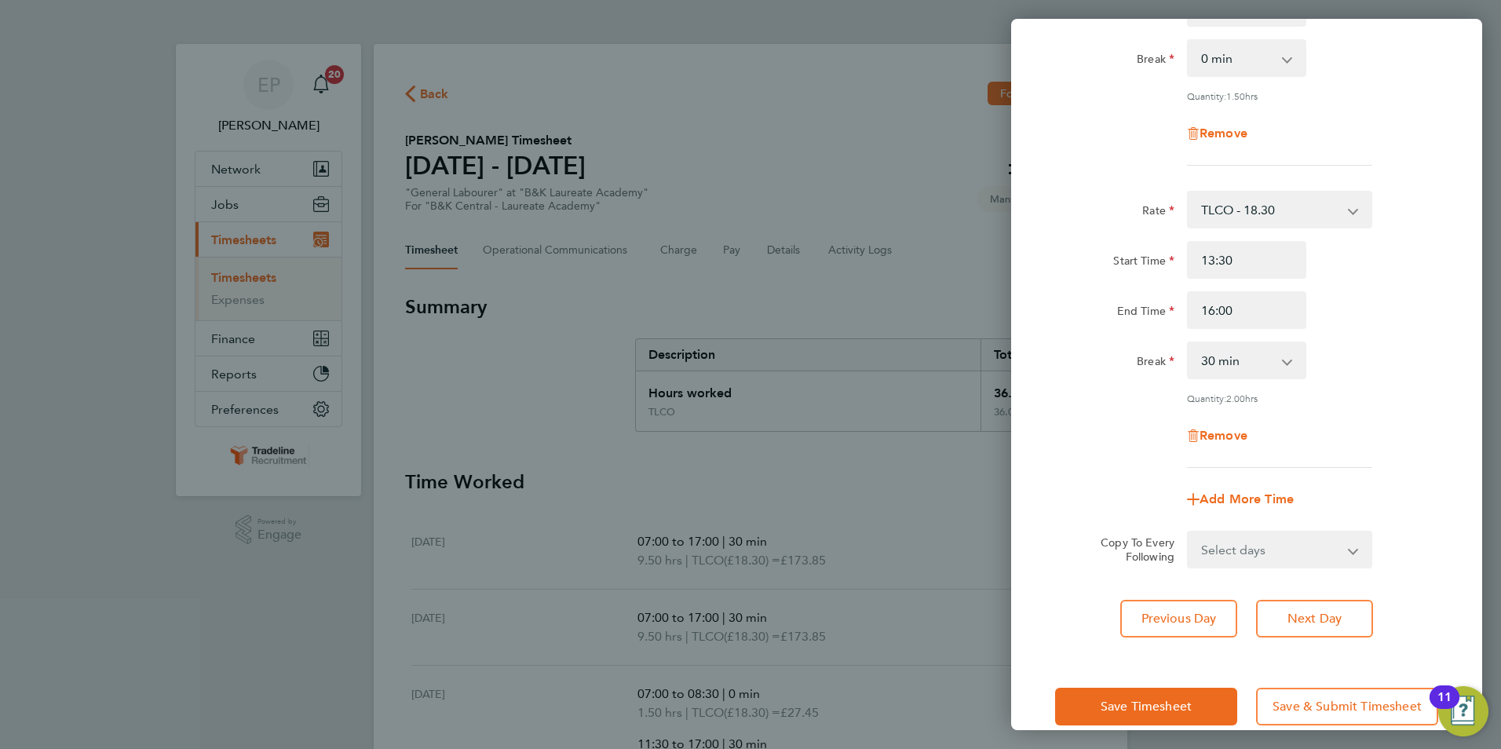
drag, startPoint x: 1364, startPoint y: 437, endPoint x: 1310, endPoint y: 517, distance: 96.7
click at [1364, 437] on div "Remove" at bounding box center [1247, 436] width 396 height 38
click at [1166, 699] on span "Save Timesheet" at bounding box center [1146, 707] width 91 height 16
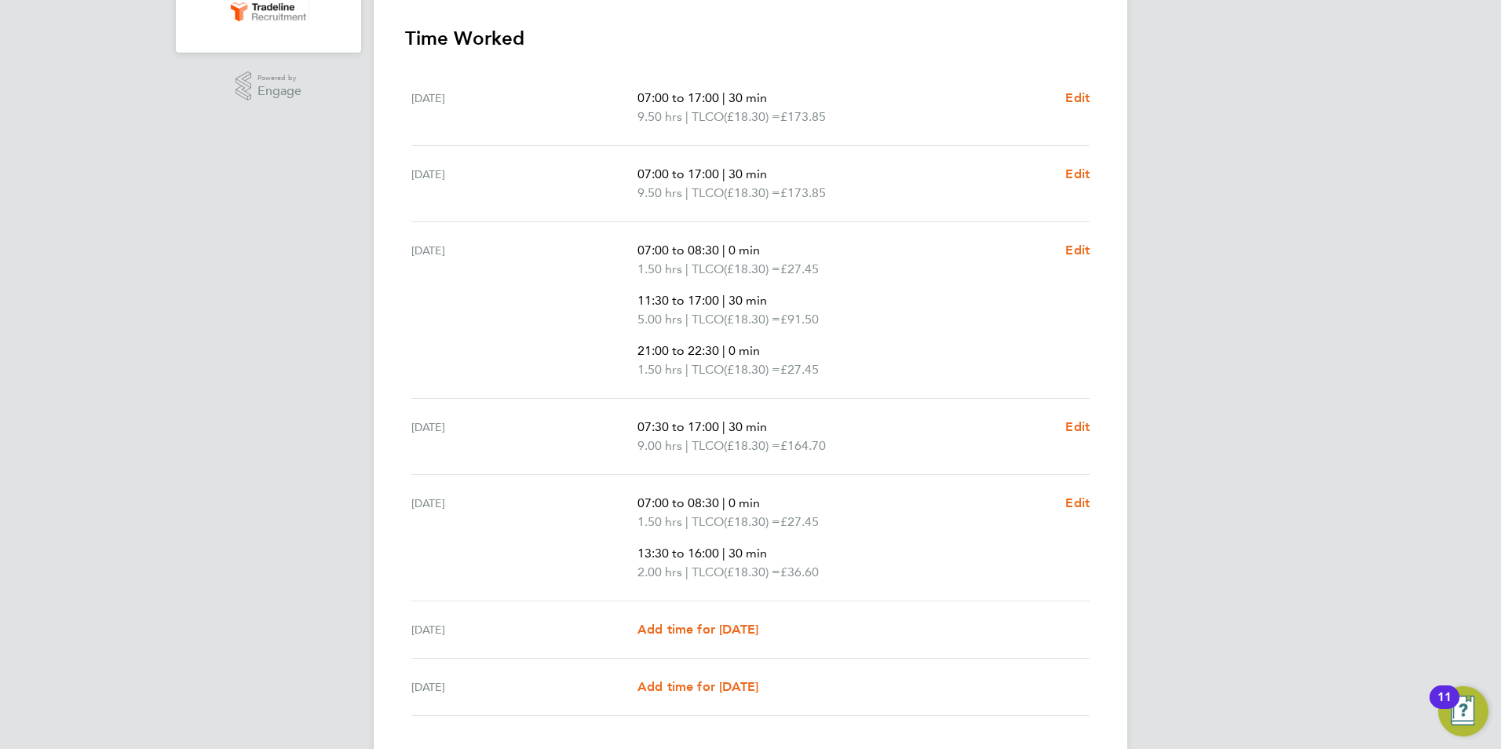
scroll to position [471, 0]
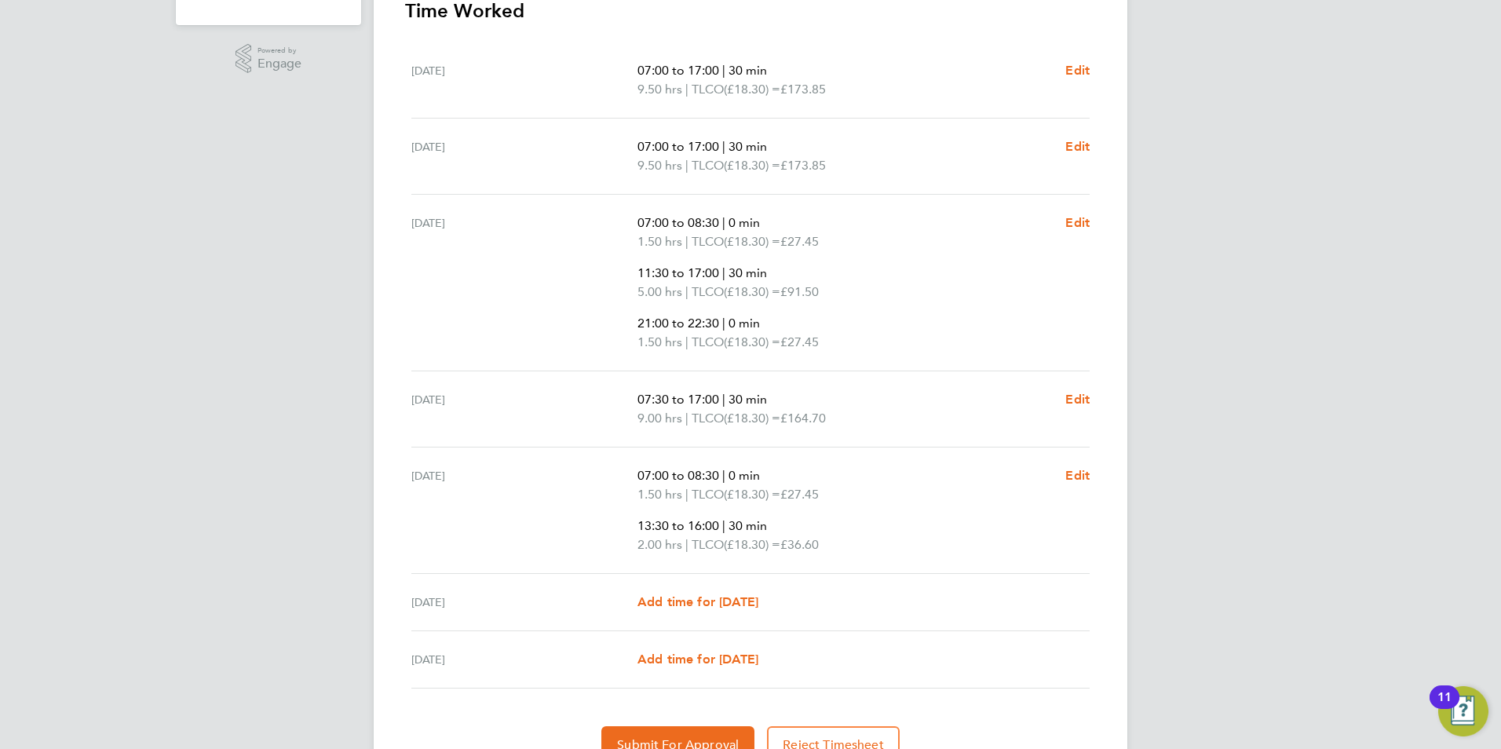
click at [960, 513] on ul "07:00 to 08:30 | 0 min 1.50 hrs | TLCO (£18.30) = £27.45 13:30 to 16:00 | 30 mi…" at bounding box center [845, 510] width 415 height 88
click at [1086, 484] on link "Edit" at bounding box center [1077, 475] width 24 height 19
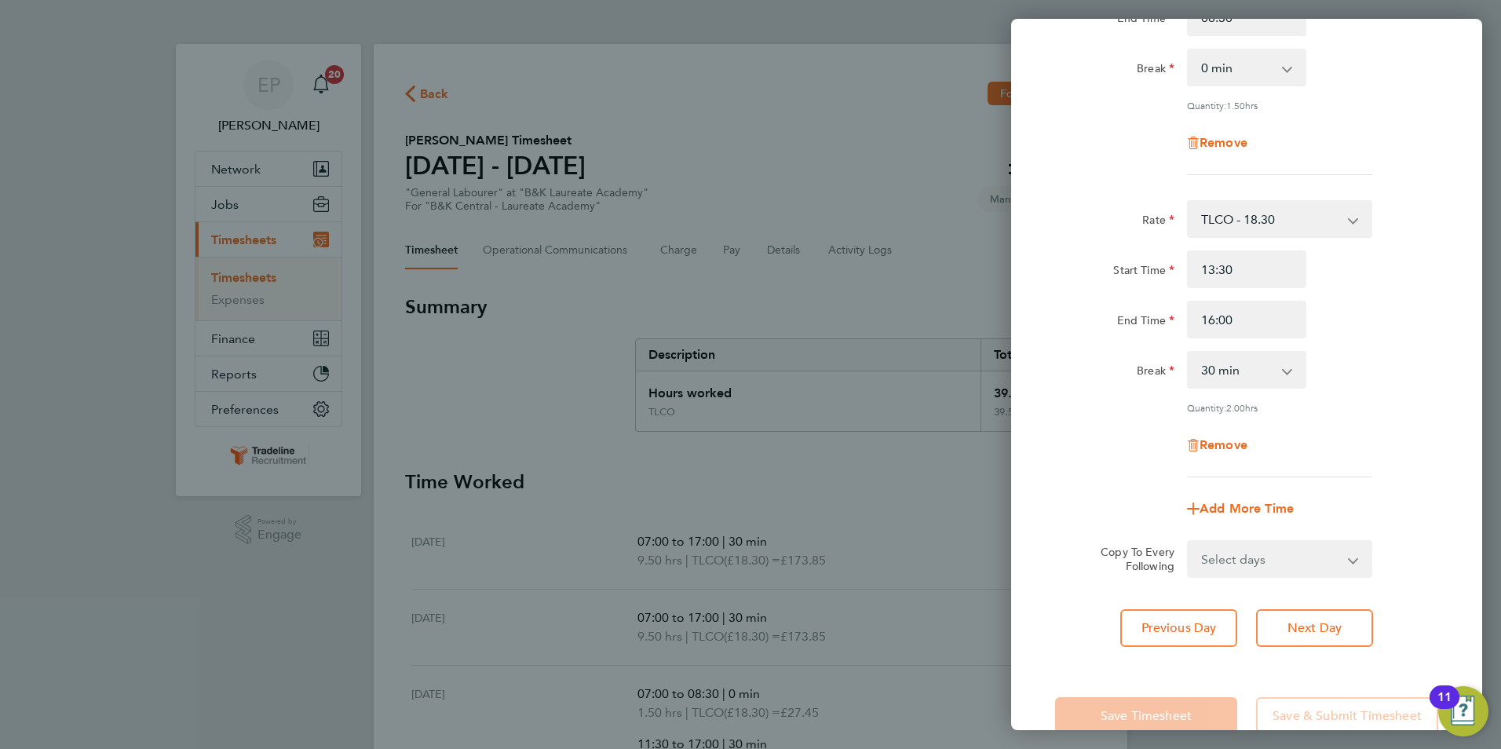
scroll to position [236, 0]
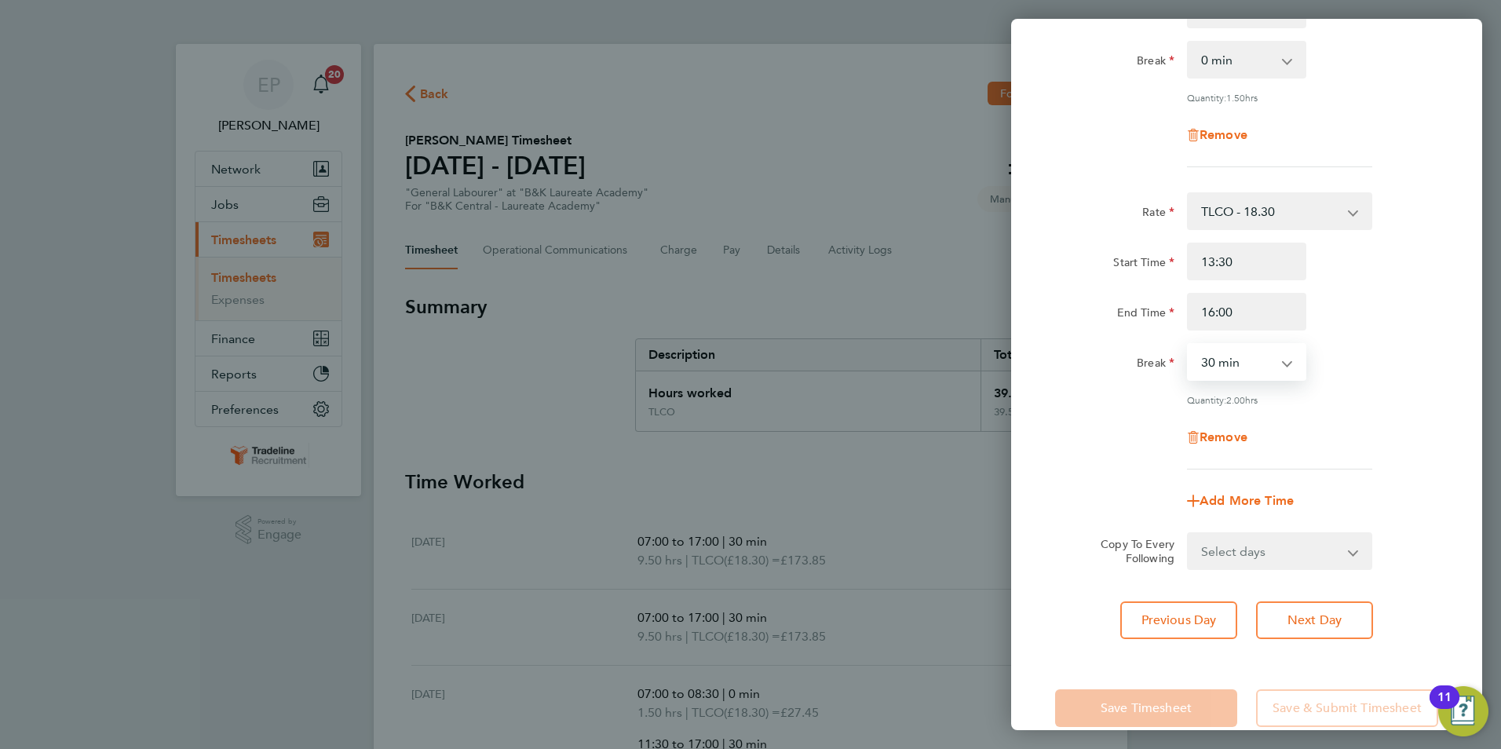
click at [1261, 362] on select "0 min 15 min 30 min 45 min 60 min 75 min 90 min" at bounding box center [1237, 362] width 97 height 35
select select "0"
click at [1189, 345] on select "0 min 15 min 30 min 45 min 60 min 75 min 90 min" at bounding box center [1237, 362] width 97 height 35
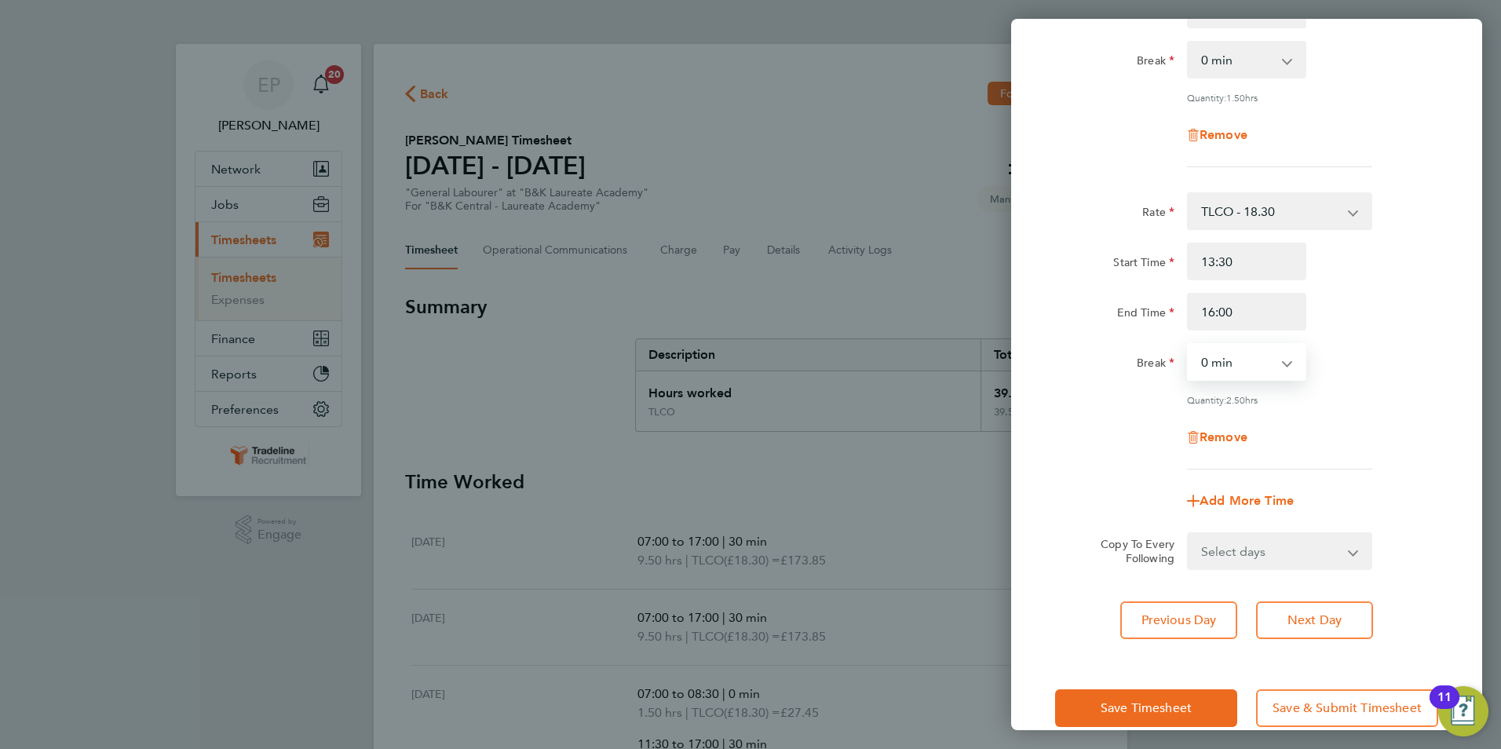
scroll to position [261, 0]
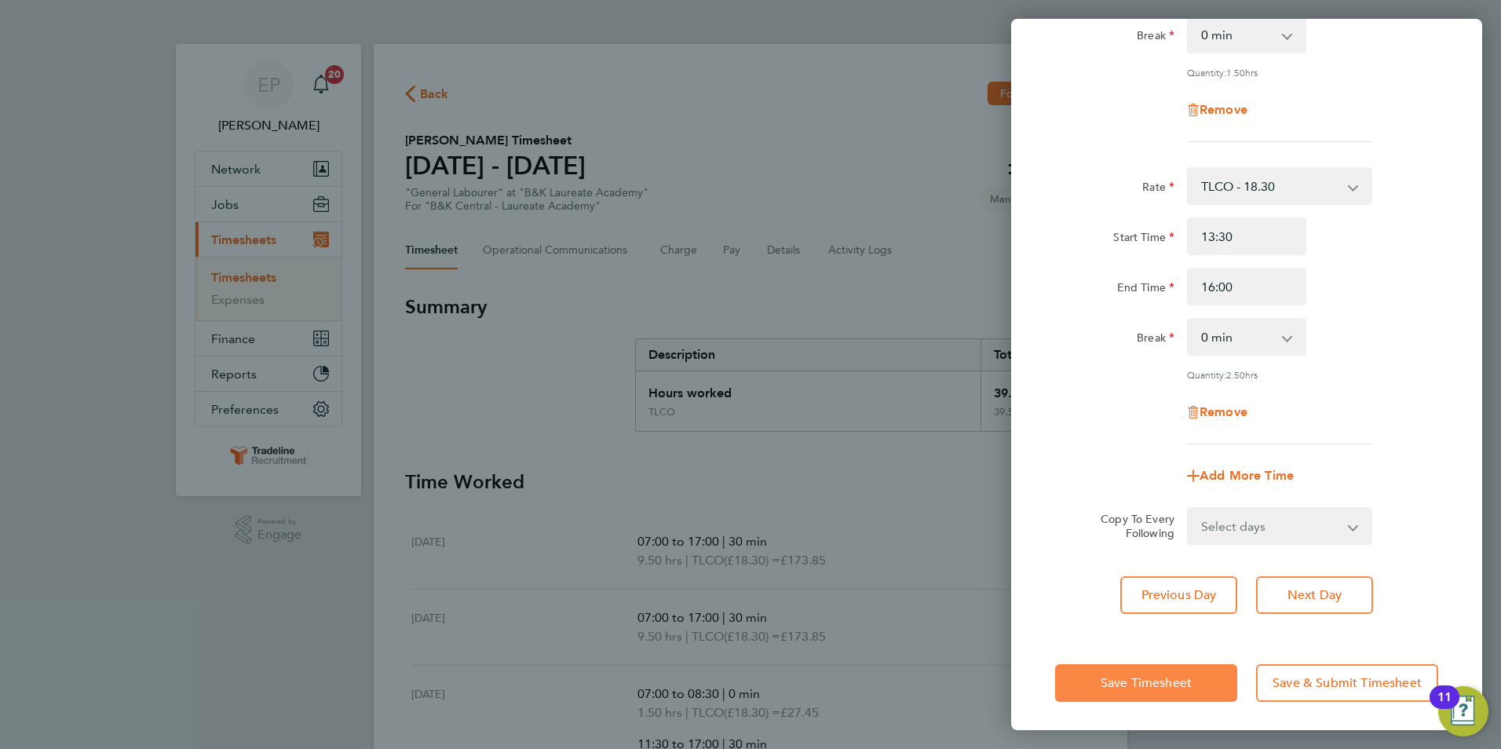
click at [1166, 675] on span "Save Timesheet" at bounding box center [1146, 683] width 91 height 16
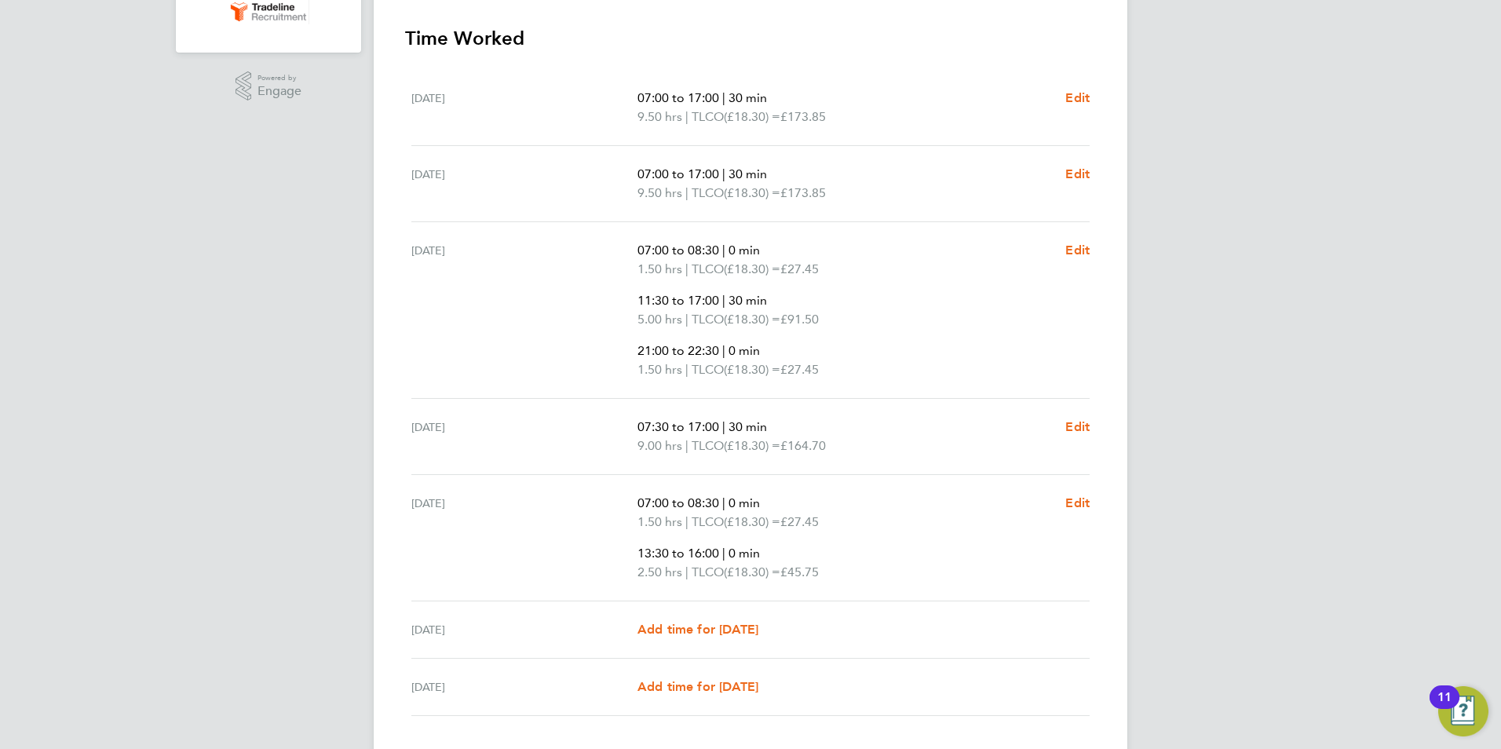
scroll to position [471, 0]
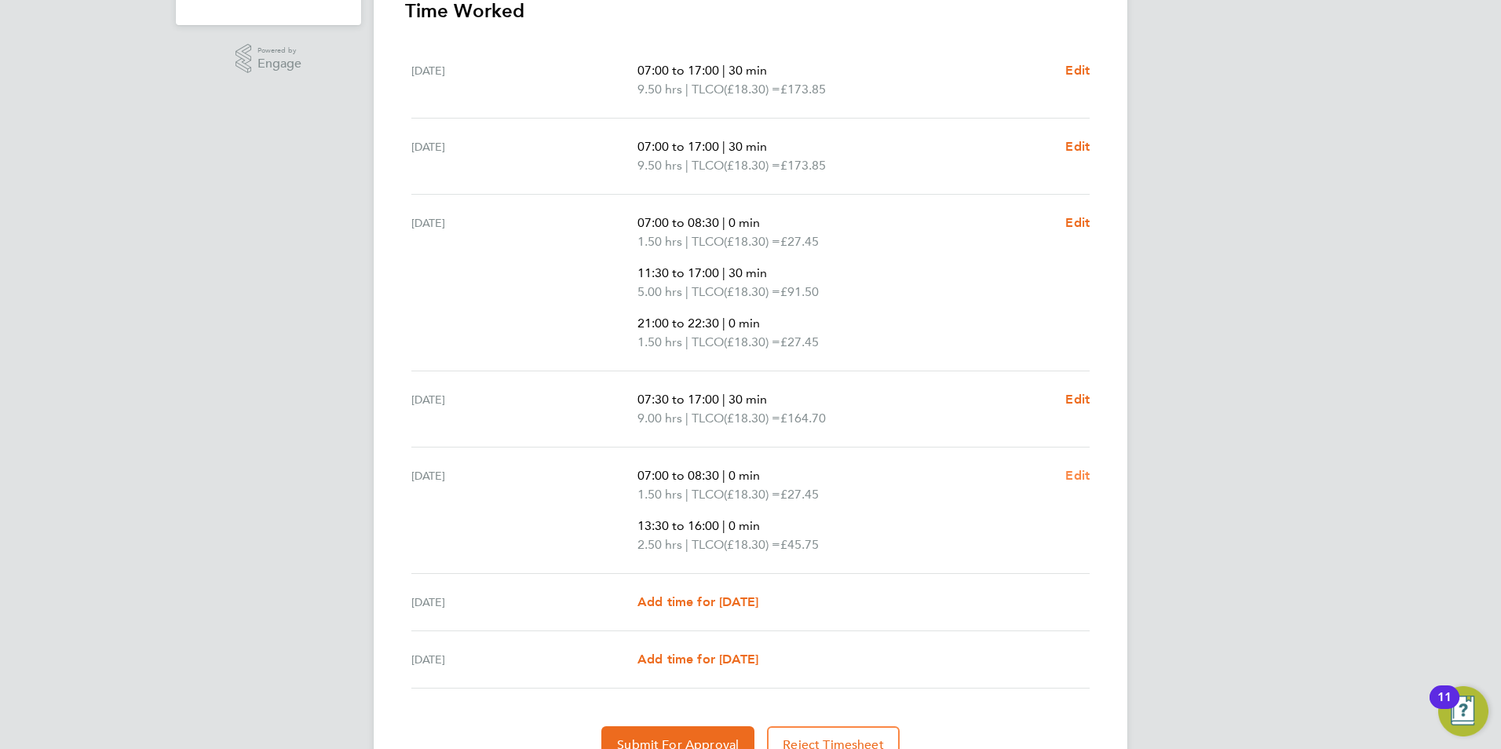
click at [1087, 471] on span "Edit" at bounding box center [1077, 475] width 24 height 15
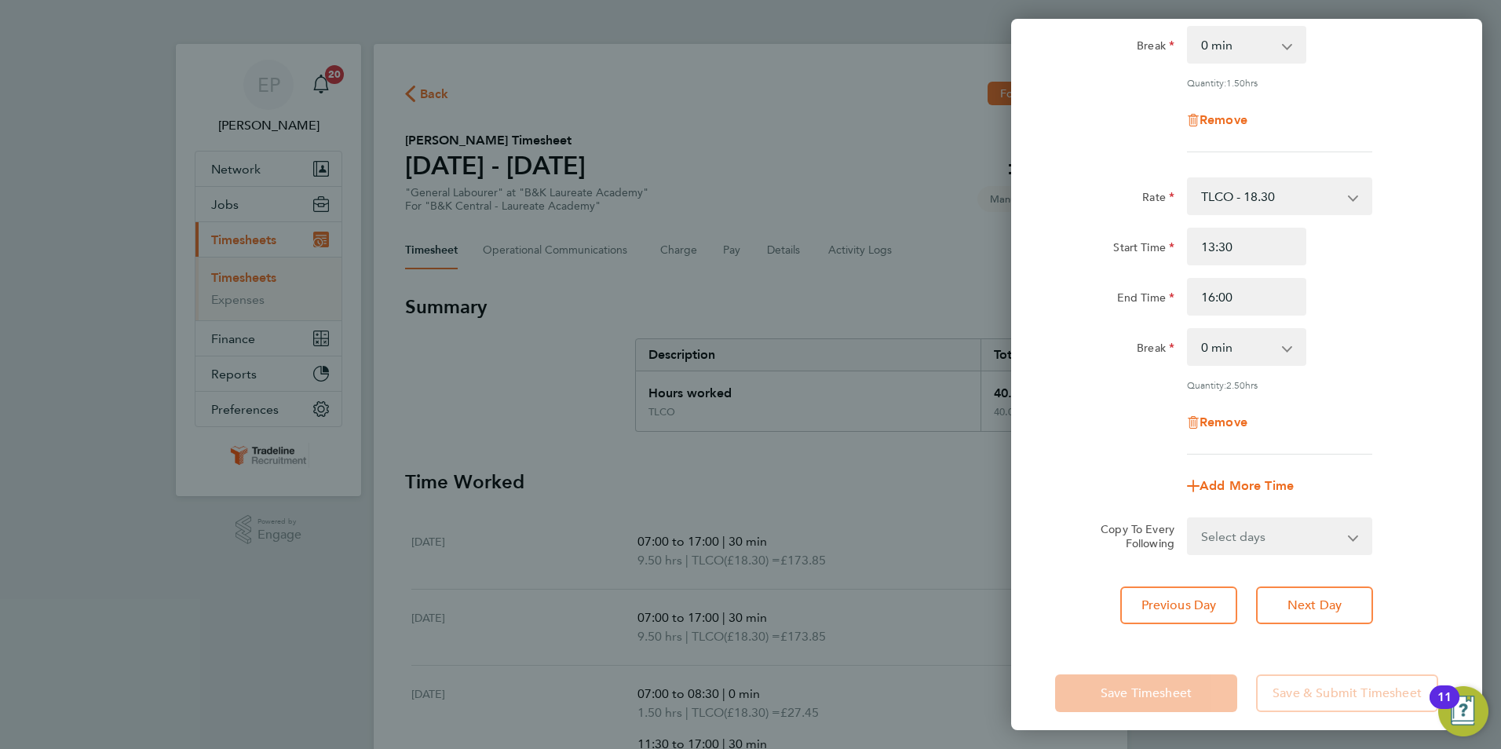
scroll to position [261, 0]
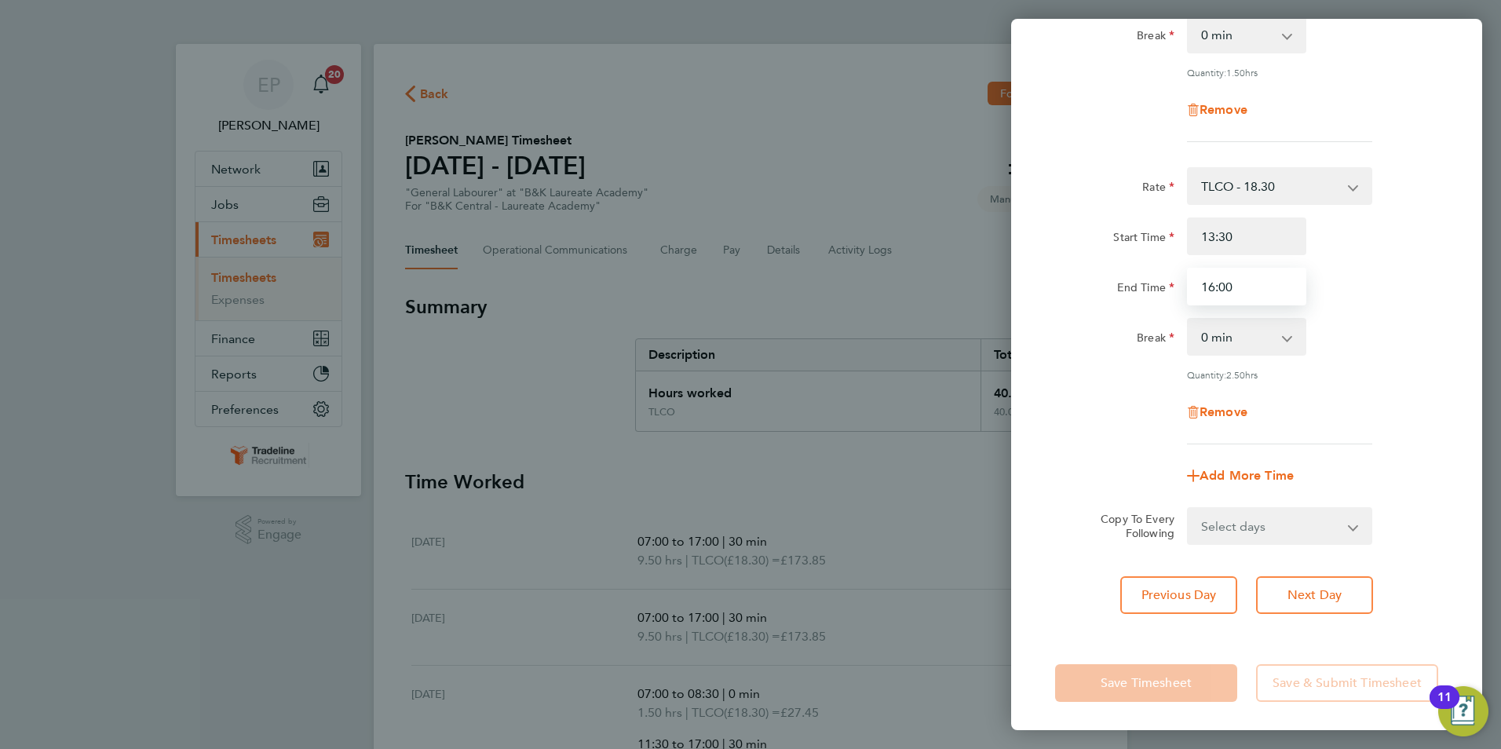
click at [1266, 292] on input "16:00" at bounding box center [1246, 287] width 119 height 38
type input "1"
type input "17:00"
click at [1389, 406] on div "Remove" at bounding box center [1247, 412] width 396 height 38
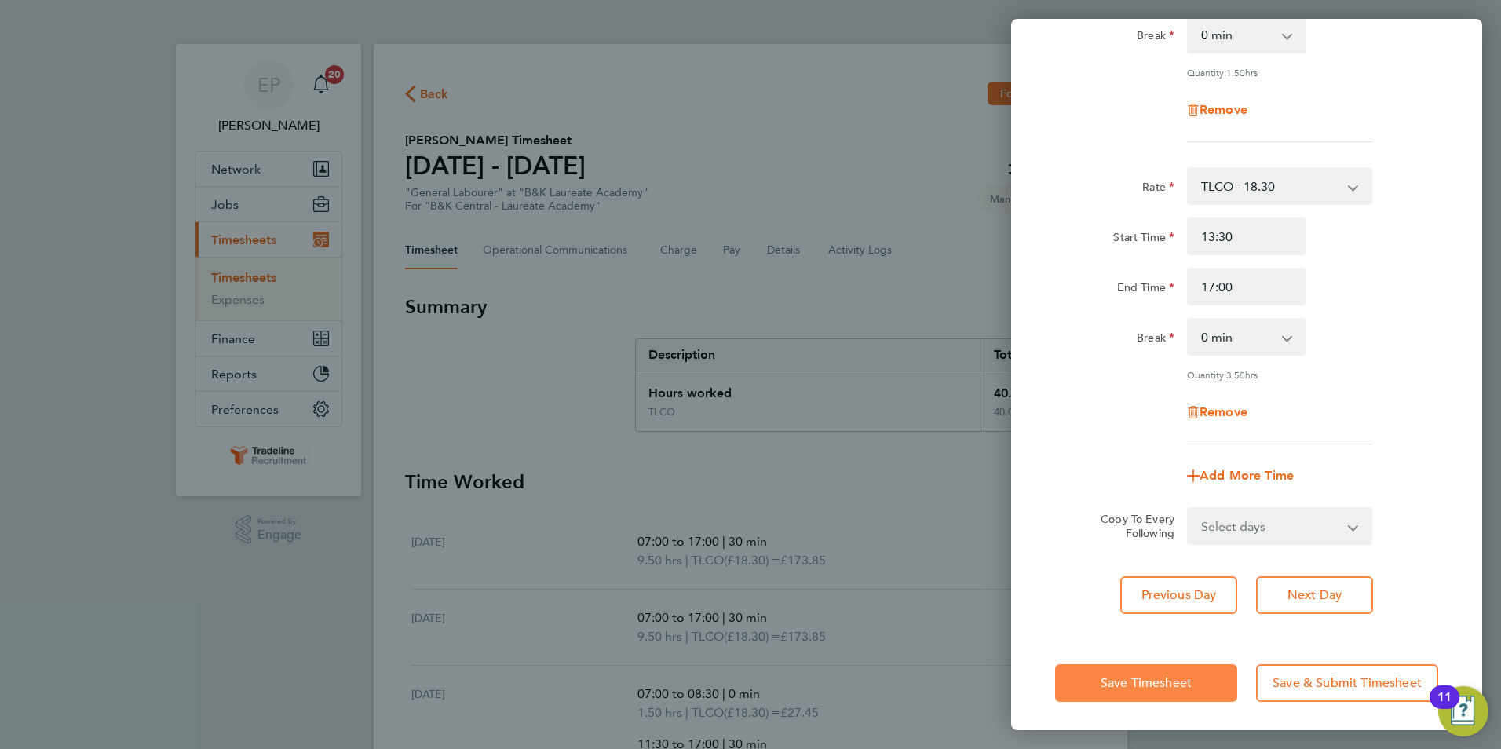
click at [1197, 676] on button "Save Timesheet" at bounding box center [1146, 683] width 182 height 38
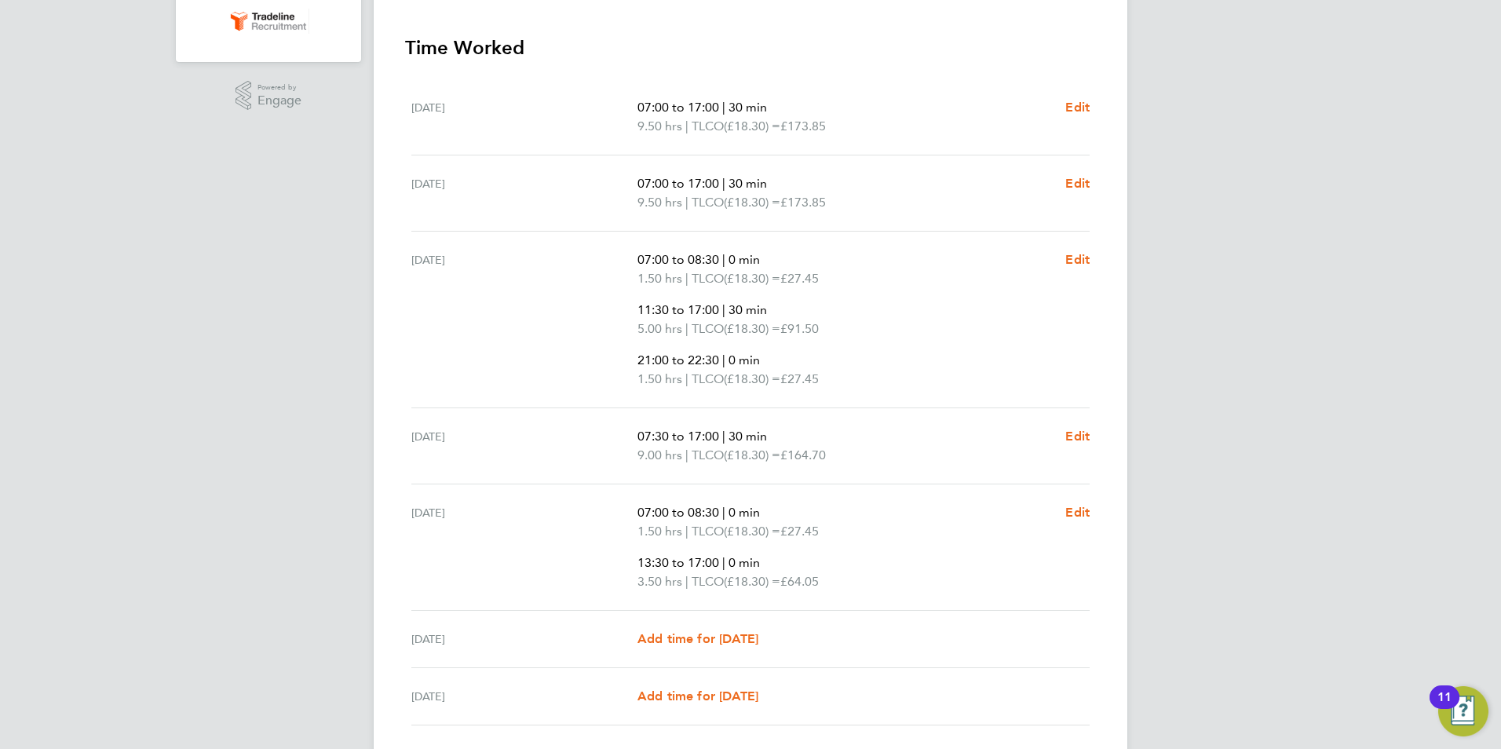
scroll to position [549, 0]
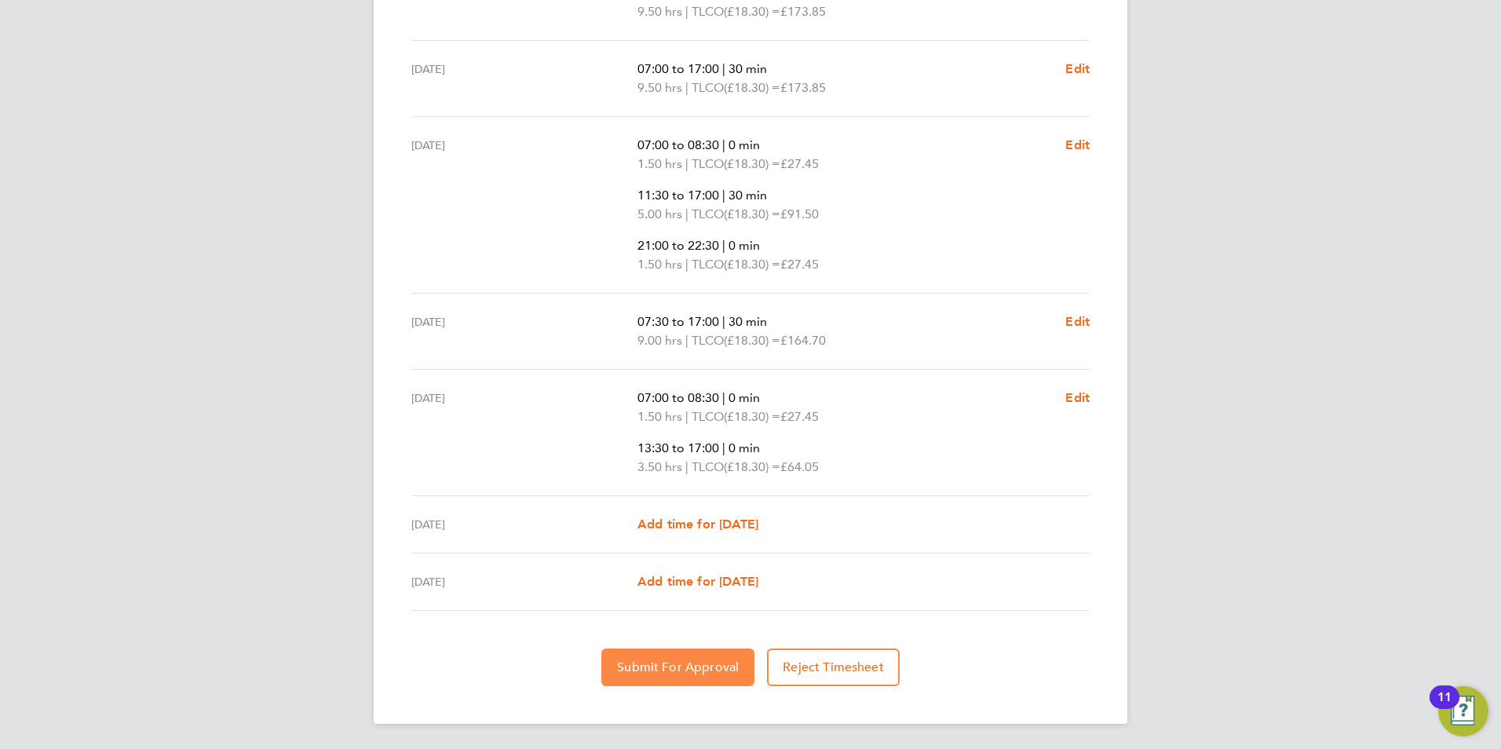
click at [691, 673] on span "Submit For Approval" at bounding box center [678, 667] width 122 height 16
click at [1432, 453] on div "EP [PERSON_NAME] Notifications 20 Applications: Network Team Members Businesses…" at bounding box center [750, 100] width 1501 height 1298
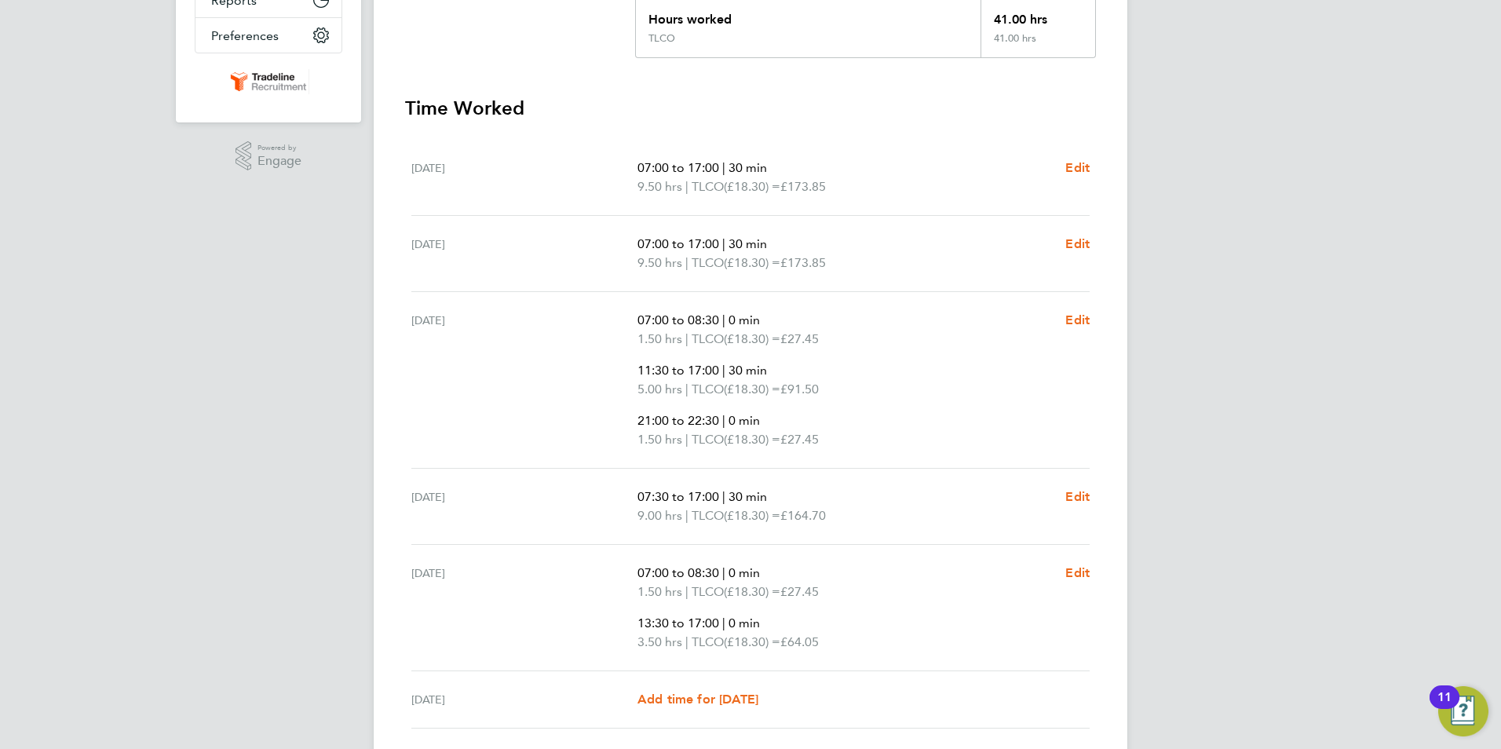
scroll to position [0, 0]
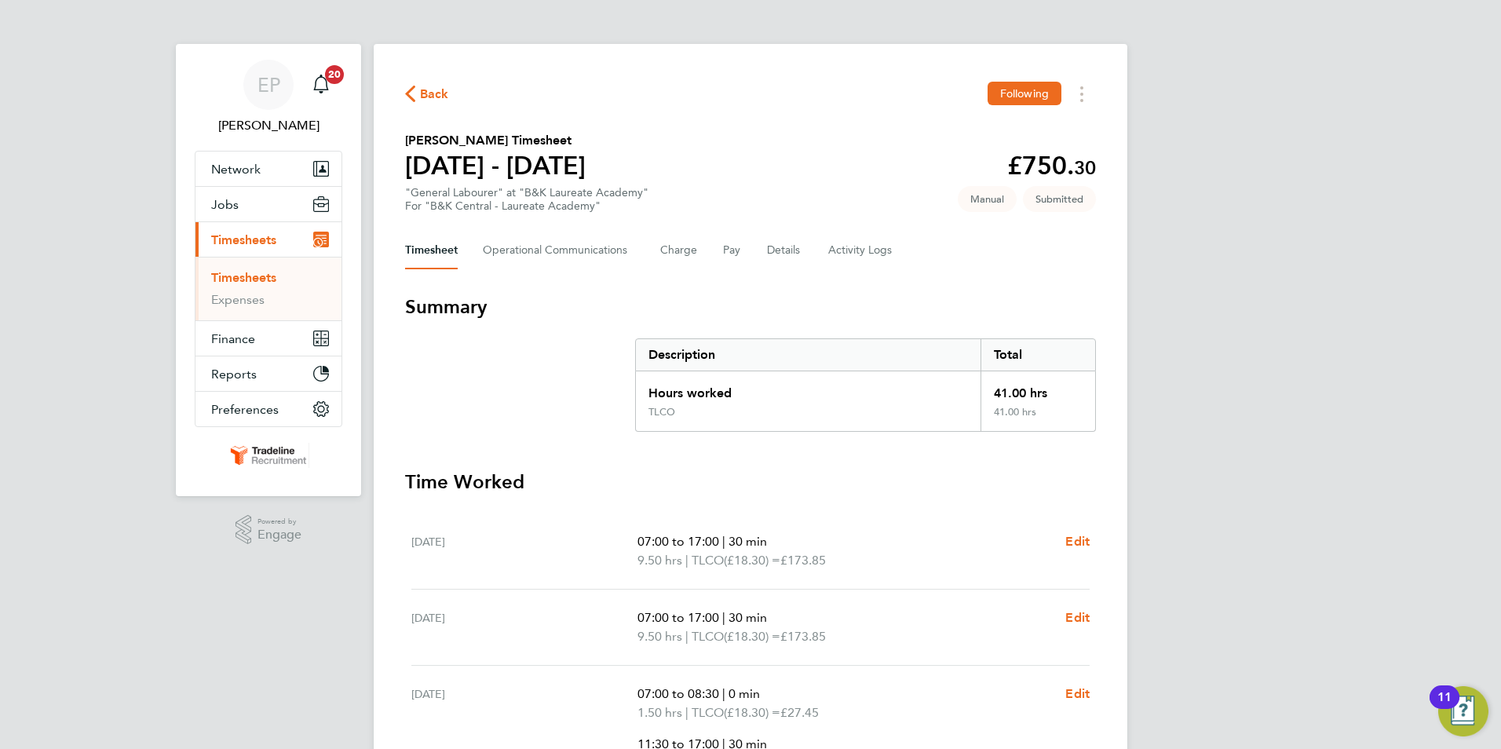
click at [421, 93] on span "Back" at bounding box center [434, 94] width 29 height 19
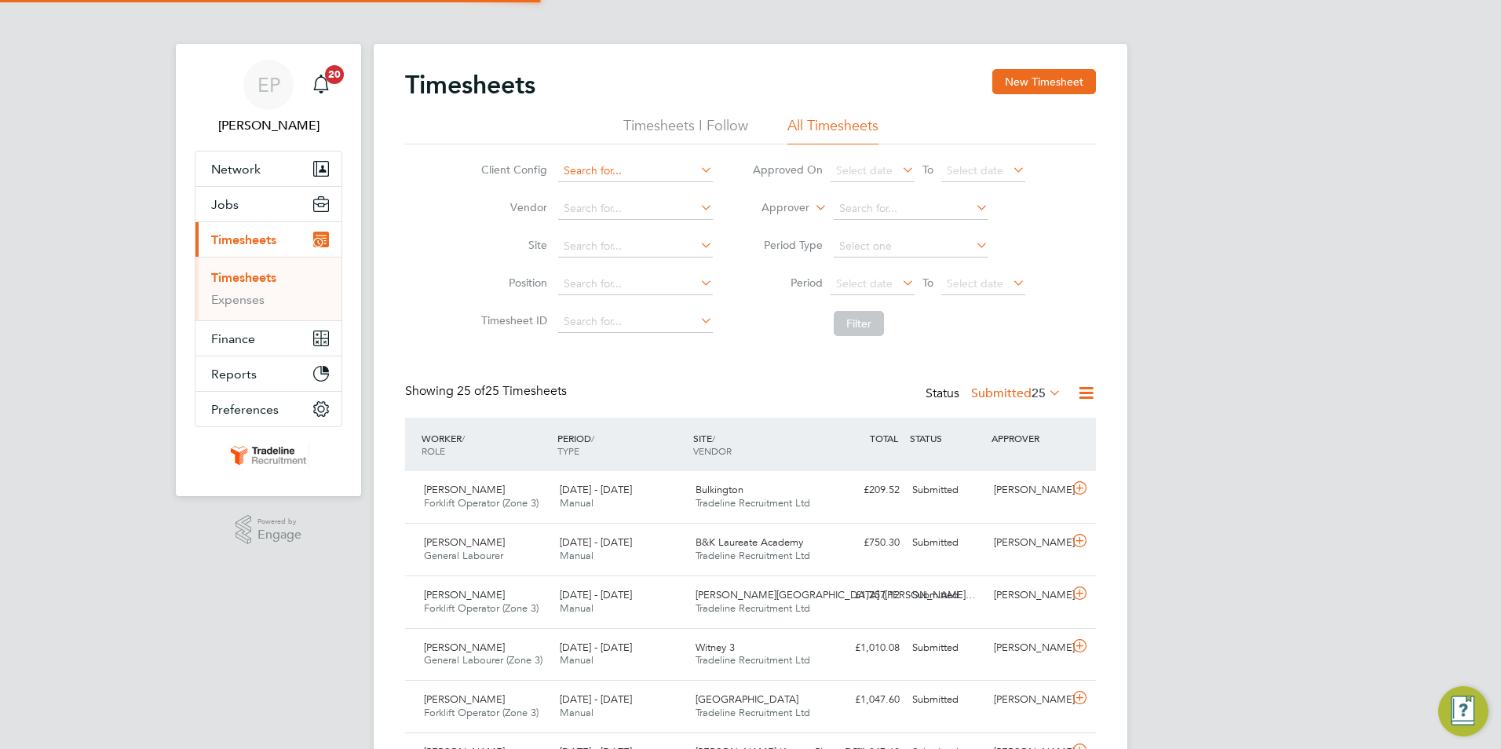
scroll to position [40, 137]
click at [606, 170] on input at bounding box center [635, 171] width 155 height 22
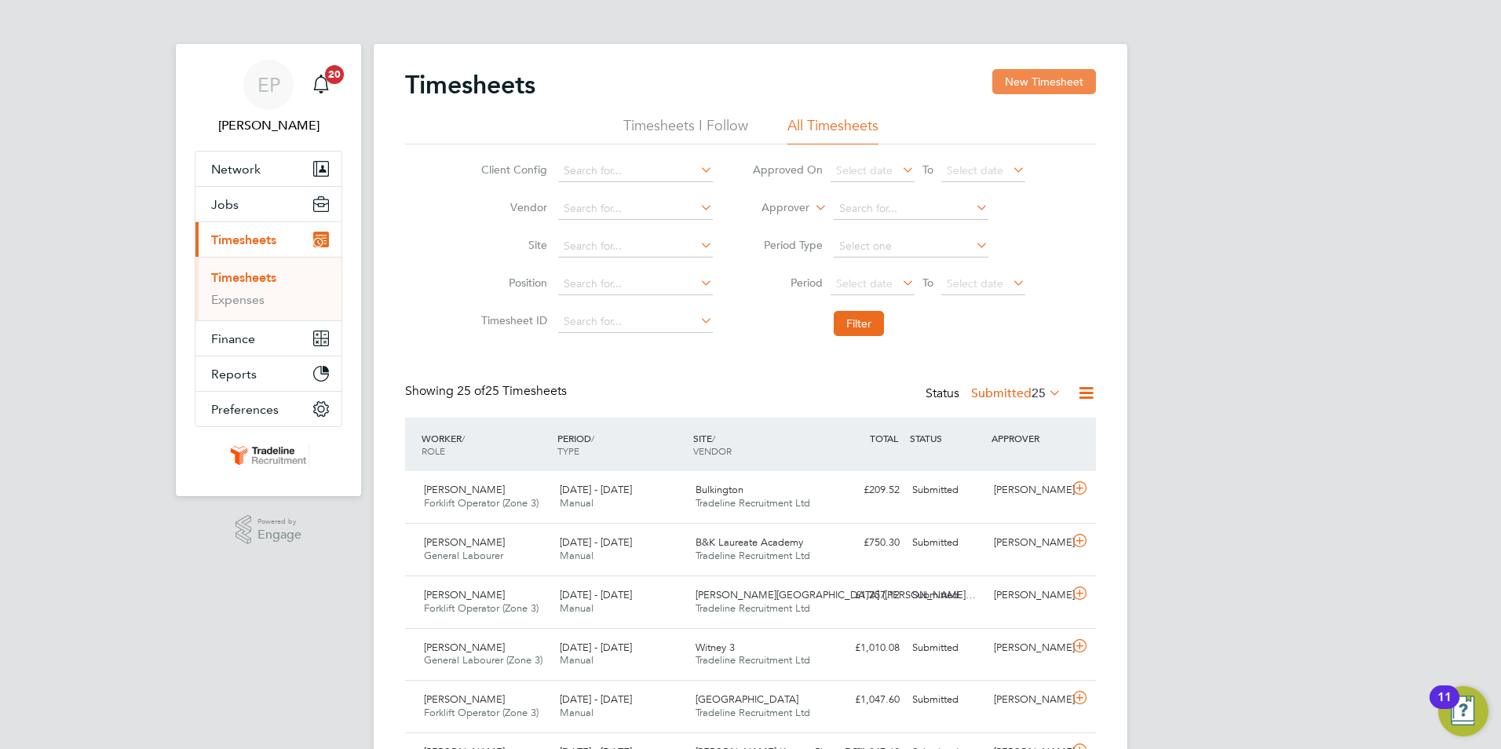
click at [1021, 83] on button "New Timesheet" at bounding box center [1044, 81] width 104 height 25
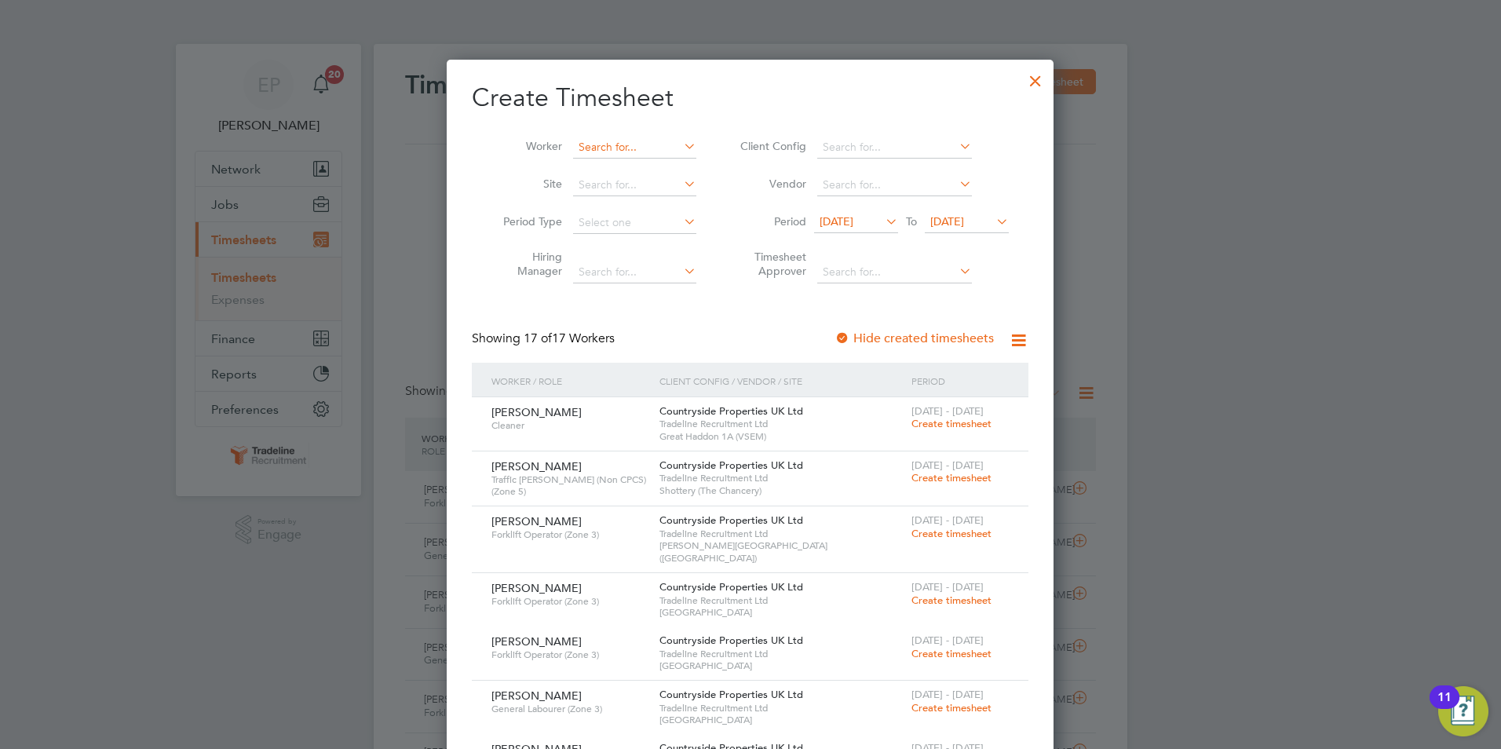
click at [601, 144] on input at bounding box center [634, 148] width 123 height 22
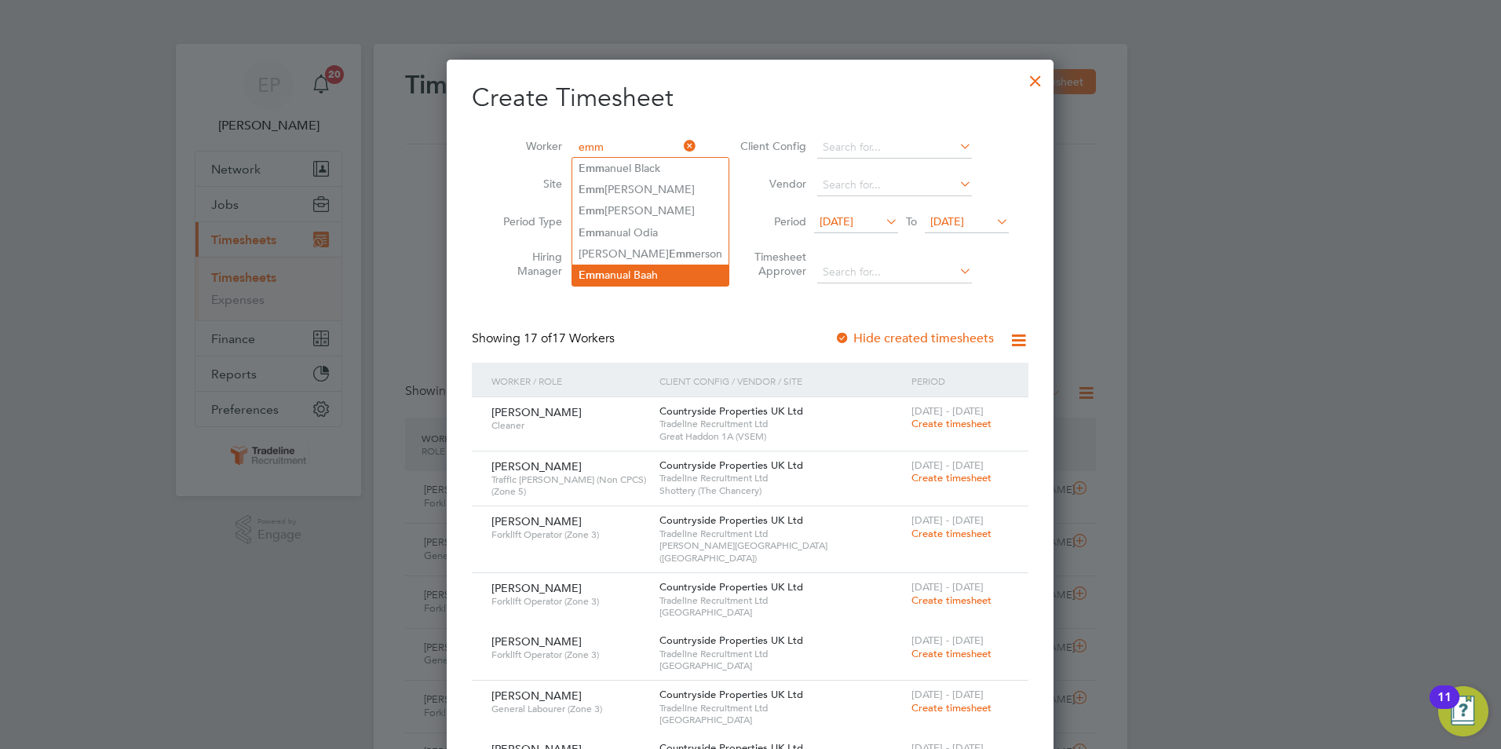
click at [619, 265] on li "Emm anual Baah" at bounding box center [650, 275] width 156 height 21
type input "[PERSON_NAME]"
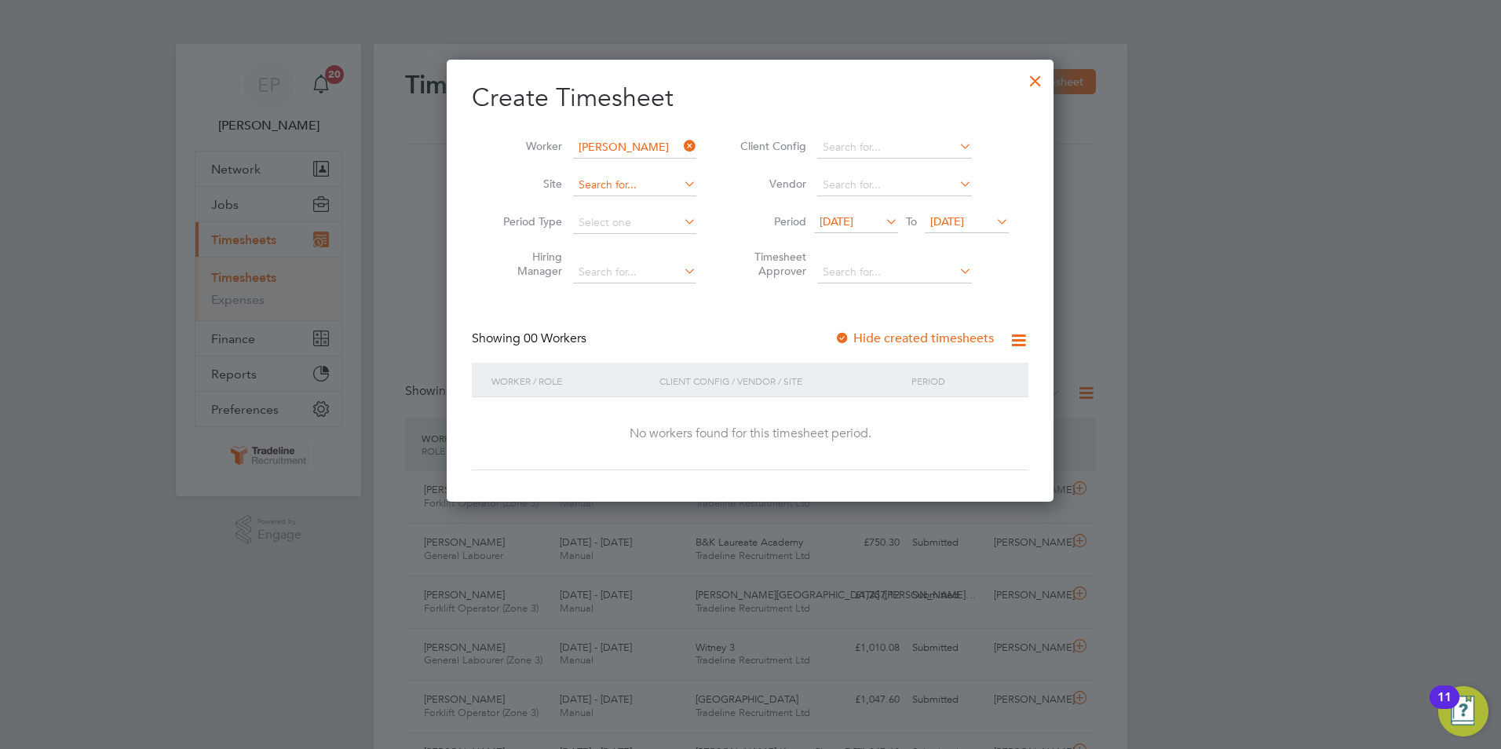
click at [659, 187] on input at bounding box center [634, 185] width 123 height 22
click at [662, 220] on li "B&K Laureate Academy" at bounding box center [719, 227] width 294 height 21
type input "B&K Laureate Academy"
click at [882, 226] on icon at bounding box center [882, 221] width 0 height 22
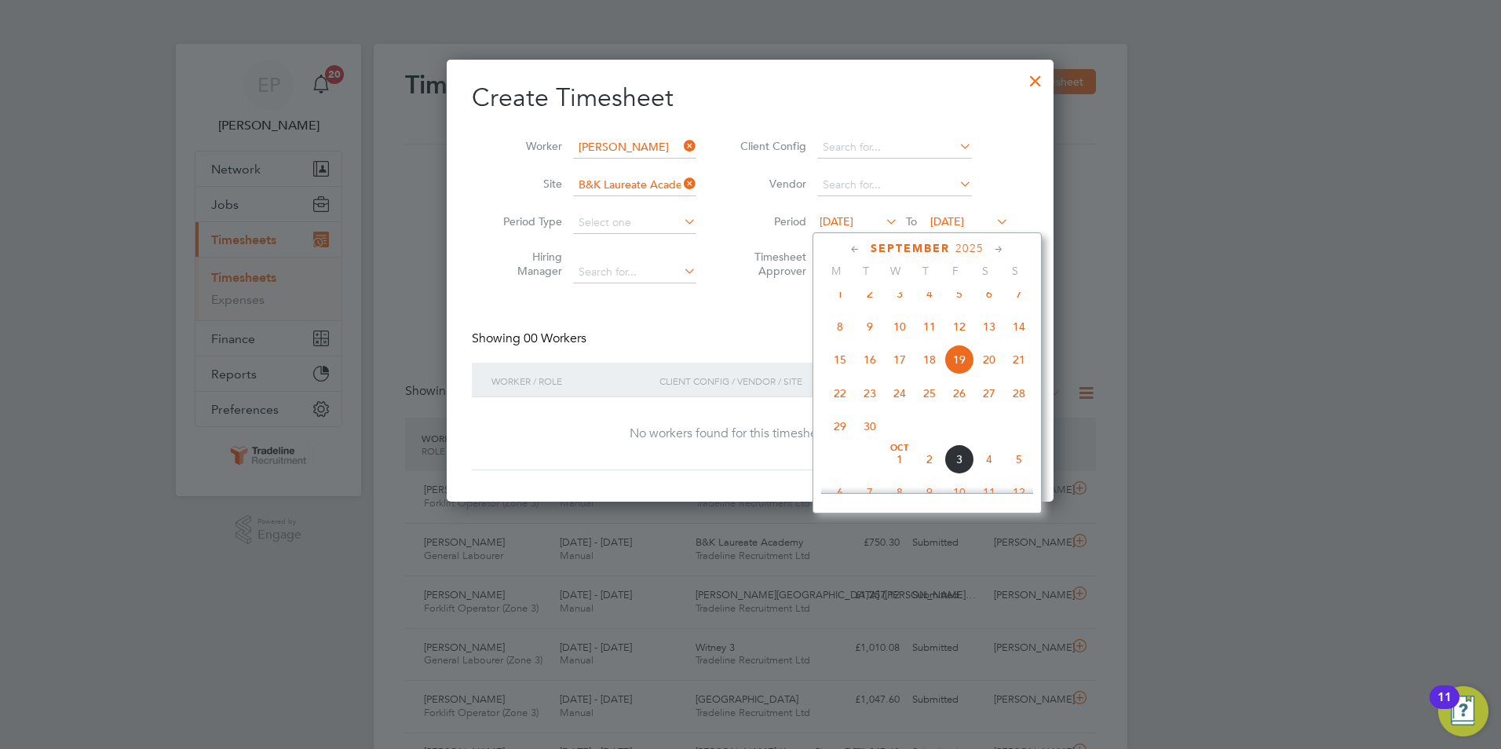
click at [844, 441] on span "29" at bounding box center [840, 426] width 30 height 30
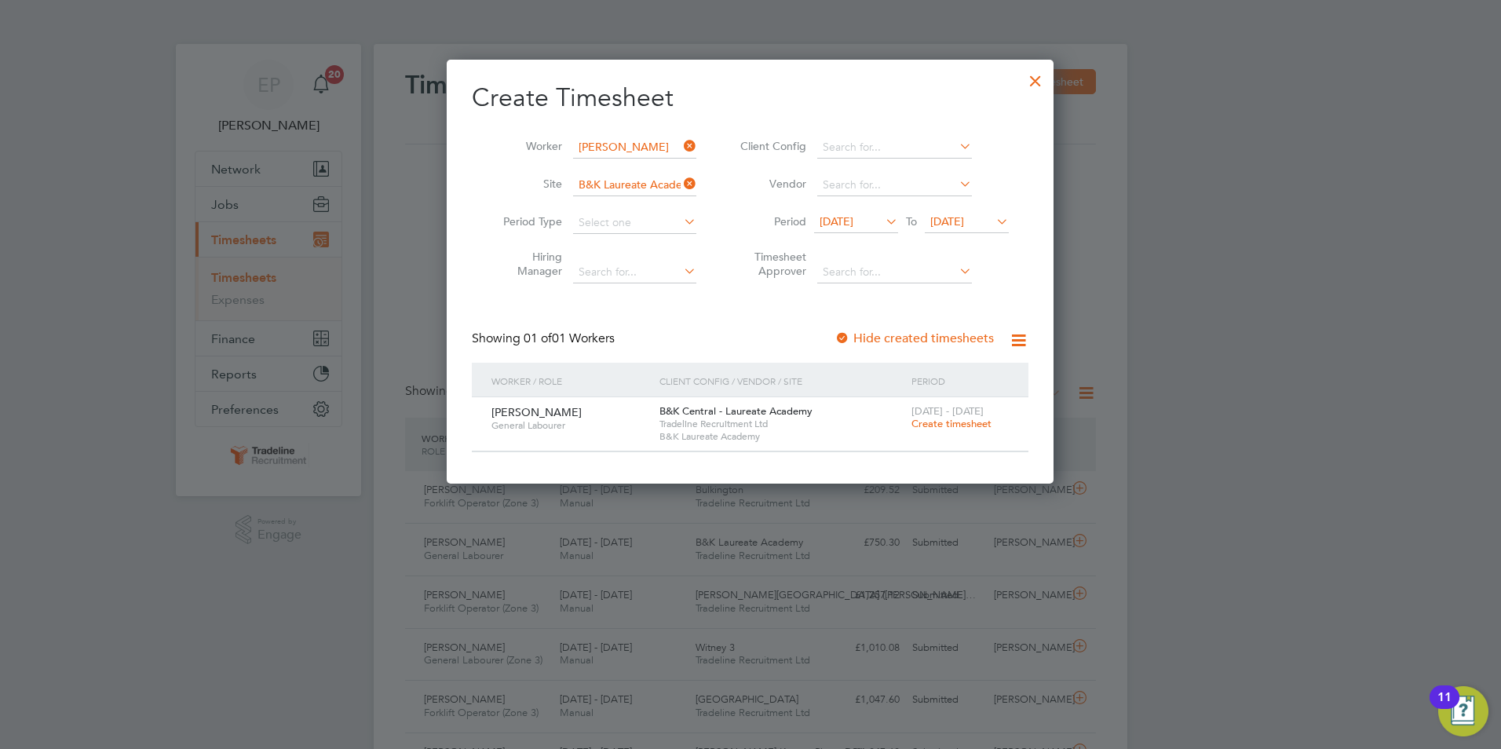
click at [937, 422] on span "Create timesheet" at bounding box center [952, 423] width 80 height 13
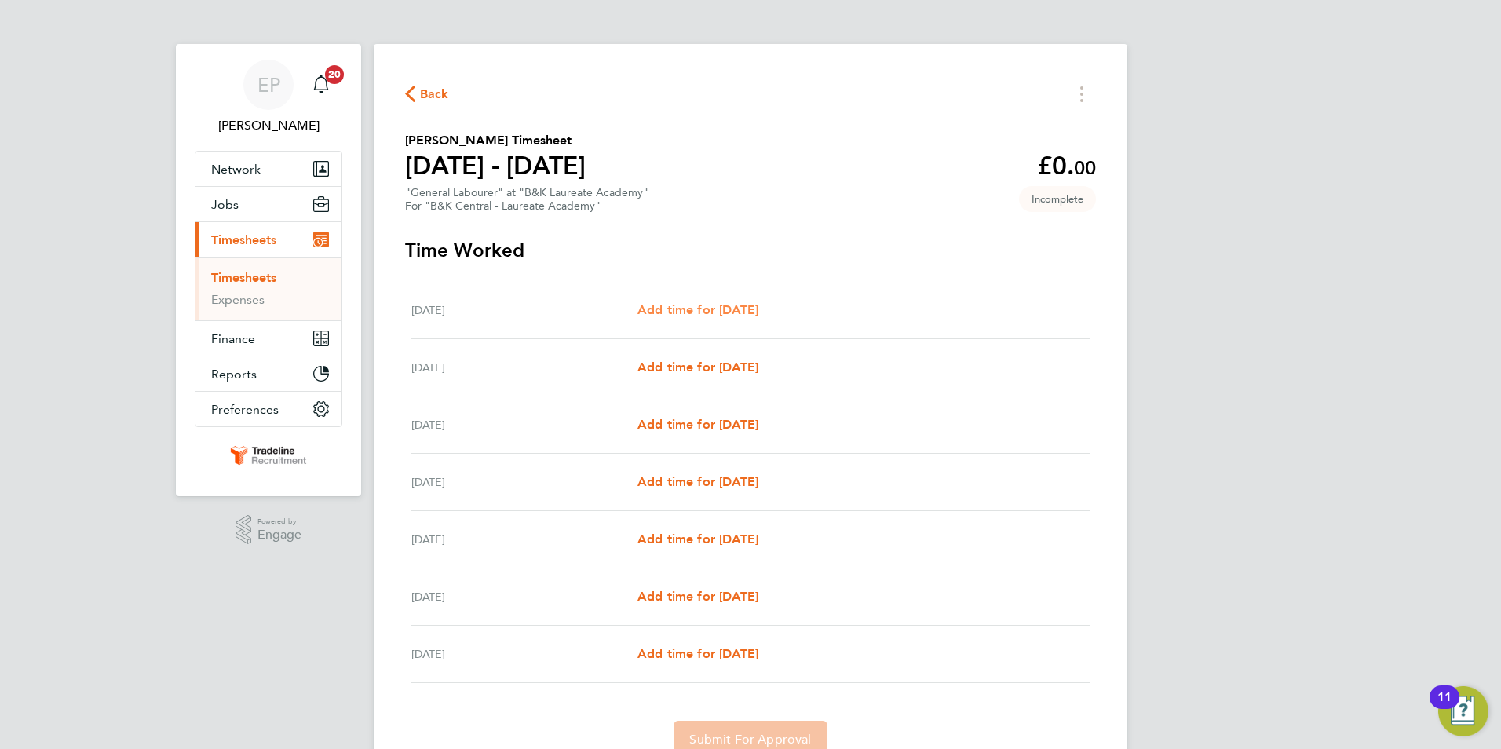
click at [758, 307] on span "Add time for [DATE]" at bounding box center [698, 309] width 121 height 15
select select "30"
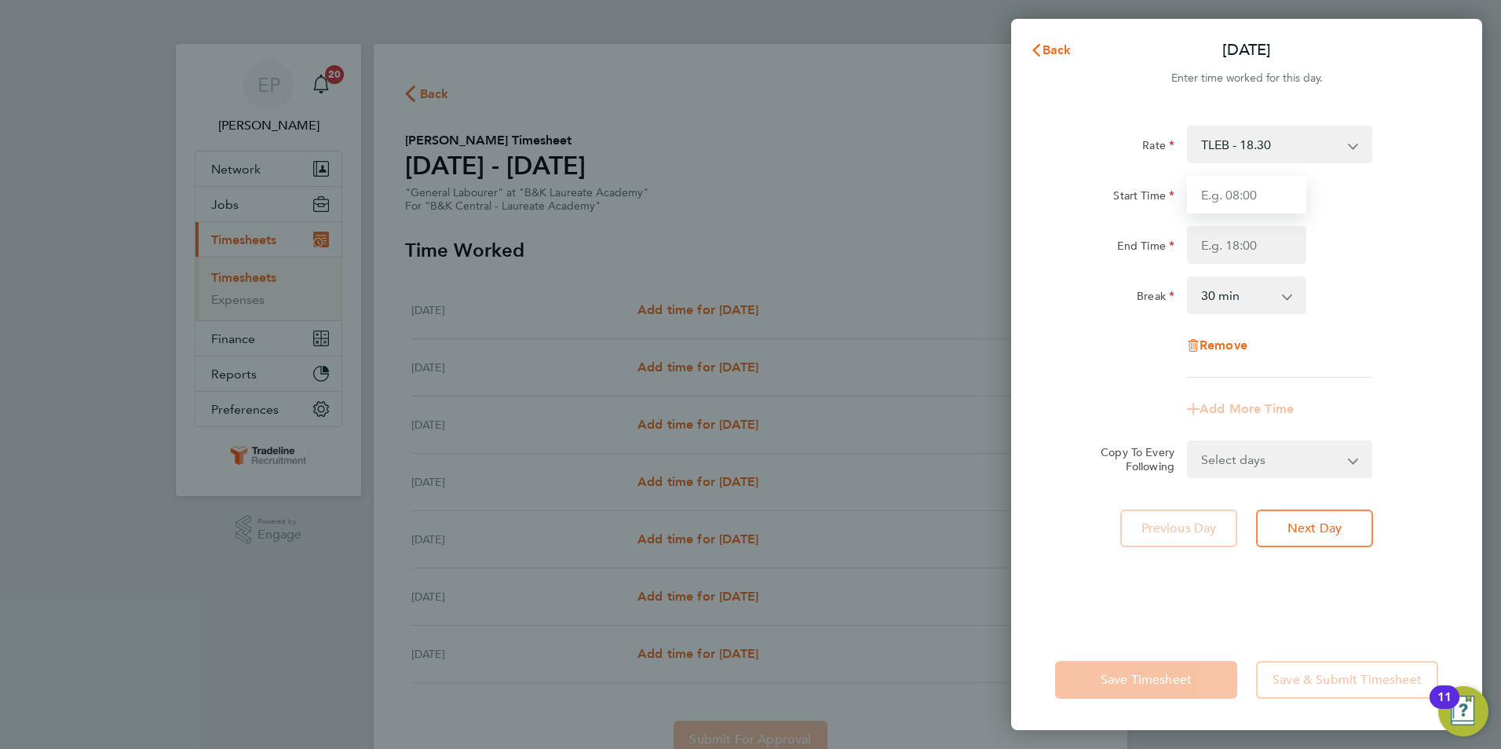
click at [1217, 199] on input "Start Time" at bounding box center [1246, 195] width 119 height 38
type input "07:30"
click at [1243, 250] on input "End Time" at bounding box center [1246, 245] width 119 height 38
type input "17:00"
click at [1251, 462] on form "Rate TLEB - 18.30 Start Time 07:30 End Time 17:00 Break 0 min 15 min 30 min 45 …" at bounding box center [1246, 302] width 383 height 353
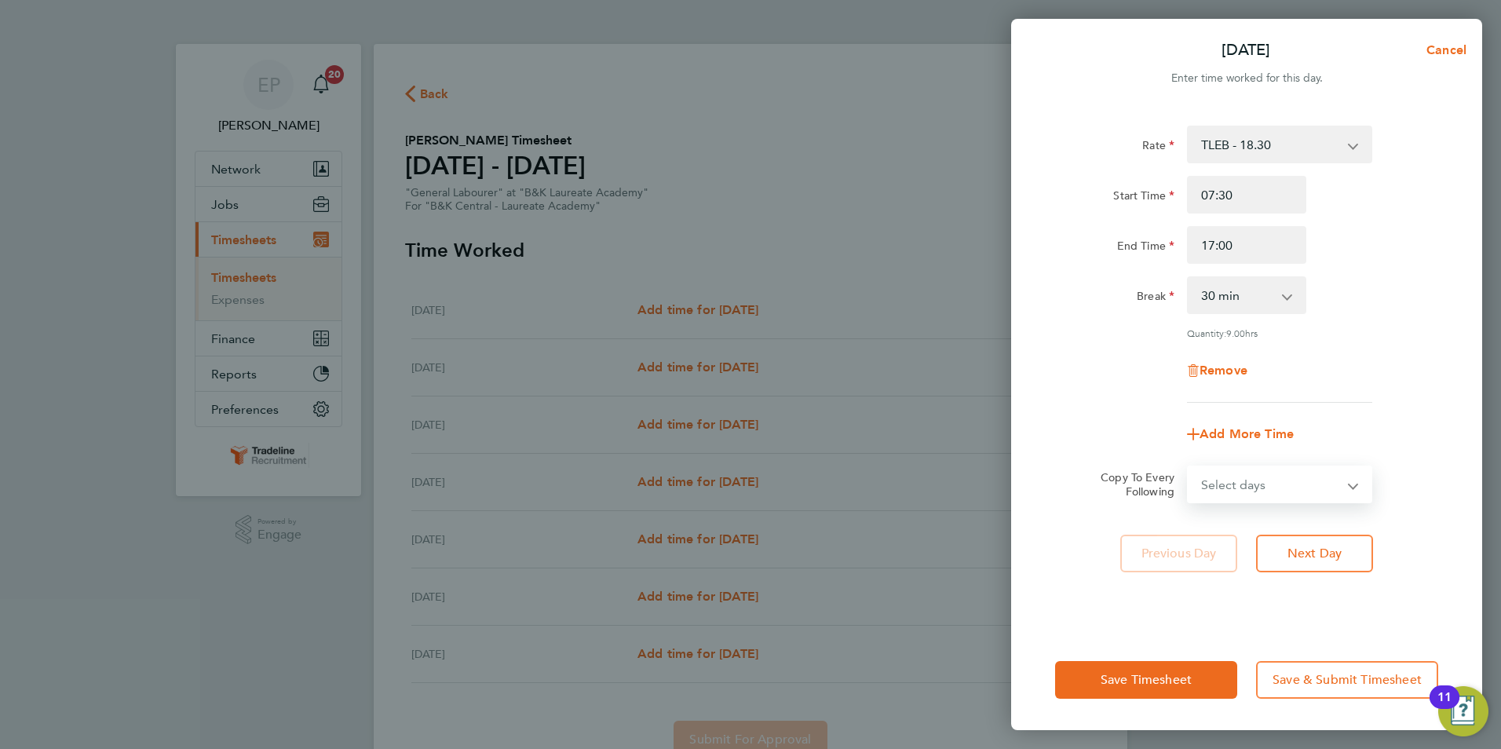
select select "WEEKDAY"
click at [1189, 467] on select "Select days Day Weekday (Mon-Fri) Weekend (Sat-Sun) [DATE] [DATE] [DATE] [DATE]…" at bounding box center [1271, 484] width 165 height 35
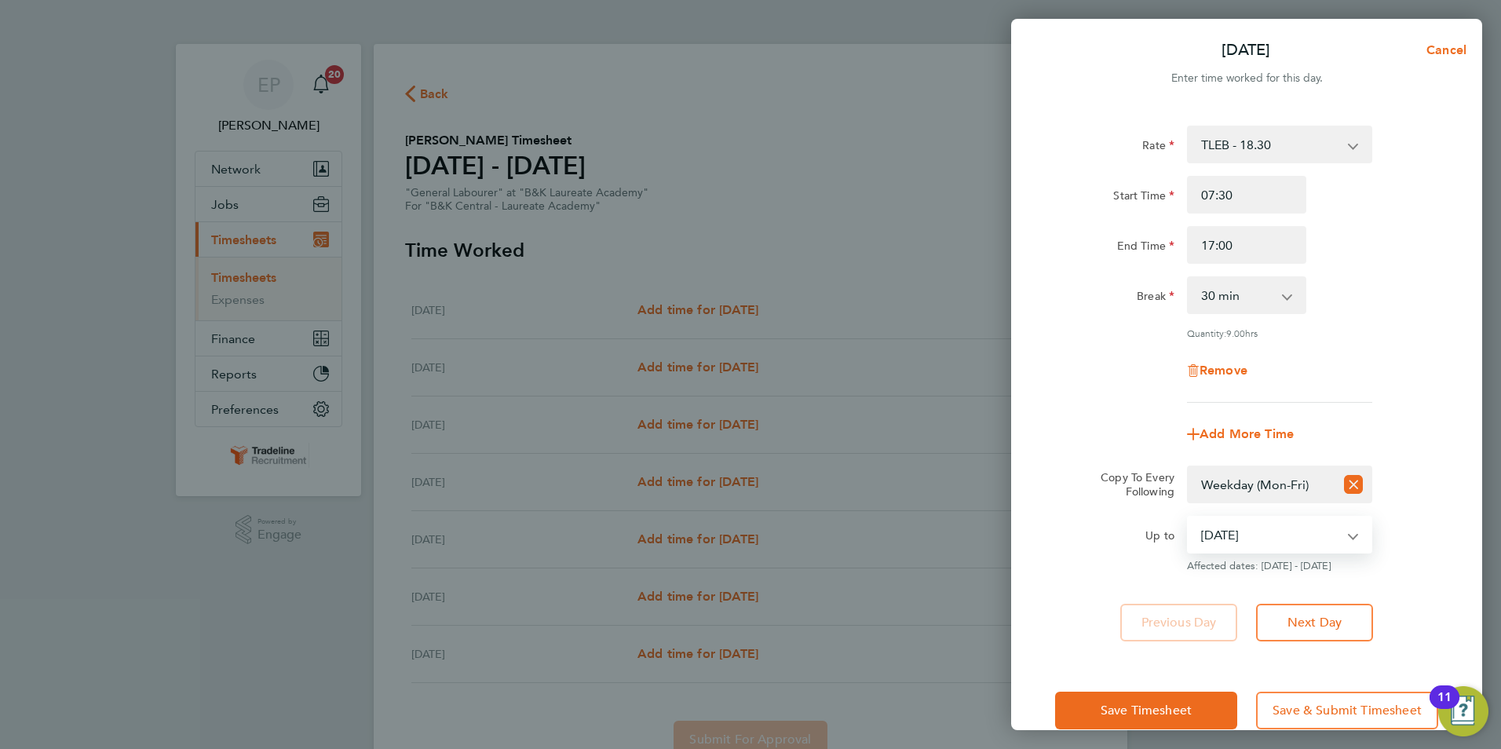
click at [1261, 539] on select "[DATE] [DATE] [DATE] [DATE] [DATE] [DATE]" at bounding box center [1270, 534] width 163 height 35
click at [1189, 517] on select "[DATE] [DATE] [DATE] [DATE] [DATE] [DATE]" at bounding box center [1270, 534] width 163 height 35
click at [1110, 427] on div "Add More Time" at bounding box center [1247, 434] width 396 height 38
click at [1347, 541] on select "[DATE] [DATE] [DATE] [DATE] [DATE] [DATE]" at bounding box center [1270, 534] width 163 height 35
select select "[DATE]"
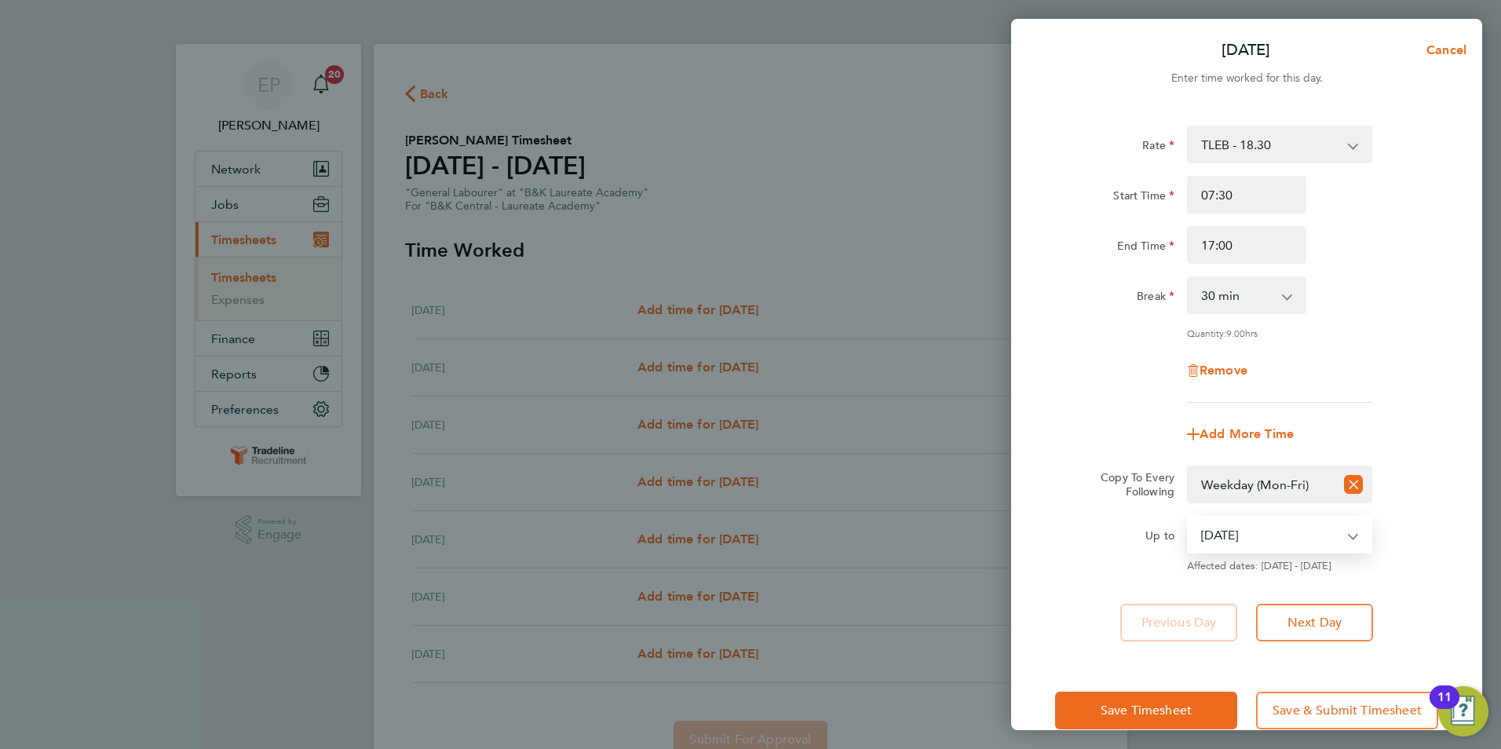
click at [1189, 517] on select "[DATE] [DATE] [DATE] [DATE] [DATE] [DATE]" at bounding box center [1270, 534] width 163 height 35
click at [1200, 706] on button "Save Timesheet" at bounding box center [1146, 711] width 182 height 38
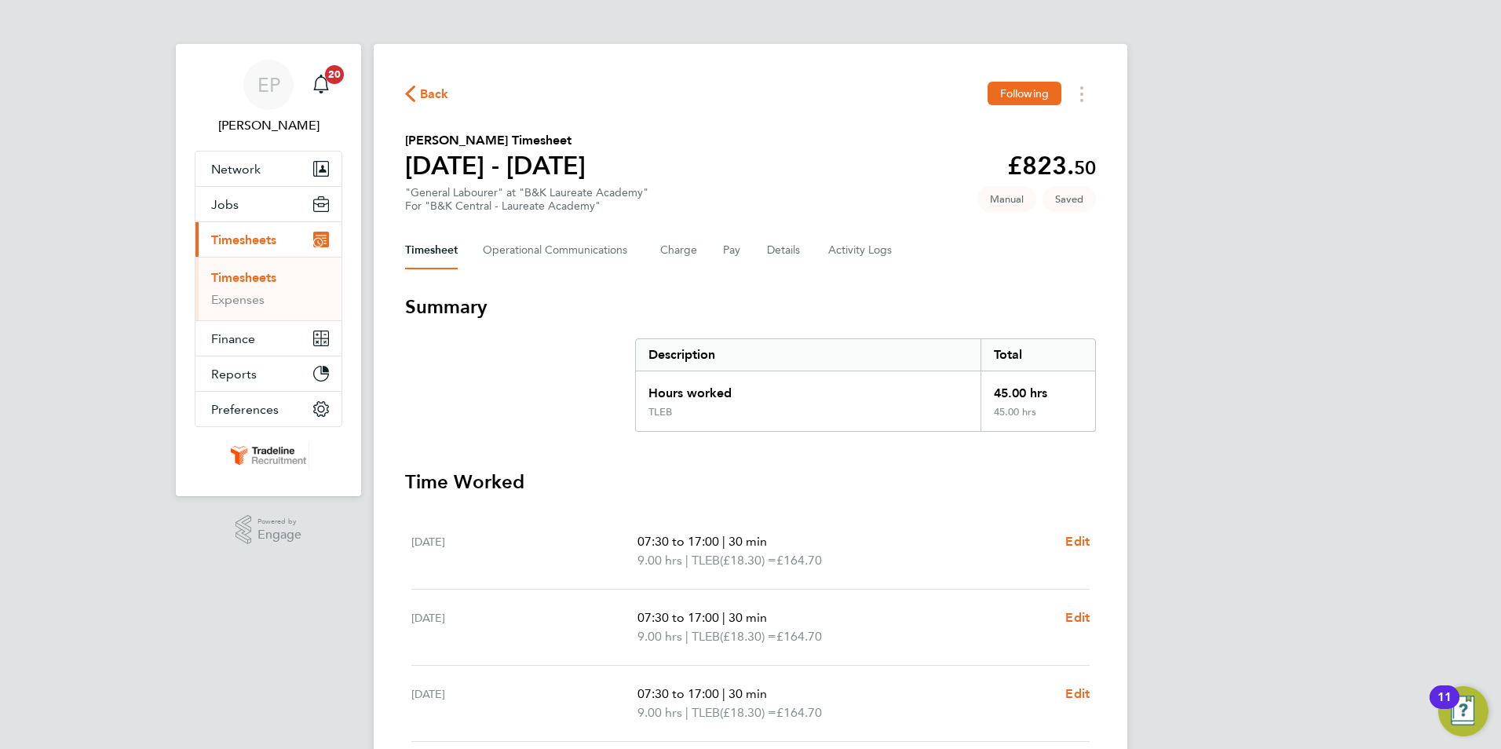
scroll to position [398, 0]
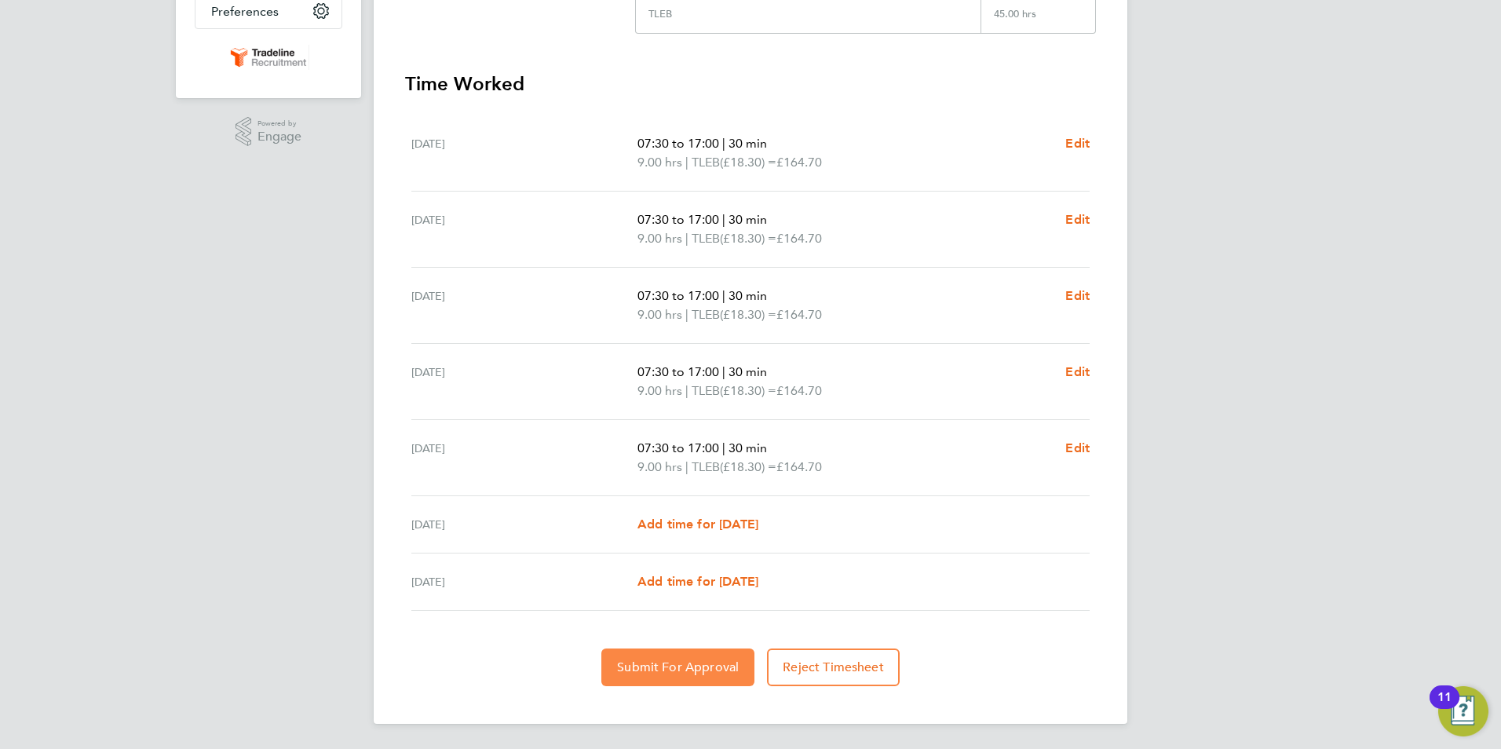
click at [673, 661] on span "Submit For Approval" at bounding box center [678, 667] width 122 height 16
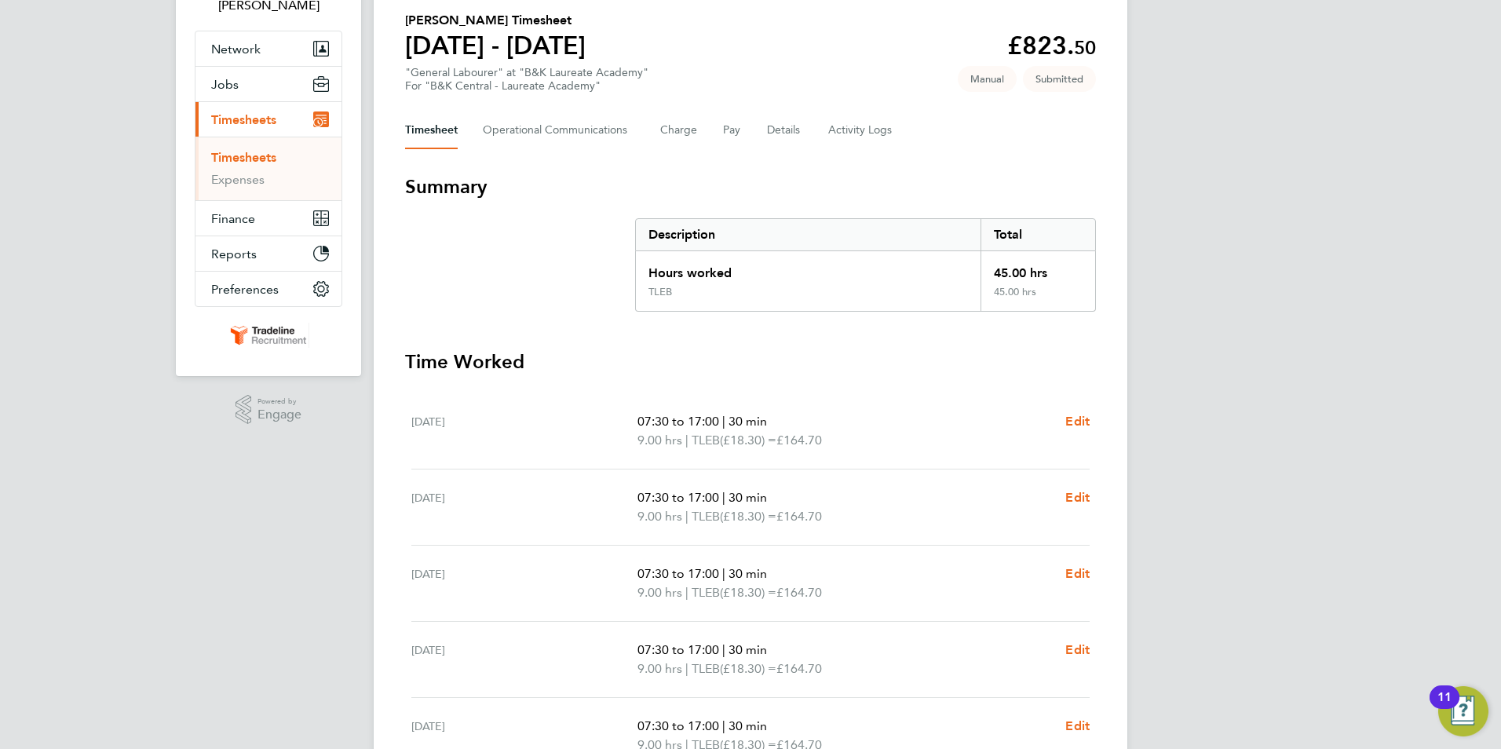
scroll to position [5, 0]
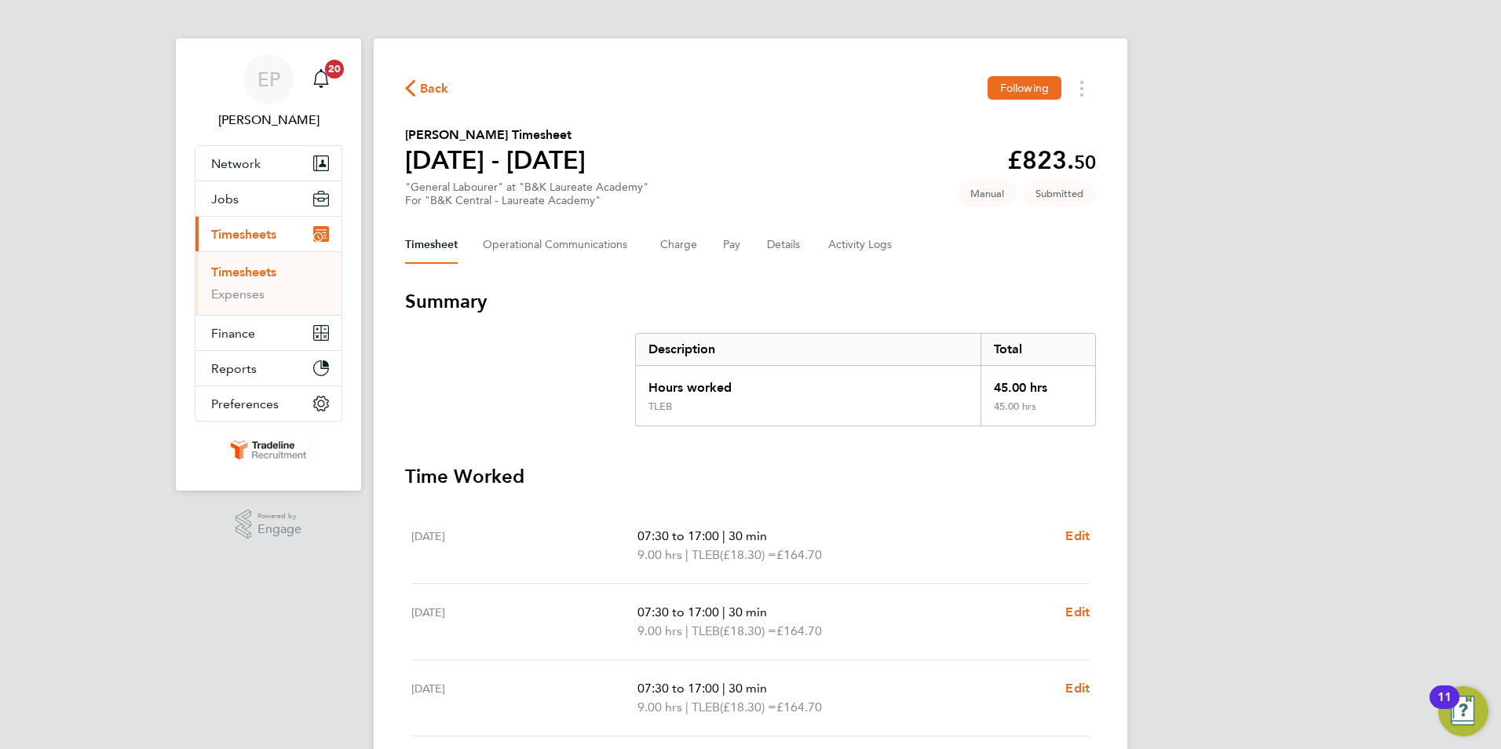
click at [446, 79] on span "Back" at bounding box center [434, 88] width 29 height 19
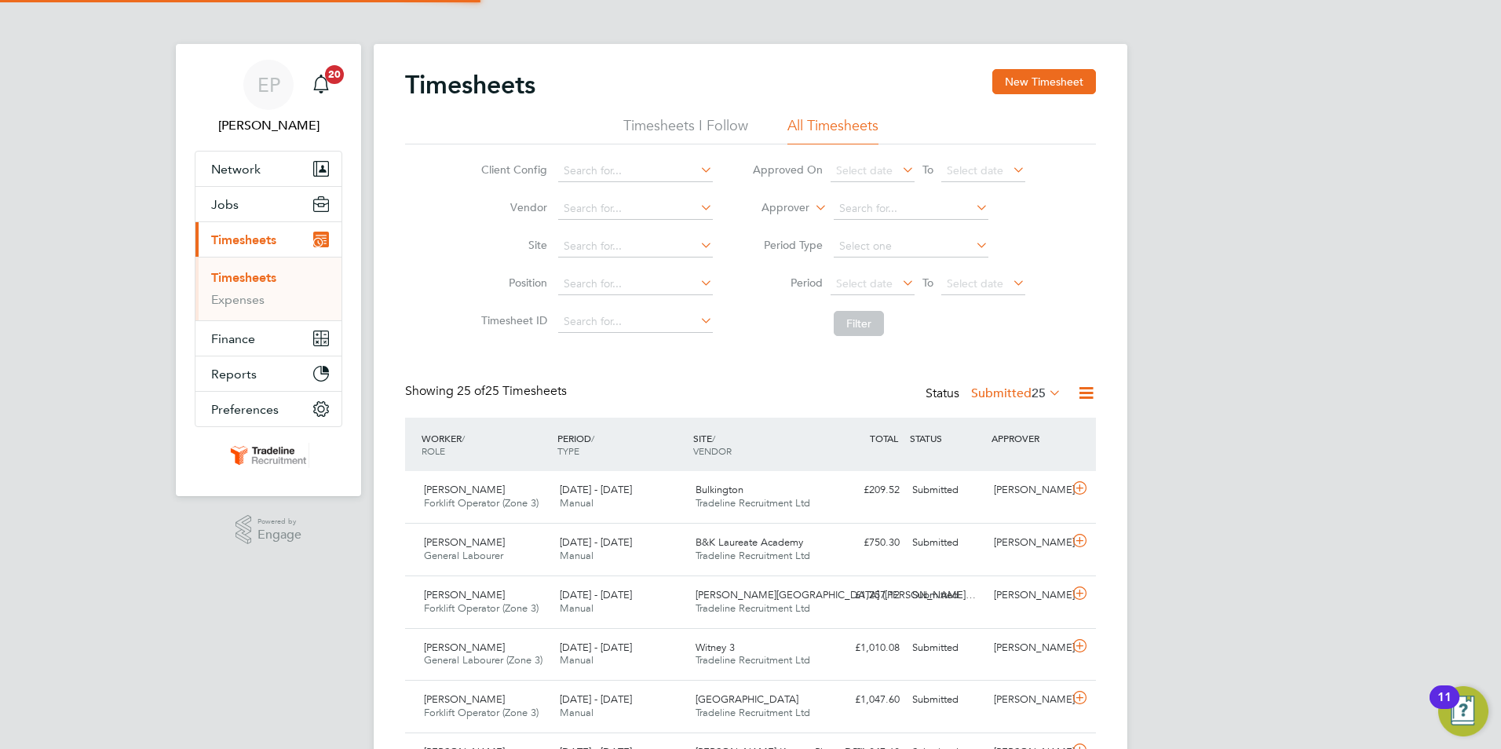
scroll to position [8, 8]
click at [1025, 90] on button "New Timesheet" at bounding box center [1044, 81] width 104 height 25
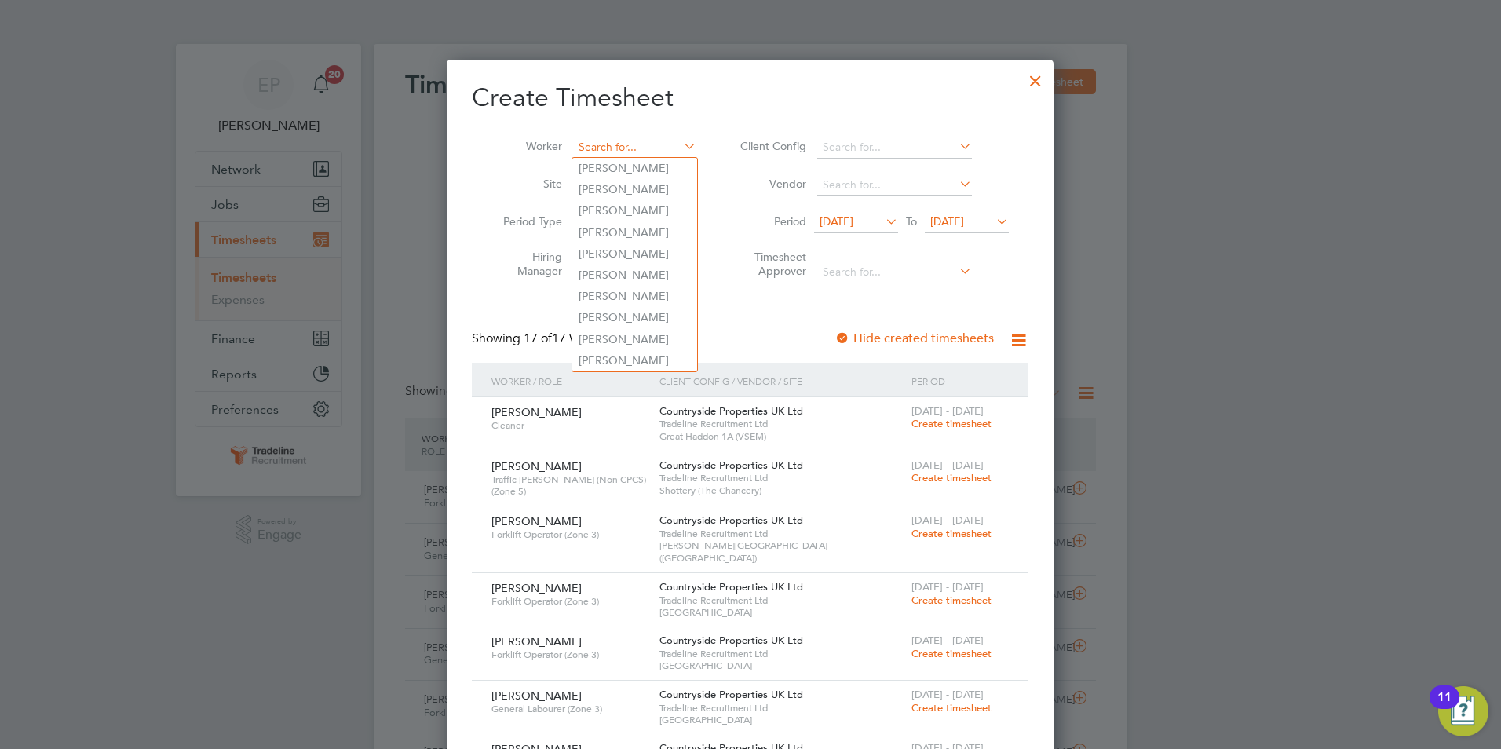
click at [640, 142] on input at bounding box center [634, 148] width 123 height 22
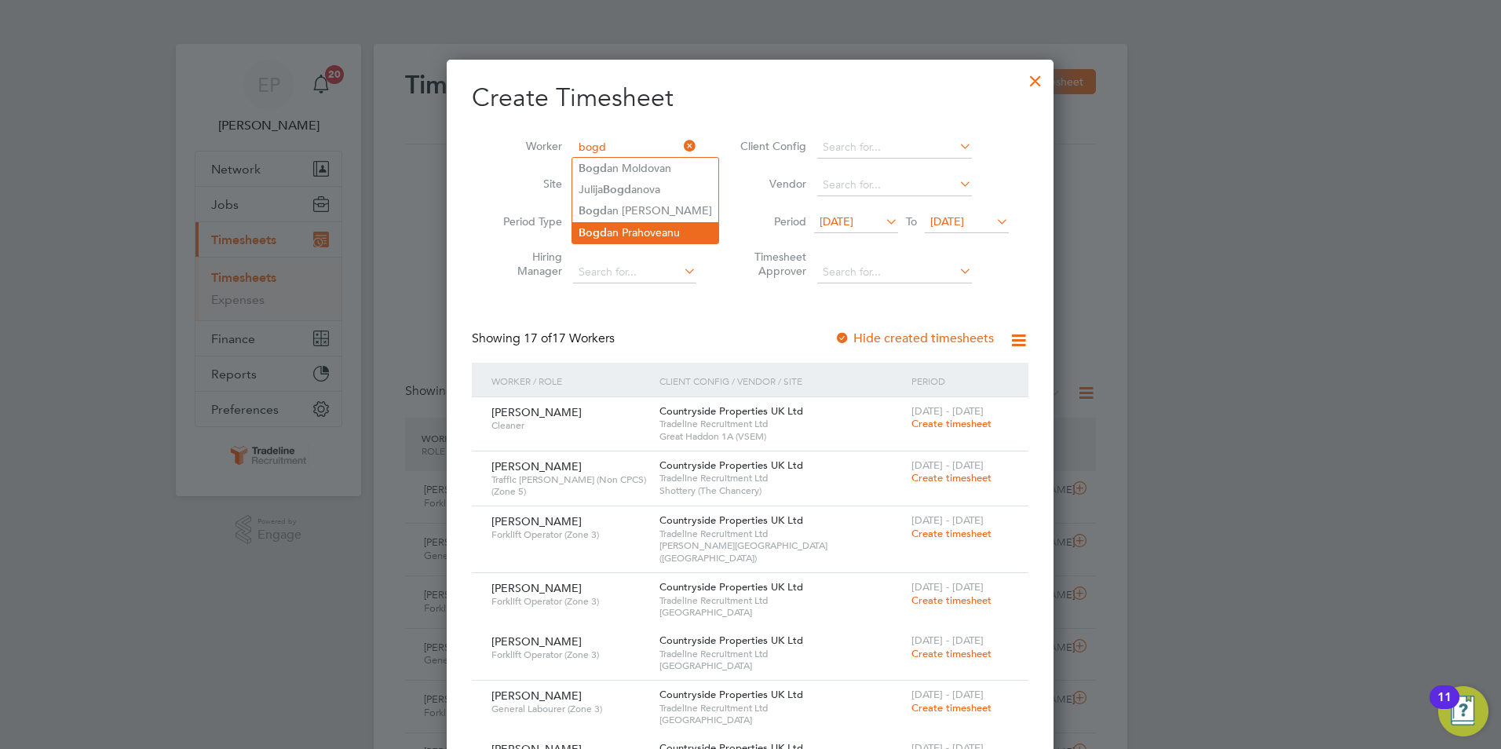
click at [642, 222] on li "Bogd an Prahoveanu" at bounding box center [645, 232] width 146 height 21
type input "[PERSON_NAME]"
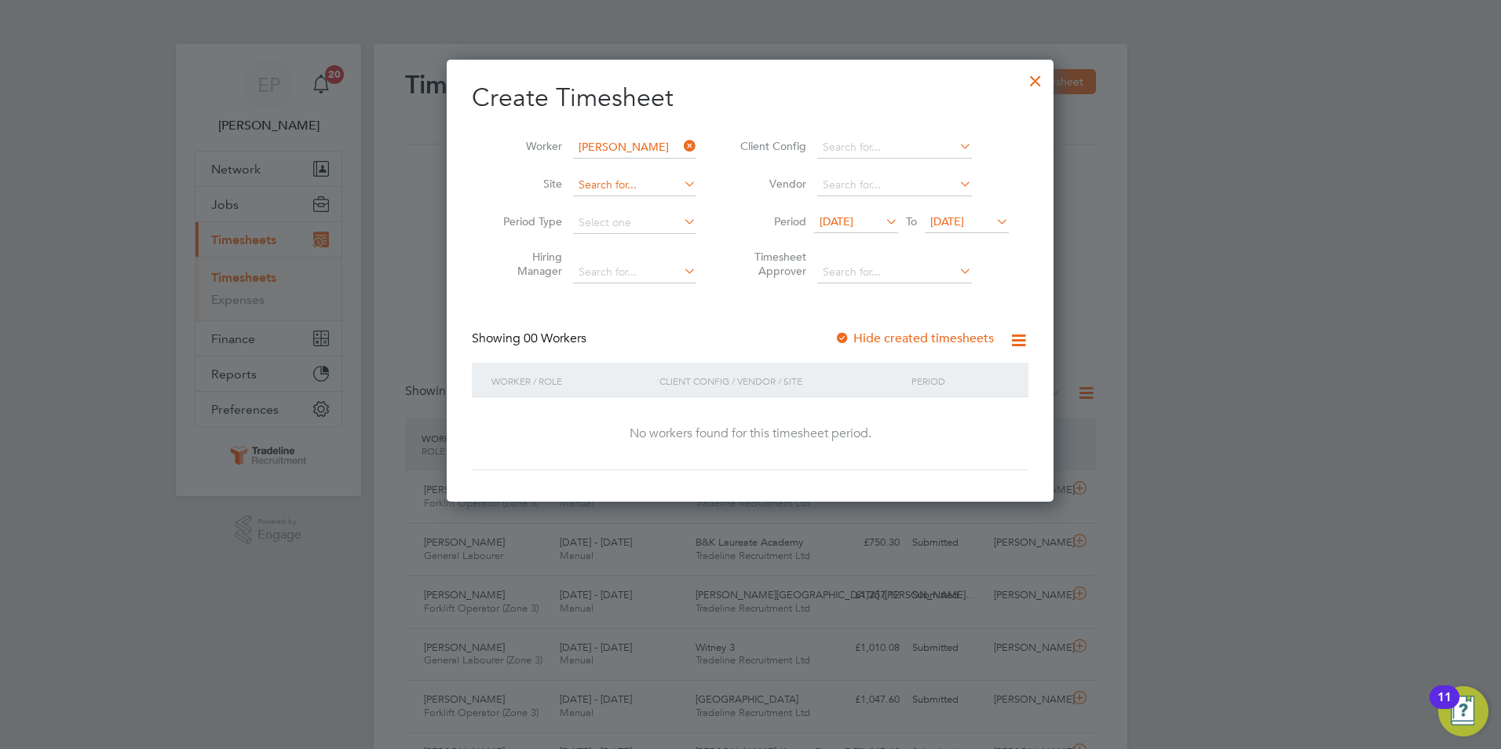
click at [672, 191] on input at bounding box center [634, 185] width 123 height 22
click at [667, 219] on li "B&K Laureate Academy" at bounding box center [719, 227] width 294 height 21
type input "B&K Laureate Academy"
click at [882, 219] on icon at bounding box center [882, 221] width 0 height 22
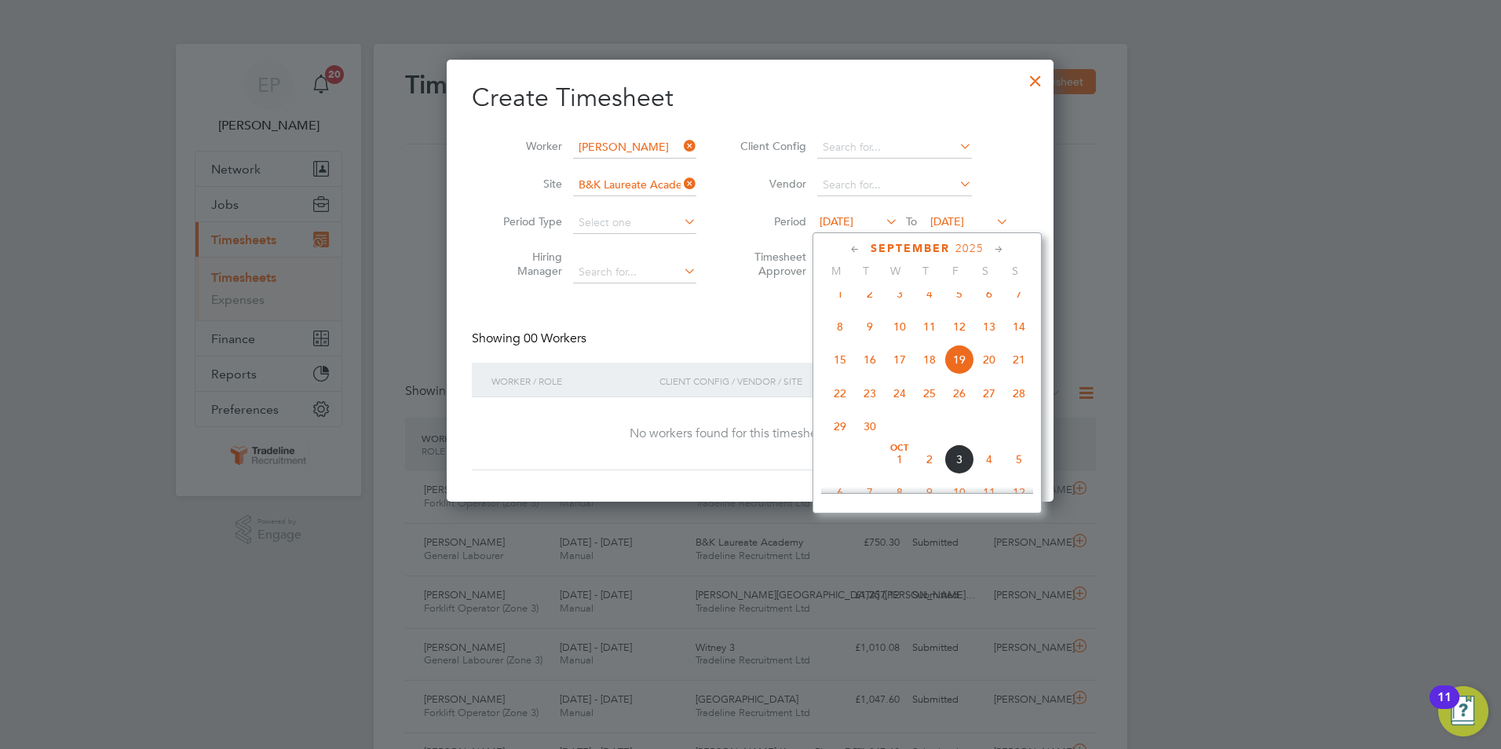
click at [837, 439] on span "29" at bounding box center [840, 426] width 30 height 30
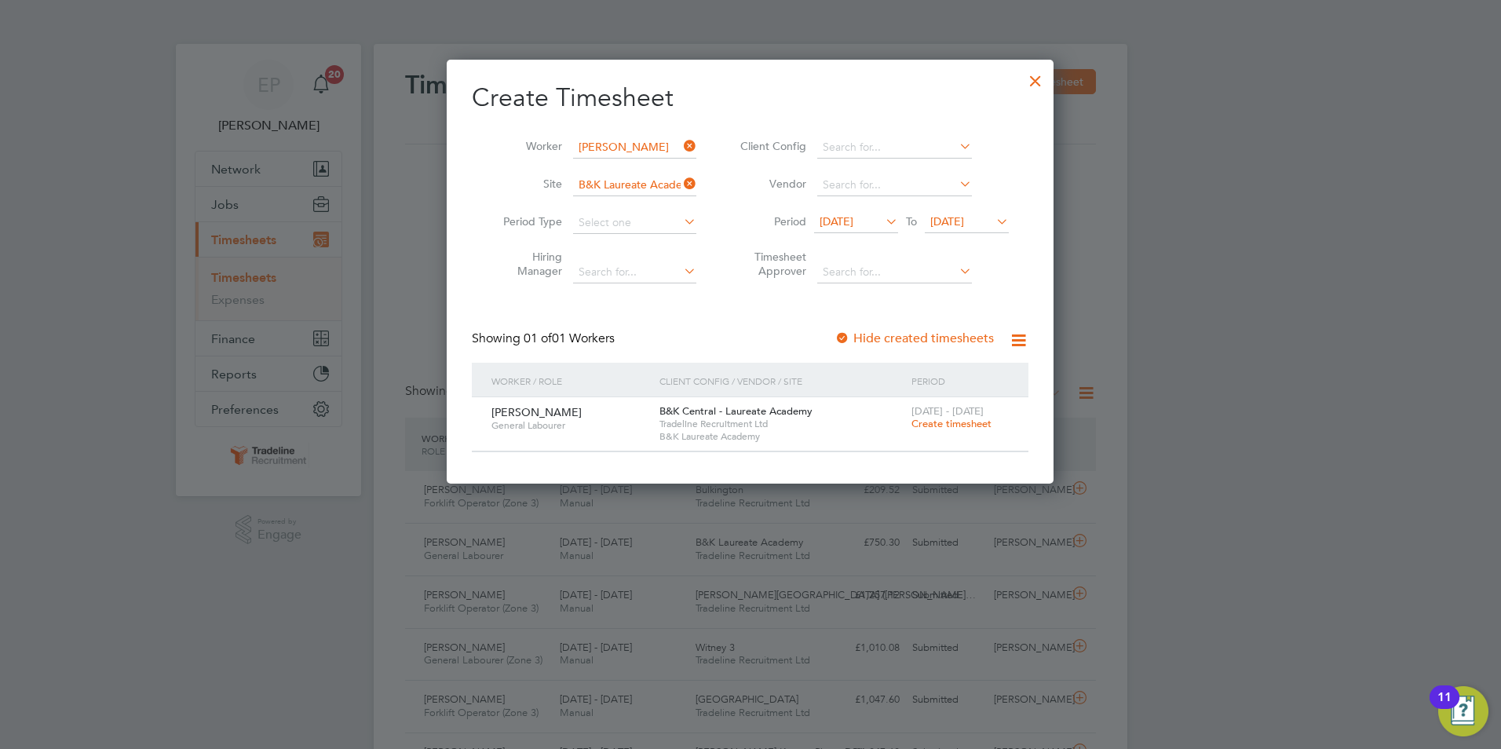
click at [970, 422] on span "Create timesheet" at bounding box center [952, 423] width 80 height 13
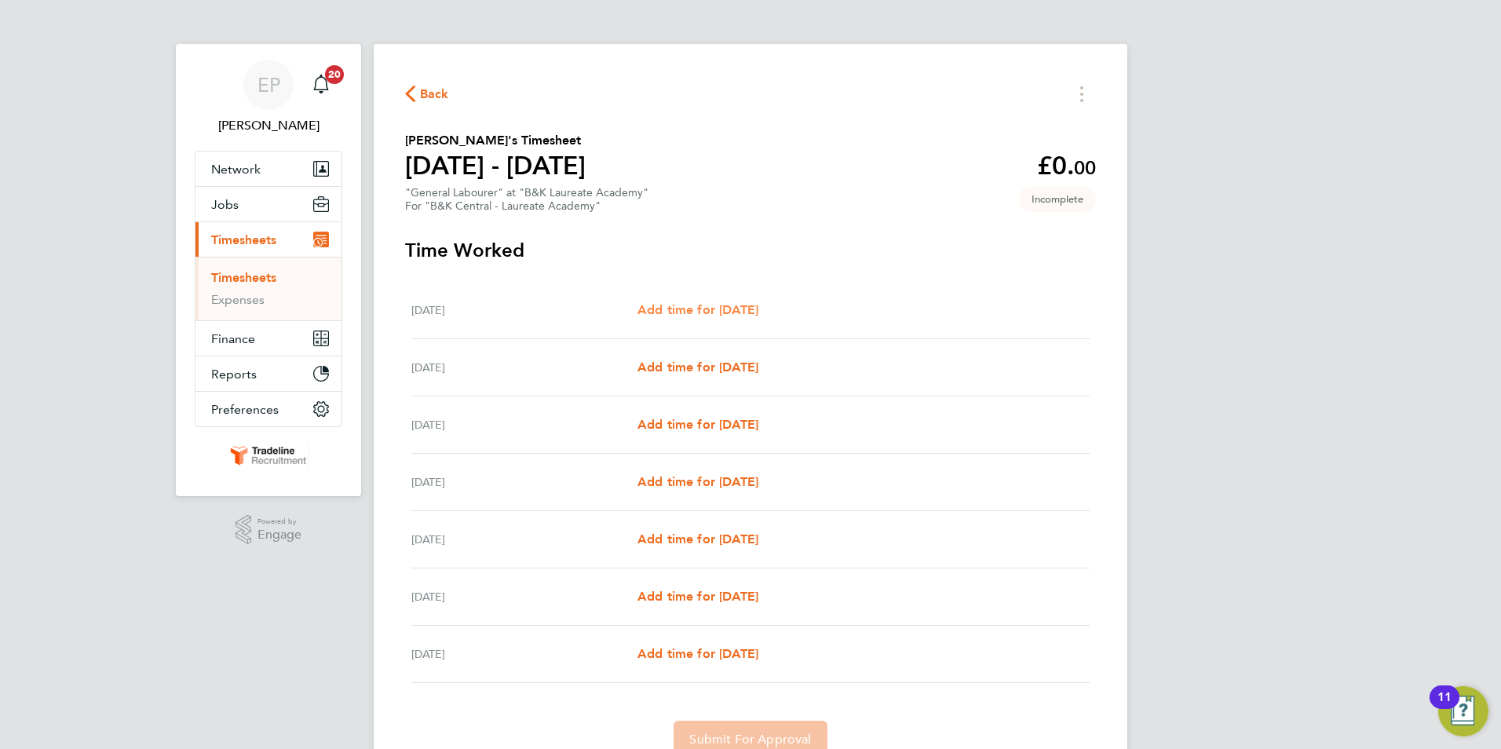
click at [694, 305] on span "Add time for [DATE]" at bounding box center [698, 309] width 121 height 15
select select "30"
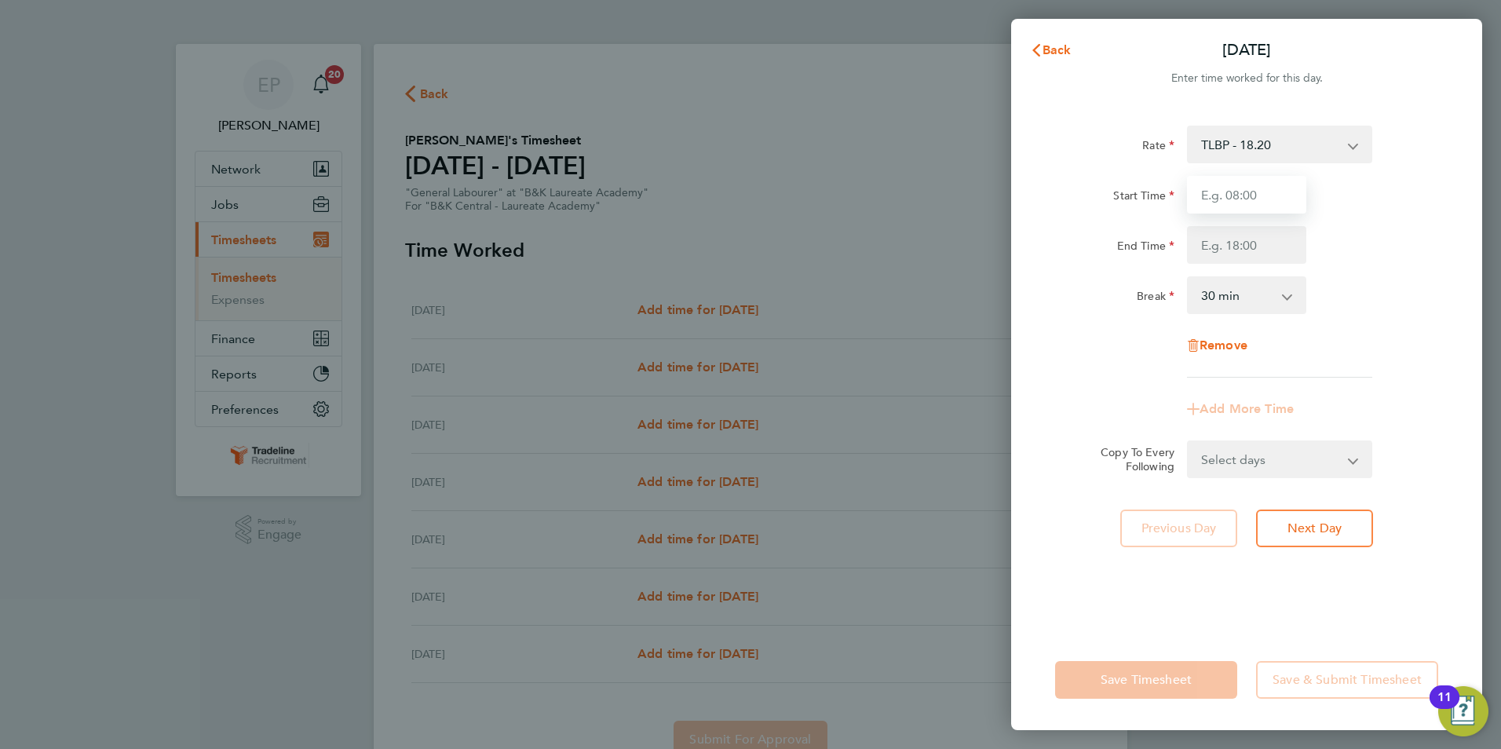
click at [1251, 206] on input "Start Time" at bounding box center [1246, 195] width 119 height 38
type input "07:30"
type input "17:00"
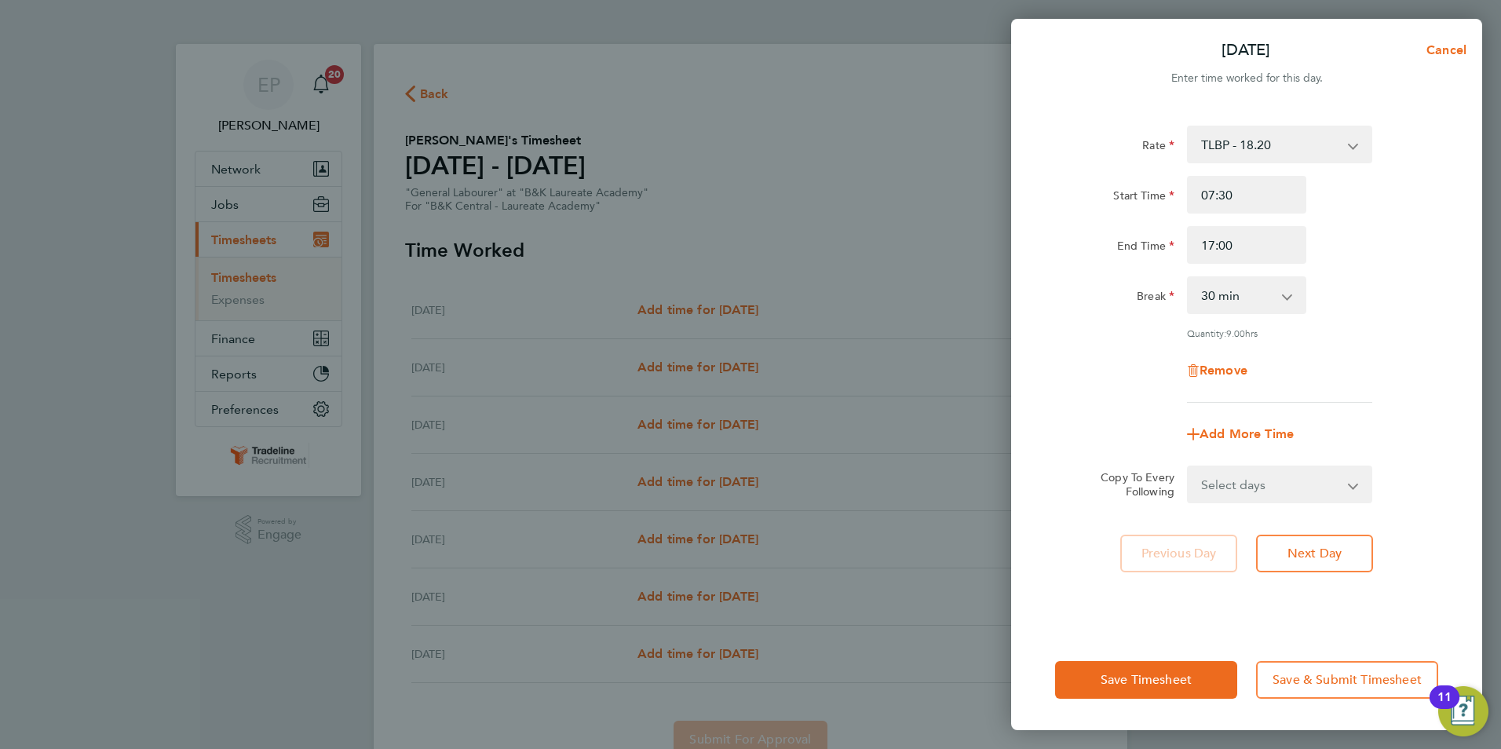
click at [1251, 467] on select "Select days Day Weekday (Mon-Fri) Weekend (Sat-Sun) [DATE] [DATE] [DATE] [DATE]…" at bounding box center [1271, 484] width 165 height 35
select select "WEEKDAY"
click at [1189, 467] on select "Select days Day Weekday (Mon-Fri) Weekend (Sat-Sun) [DATE] [DATE] [DATE] [DATE]…" at bounding box center [1271, 484] width 165 height 35
select select "[DATE]"
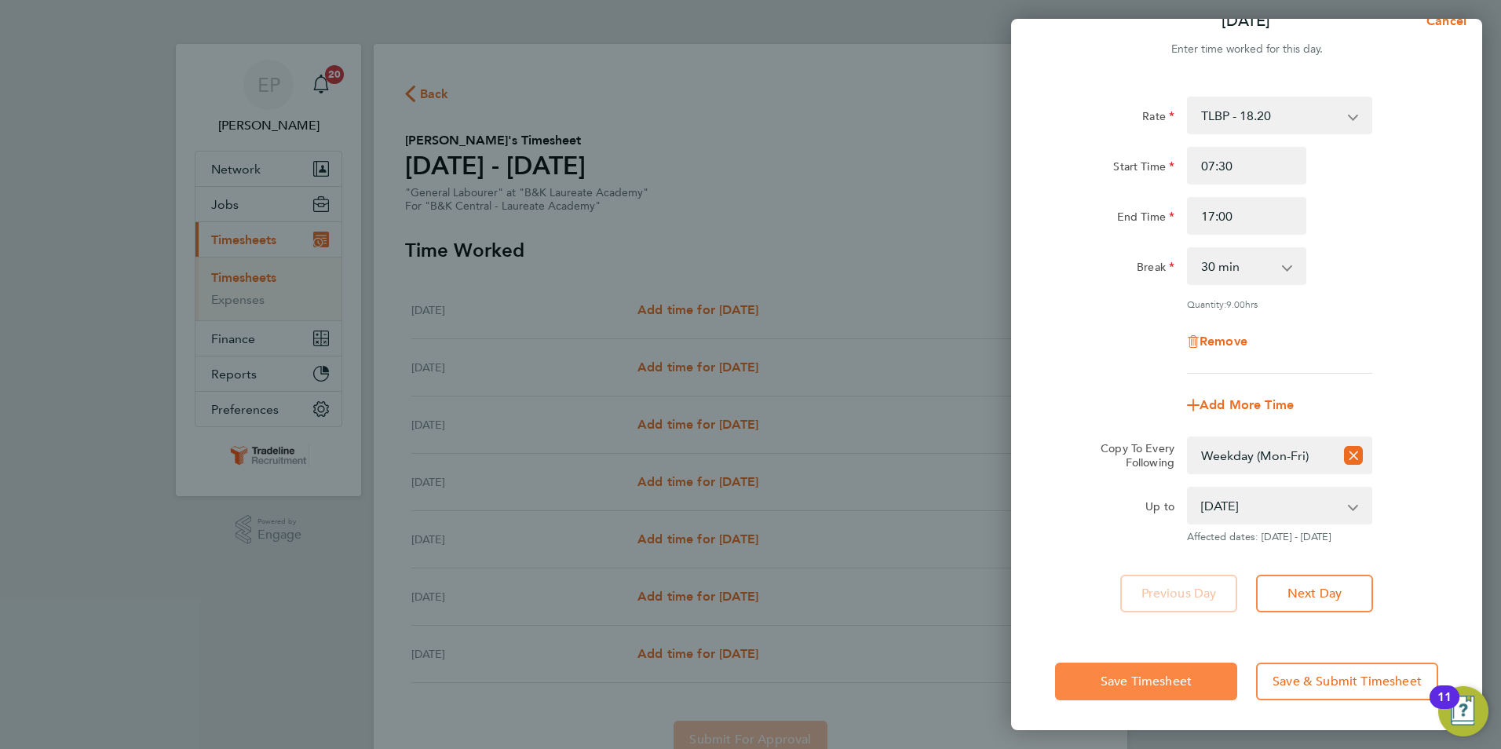
click at [1140, 678] on span "Save Timesheet" at bounding box center [1146, 682] width 91 height 16
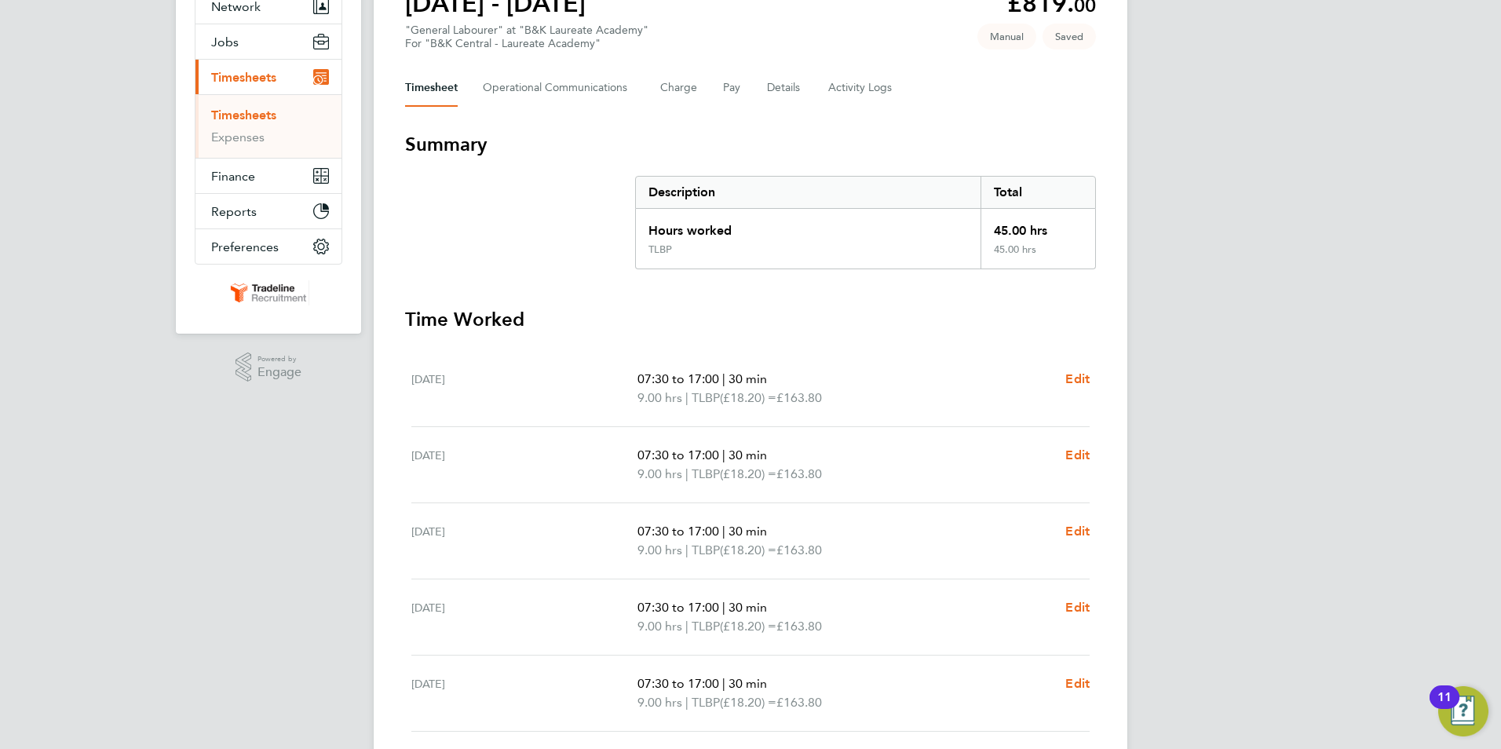
scroll to position [398, 0]
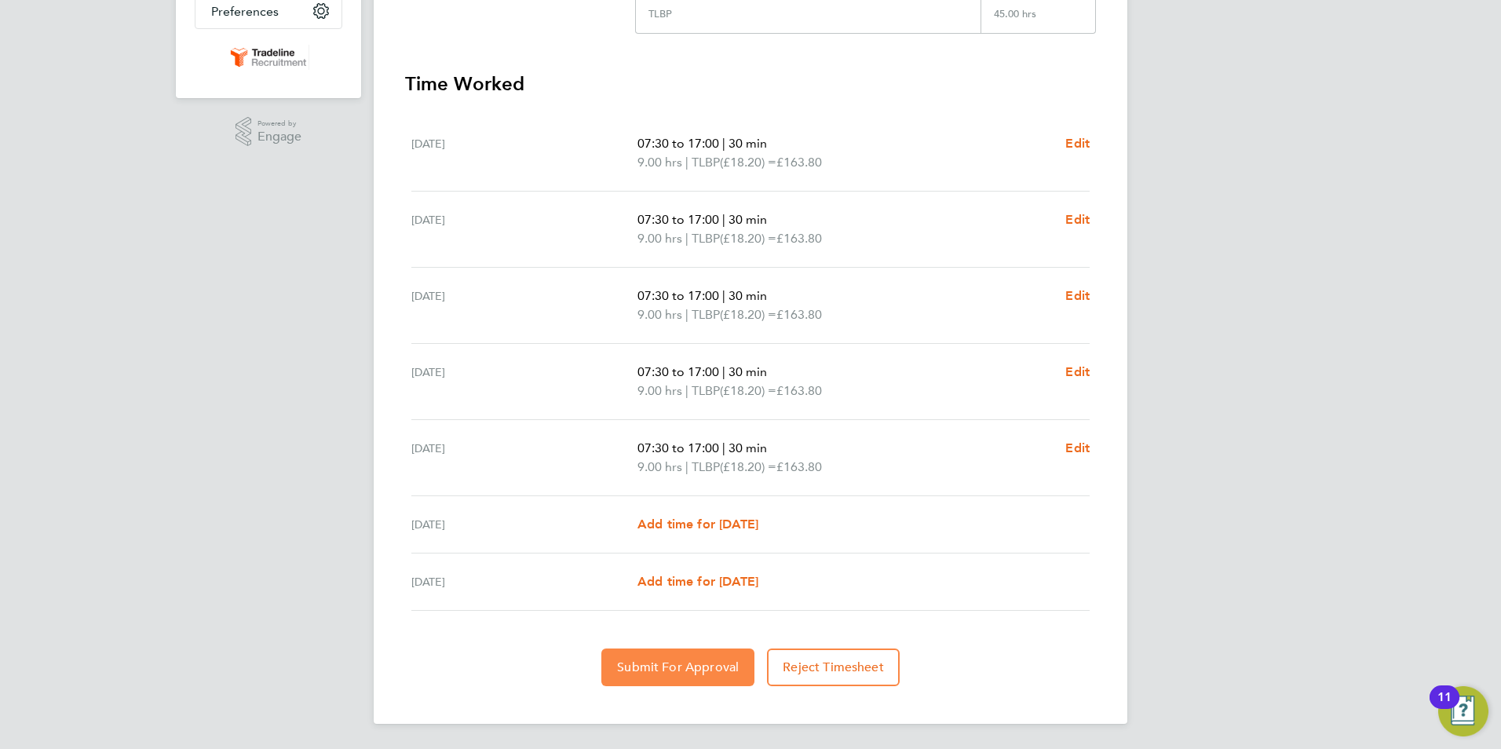
click at [677, 662] on span "Submit For Approval" at bounding box center [678, 667] width 122 height 16
